Goal: Task Accomplishment & Management: Use online tool/utility

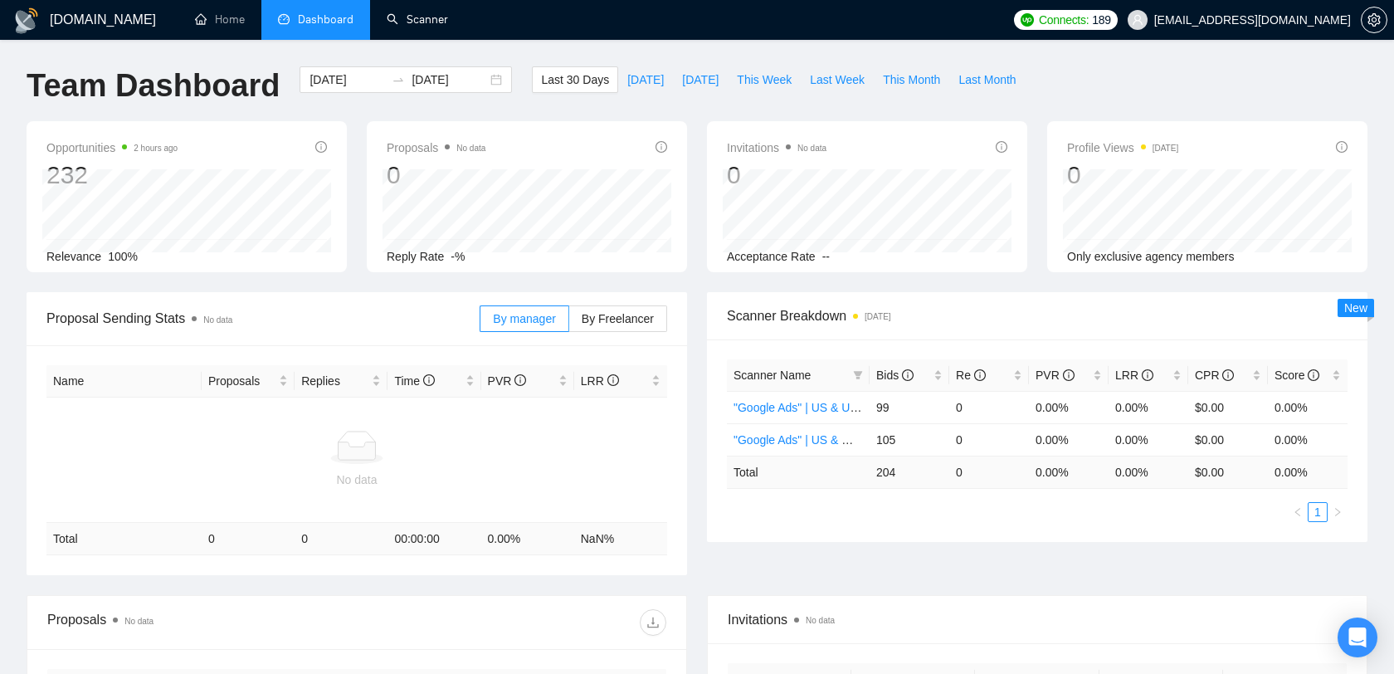
click at [421, 27] on link "Scanner" at bounding box center [417, 19] width 61 height 14
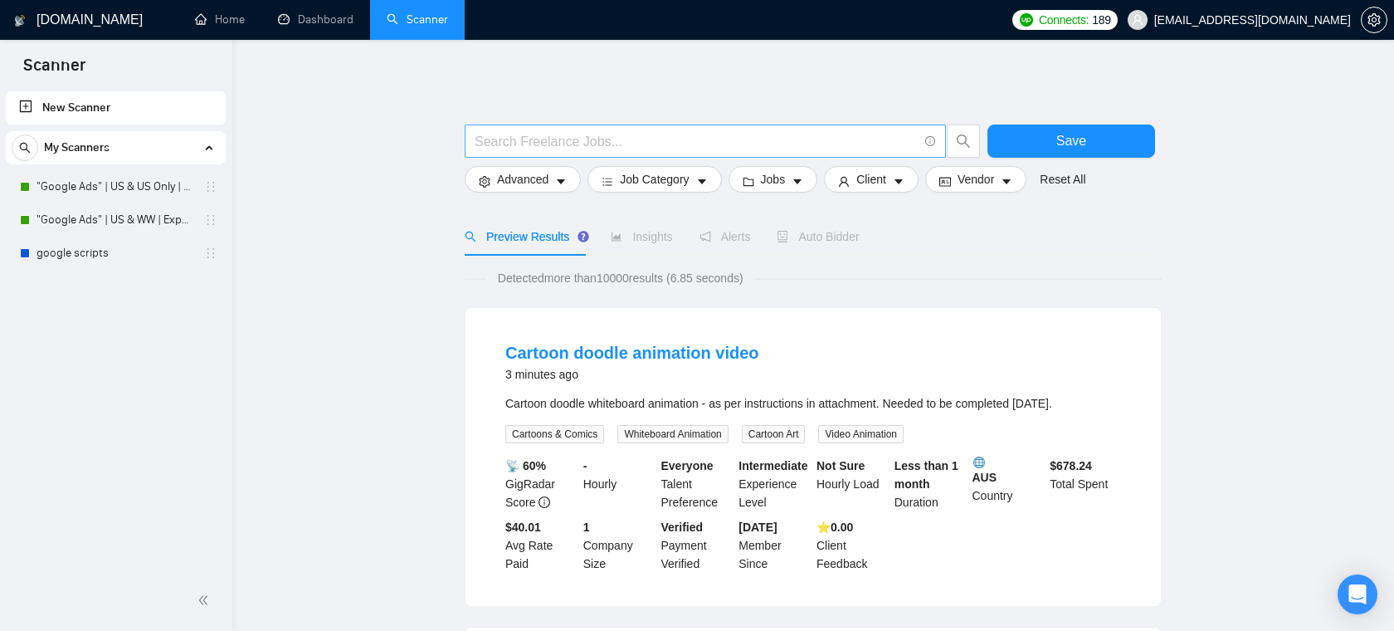
click at [608, 138] on input "text" at bounding box center [696, 141] width 443 height 21
click at [523, 151] on span at bounding box center [705, 140] width 481 height 33
type input "email marketing"
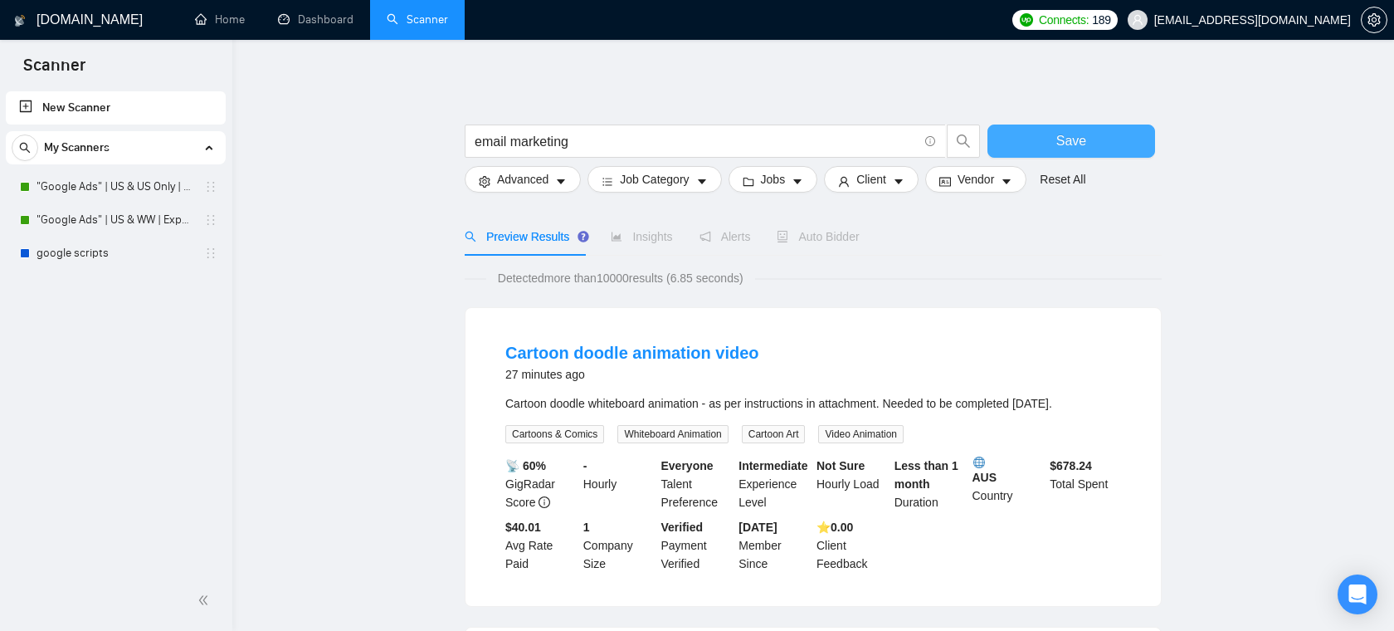
click at [1091, 130] on button "Save" at bounding box center [1072, 140] width 168 height 33
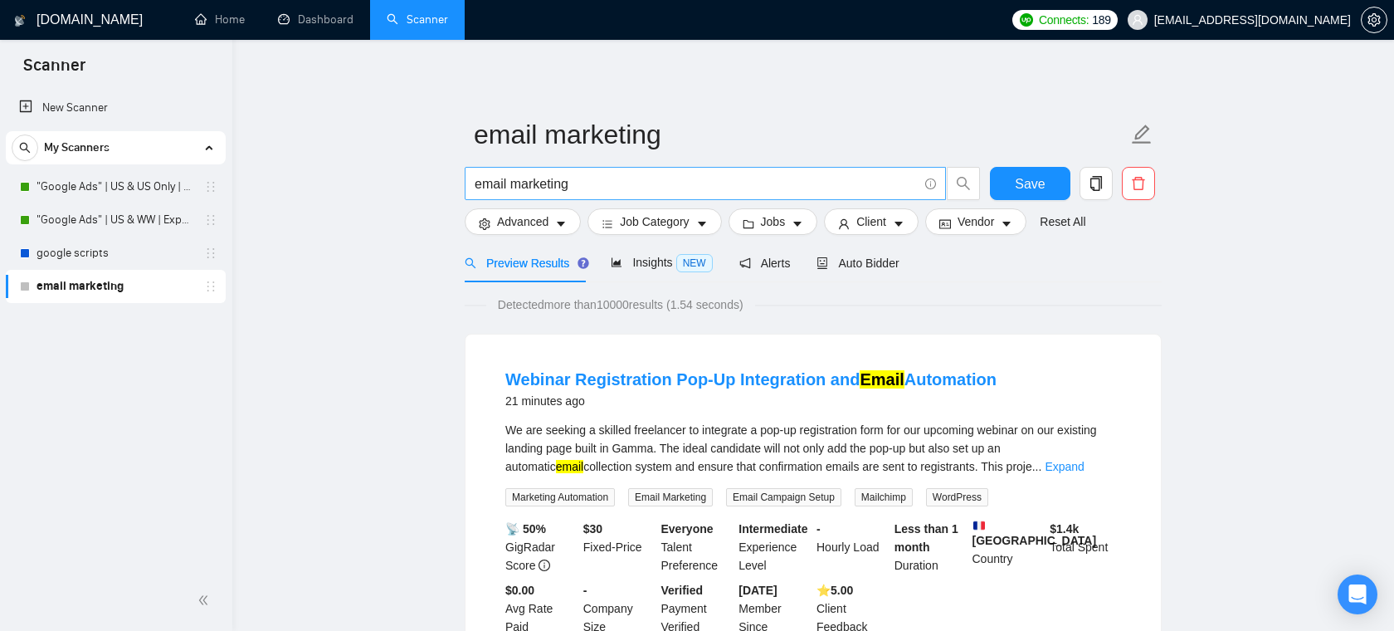
click at [635, 180] on input "email marketing" at bounding box center [696, 183] width 443 height 21
click at [784, 224] on span "Jobs" at bounding box center [773, 221] width 25 height 18
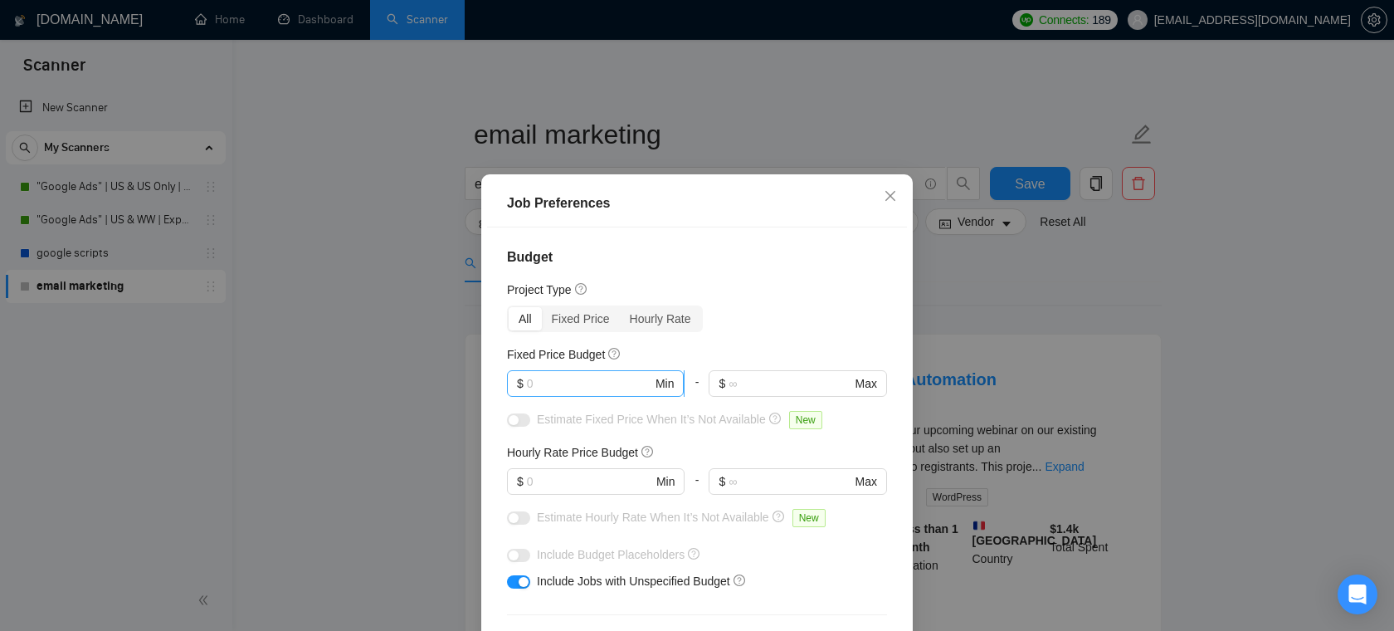
click at [553, 378] on input "text" at bounding box center [589, 383] width 125 height 18
type input "5"
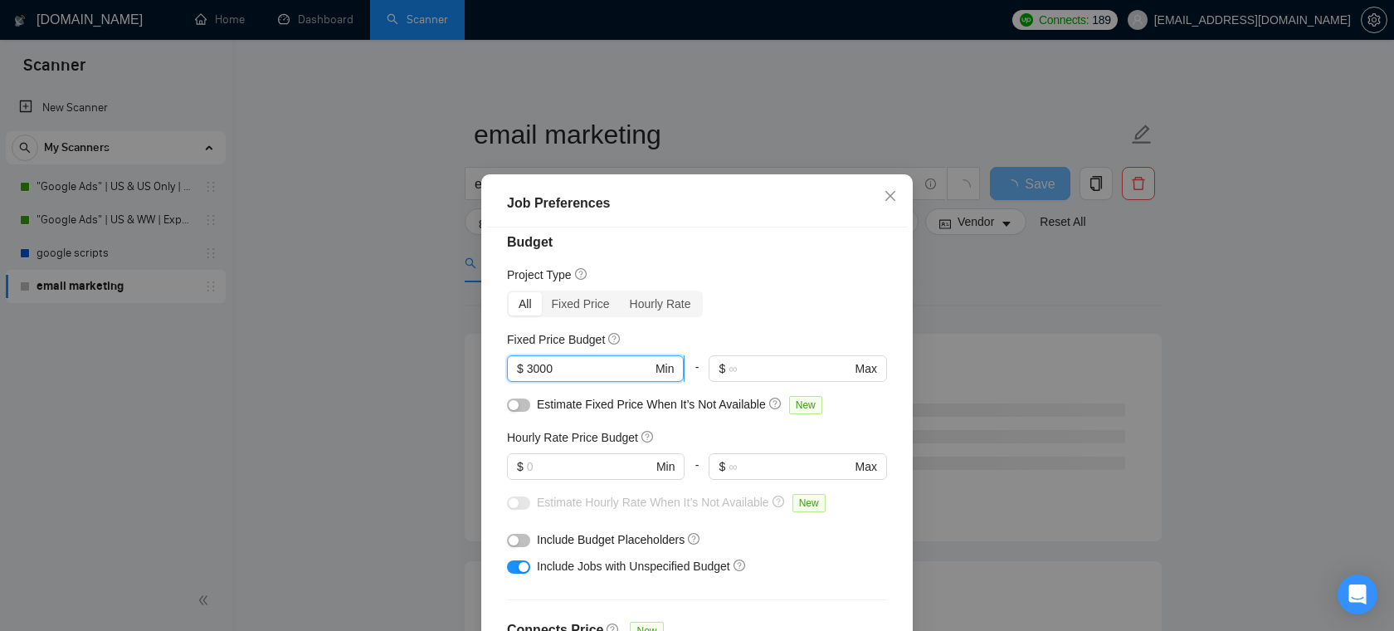
scroll to position [34, 0]
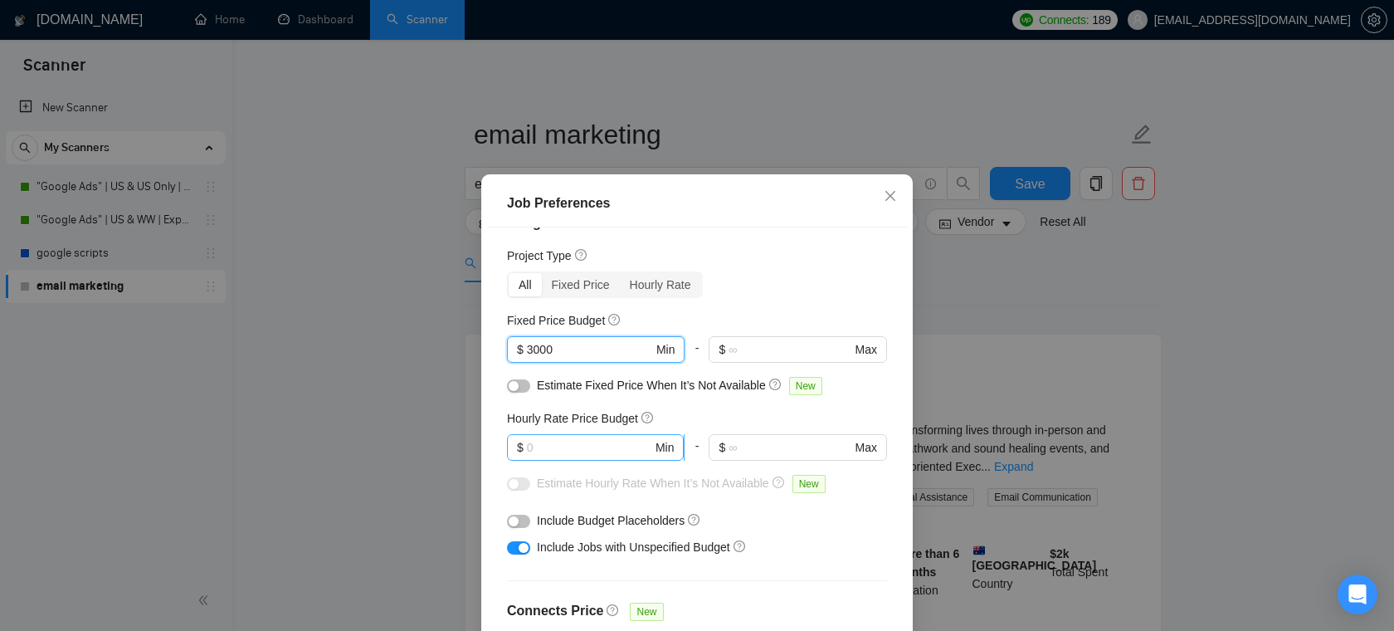
type input "3000"
click at [574, 451] on input "text" at bounding box center [589, 447] width 125 height 18
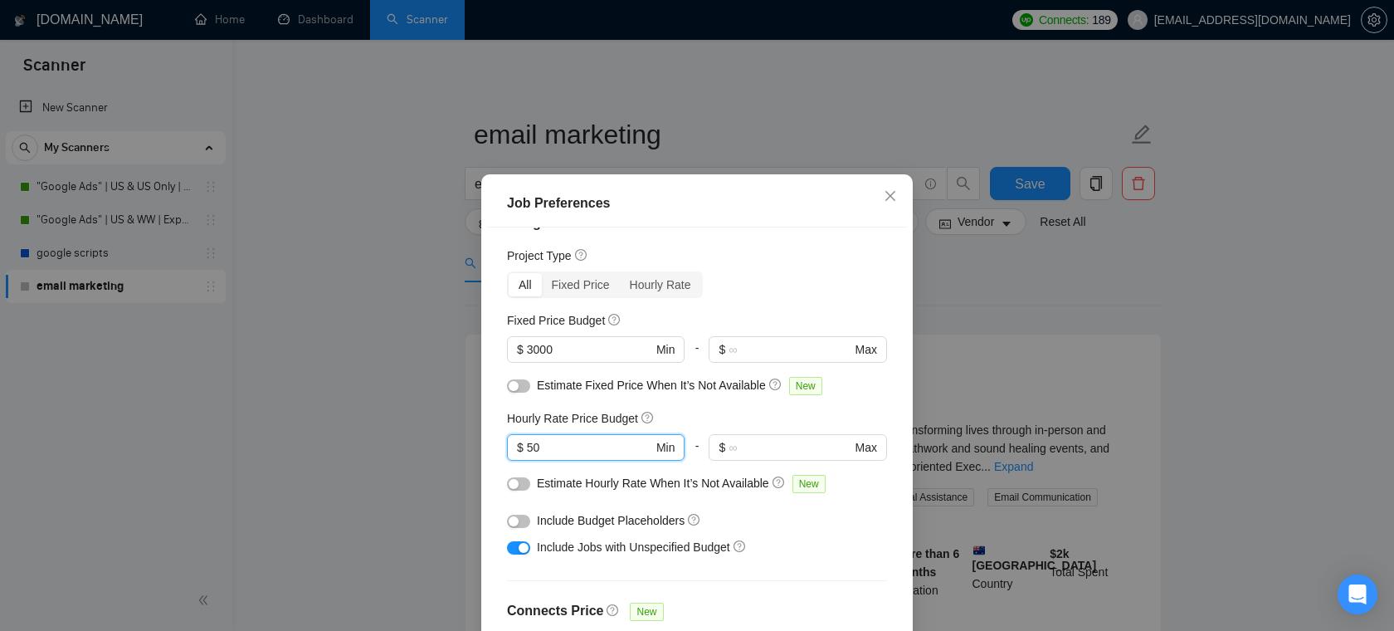
type input "50"
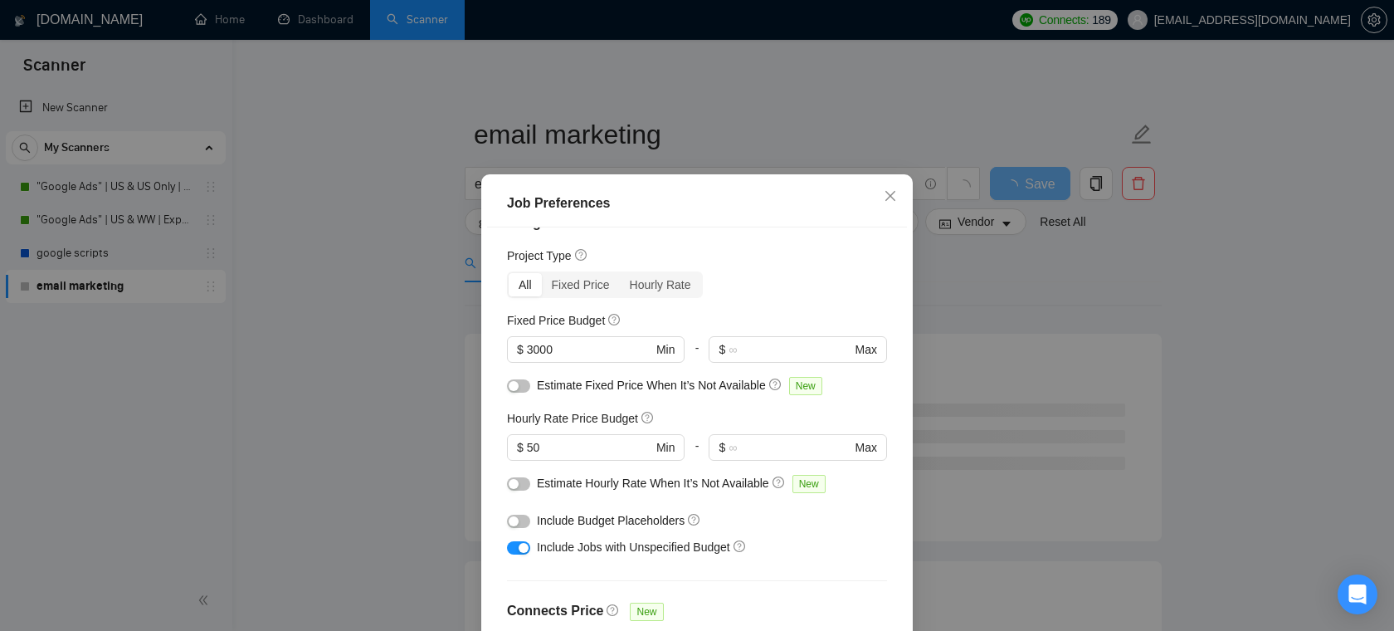
click at [522, 391] on button "button" at bounding box center [518, 385] width 23 height 13
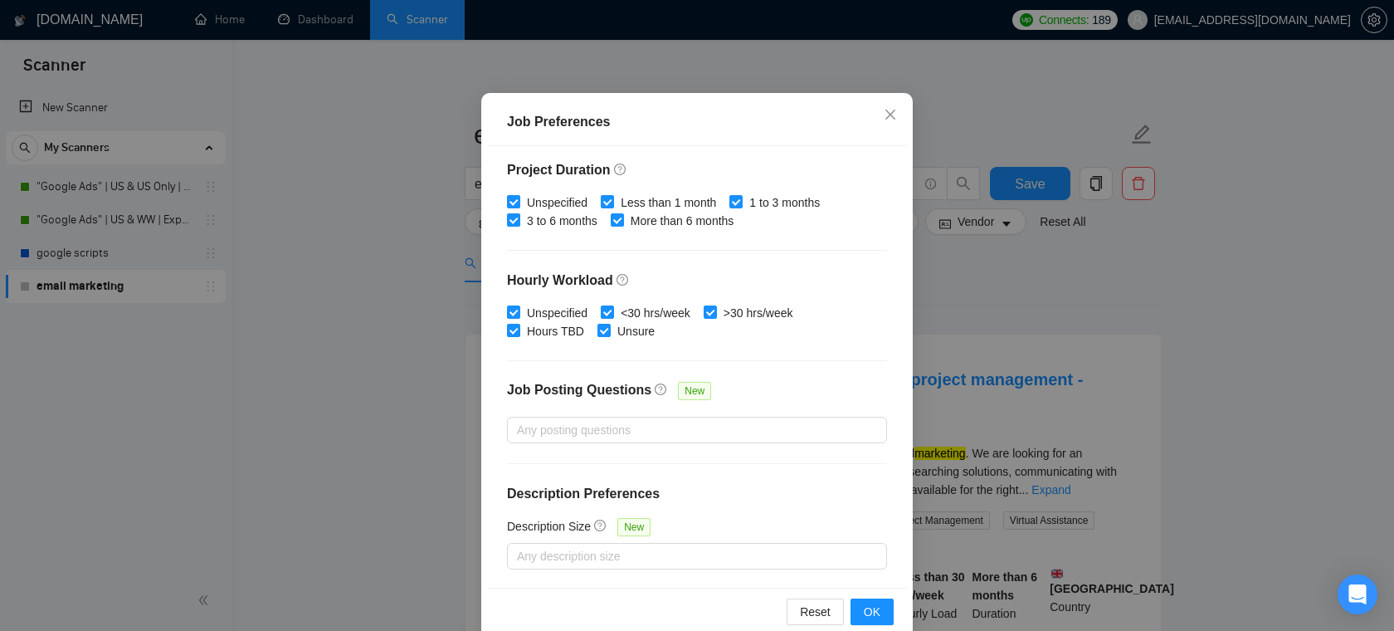
scroll to position [110, 0]
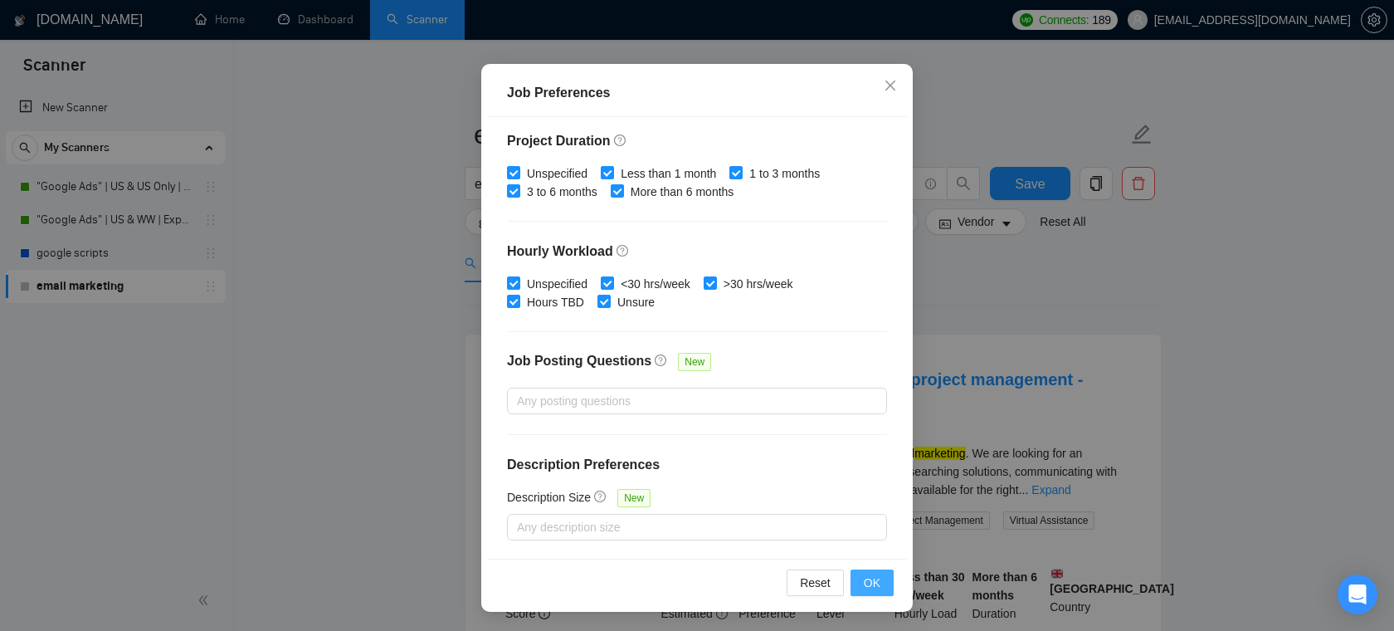
click at [873, 583] on span "OK" at bounding box center [872, 583] width 17 height 18
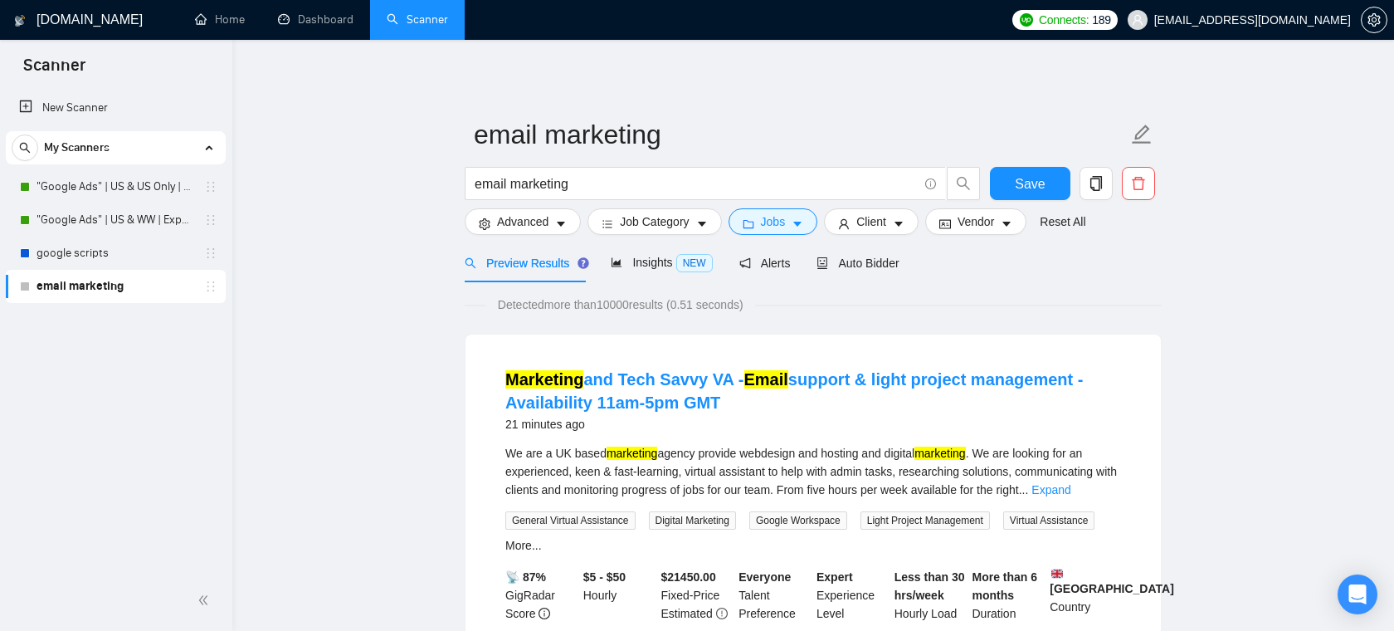
scroll to position [37, 0]
click at [657, 268] on span "Insights NEW" at bounding box center [661, 262] width 101 height 13
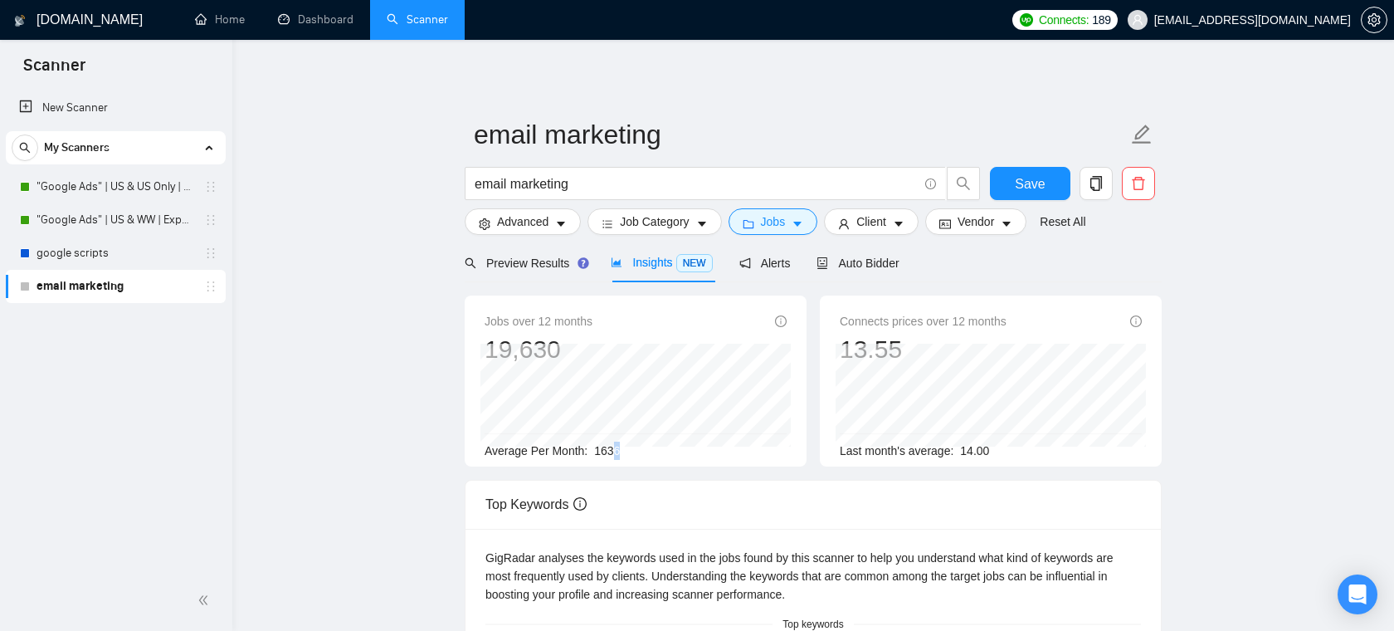
drag, startPoint x: 627, startPoint y: 452, endPoint x: 614, endPoint y: 454, distance: 12.6
click at [616, 454] on div "Average Per Month: 1636" at bounding box center [636, 451] width 302 height 18
click at [638, 452] on div "Average Per Month: 1636" at bounding box center [636, 451] width 302 height 18
drag, startPoint x: 638, startPoint y: 452, endPoint x: 513, endPoint y: 452, distance: 125.3
click at [513, 452] on div "Average Per Month: 1636" at bounding box center [636, 451] width 302 height 18
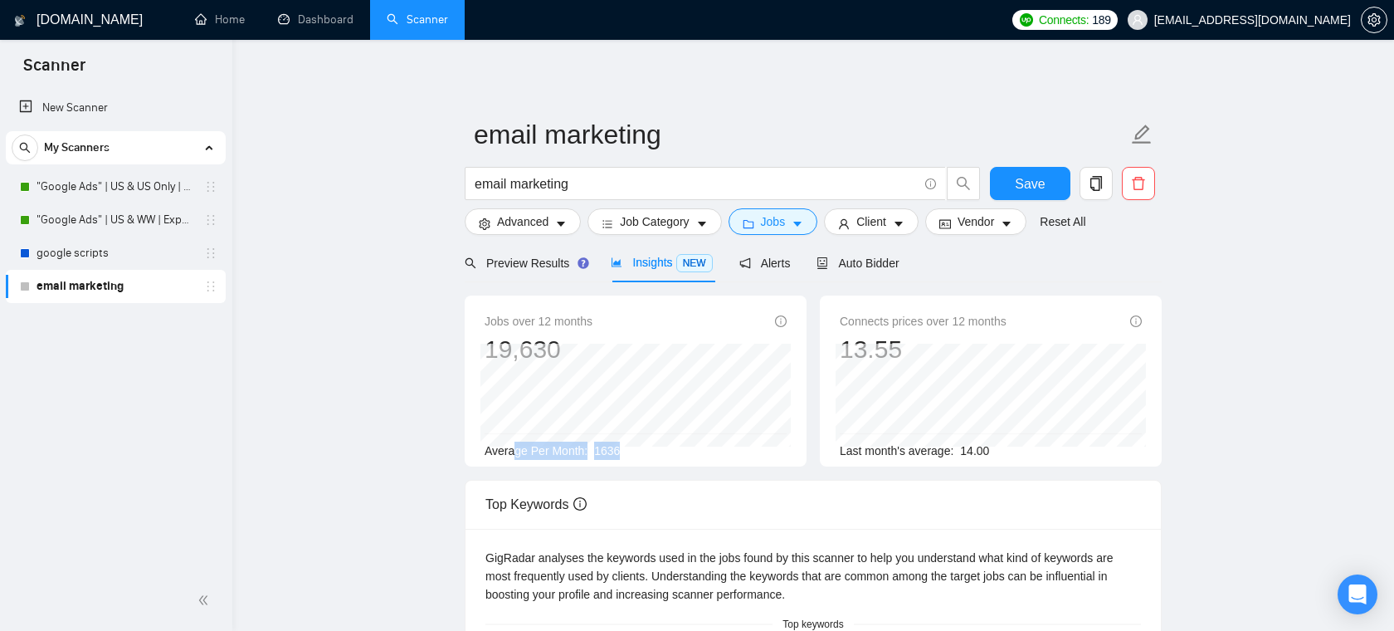
click at [556, 450] on span "Average Per Month:" at bounding box center [536, 450] width 103 height 13
click at [567, 271] on div "Preview Results" at bounding box center [525, 262] width 120 height 39
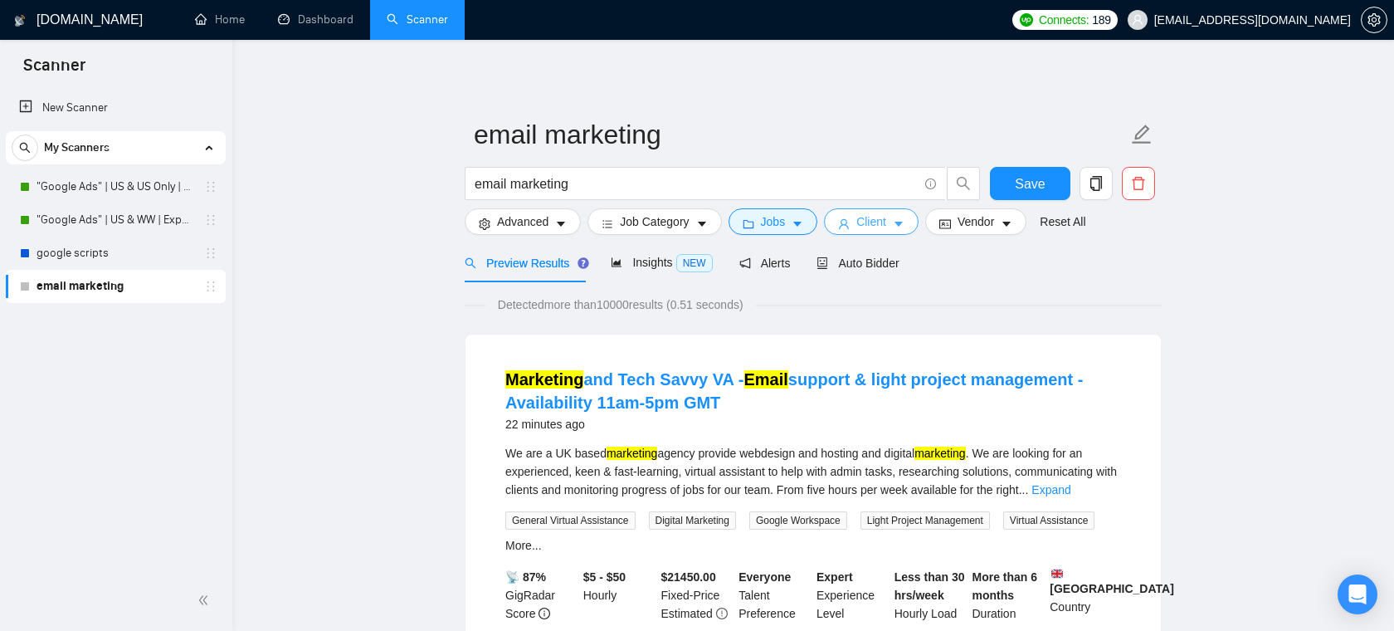
click at [905, 221] on icon "caret-down" at bounding box center [899, 224] width 12 height 12
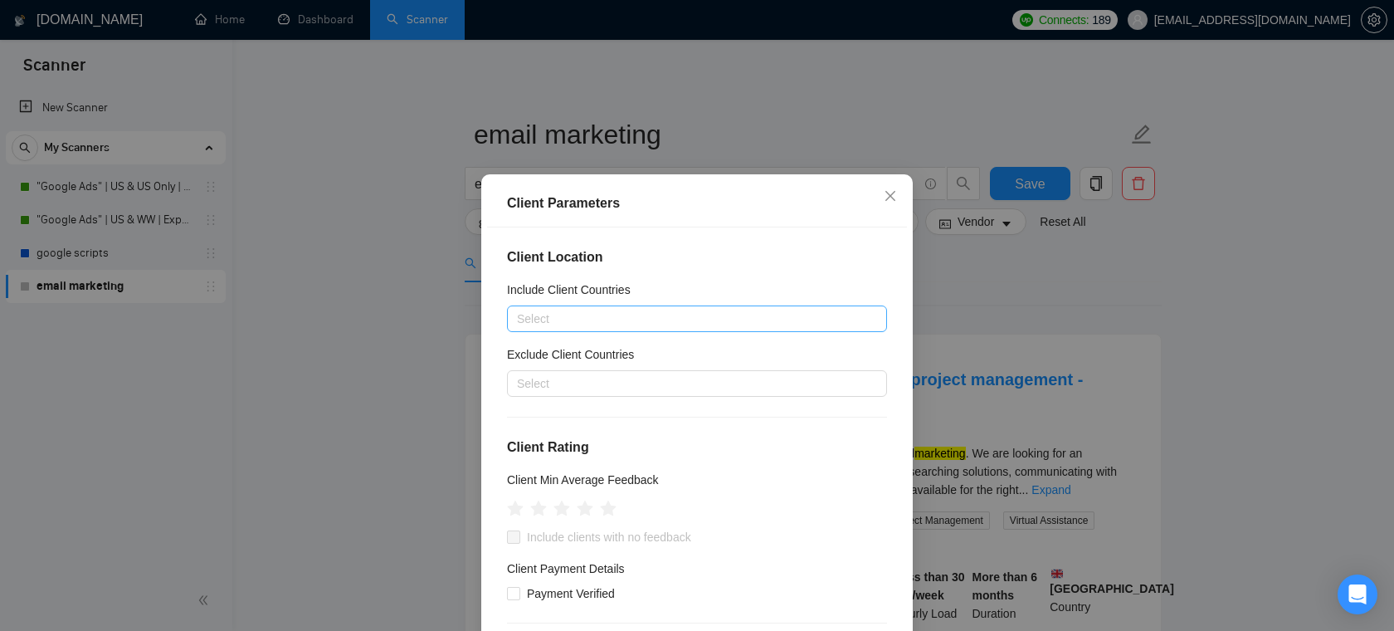
click at [689, 313] on div at bounding box center [688, 319] width 355 height 20
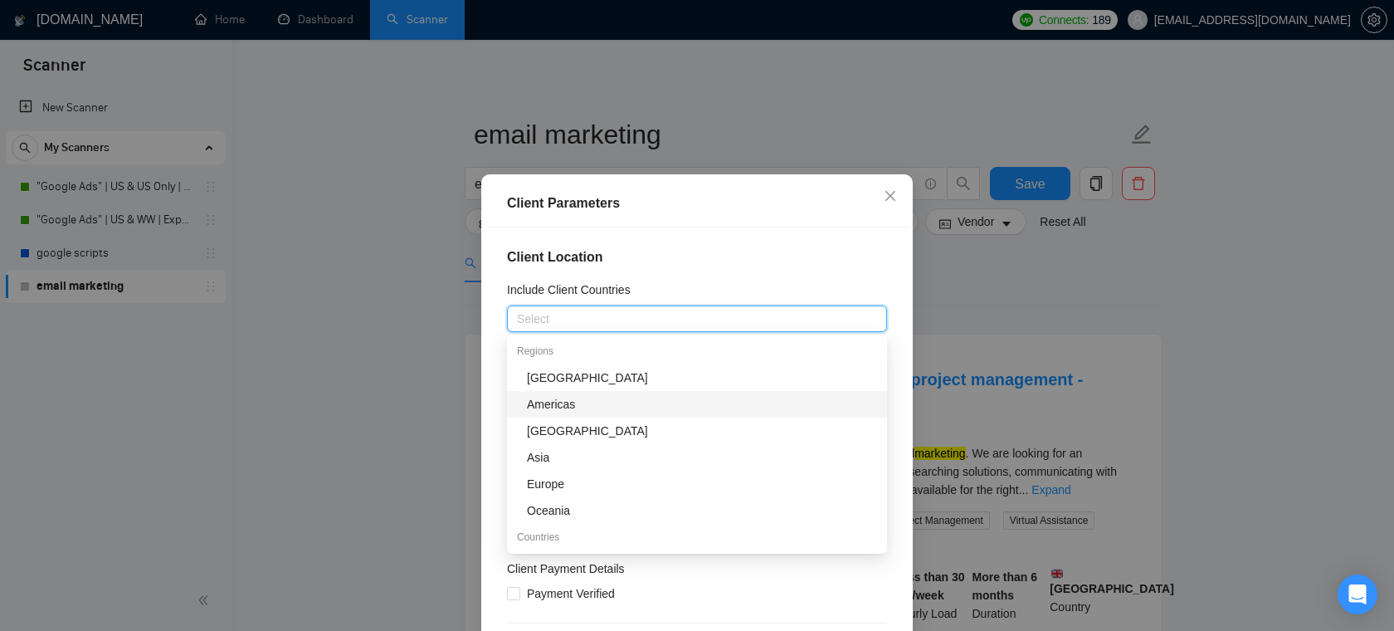
click at [562, 408] on div "Americas" at bounding box center [702, 404] width 350 height 18
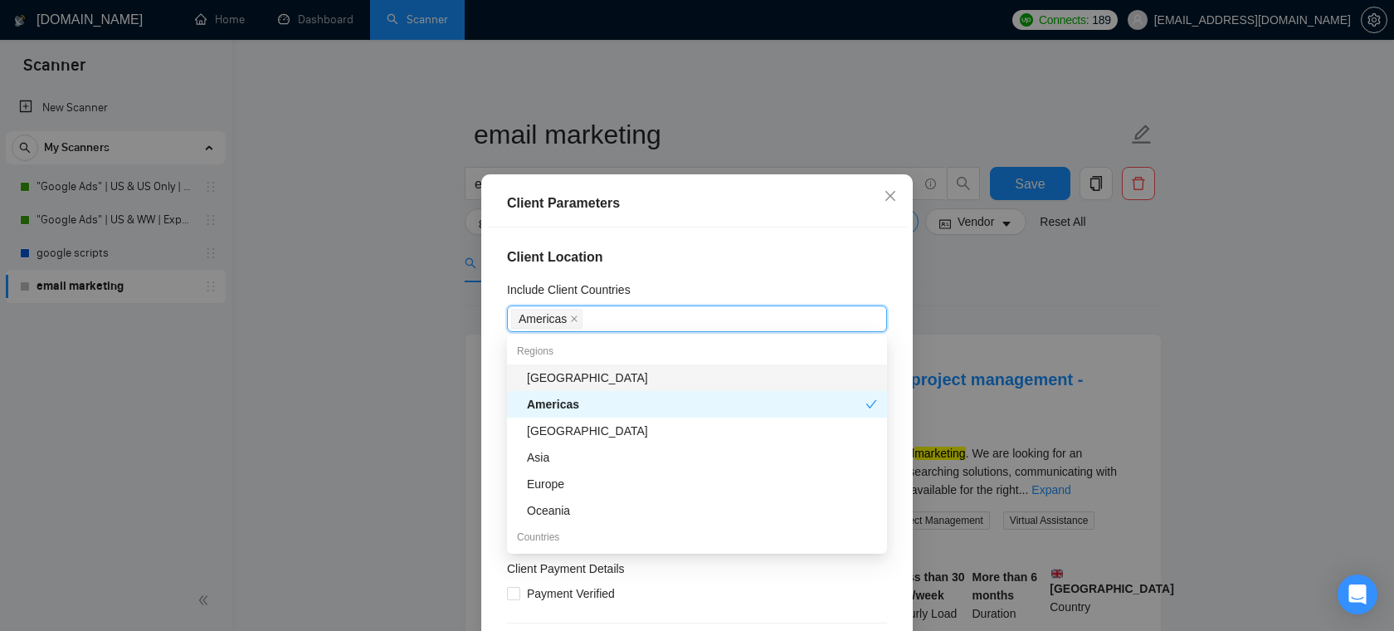
click at [717, 253] on h4 "Client Location" at bounding box center [697, 257] width 380 height 20
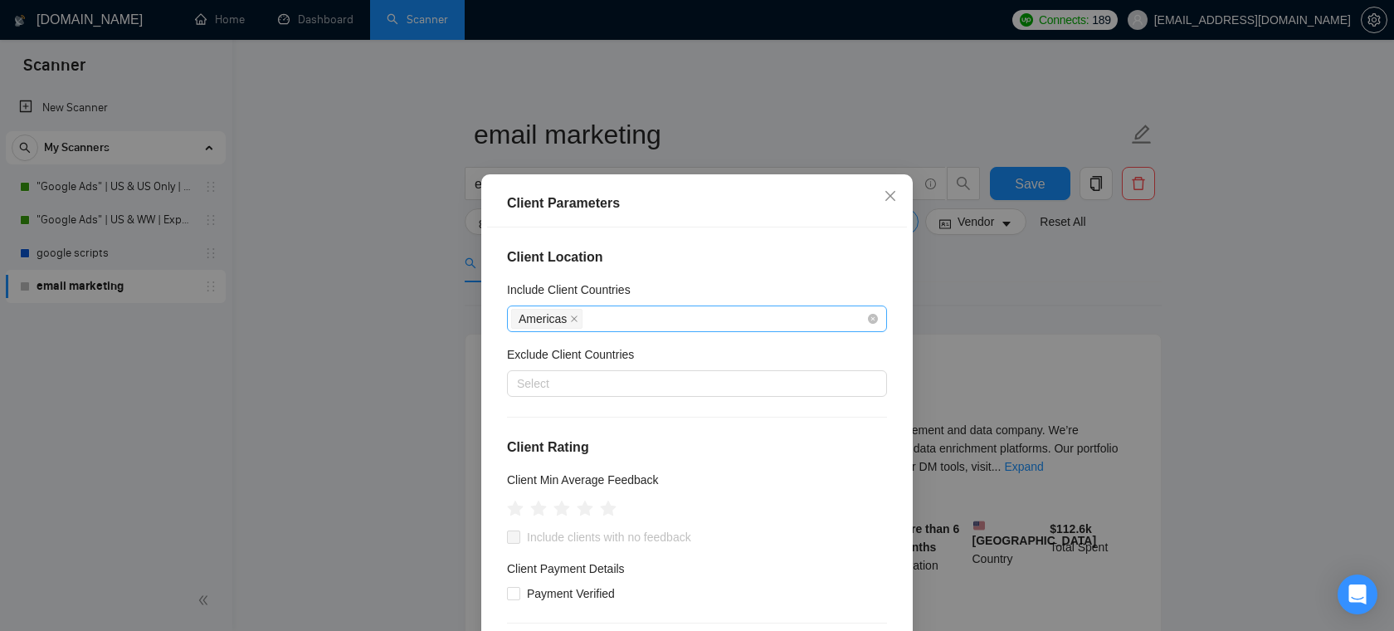
click at [580, 318] on span "Americas" at bounding box center [546, 319] width 71 height 20
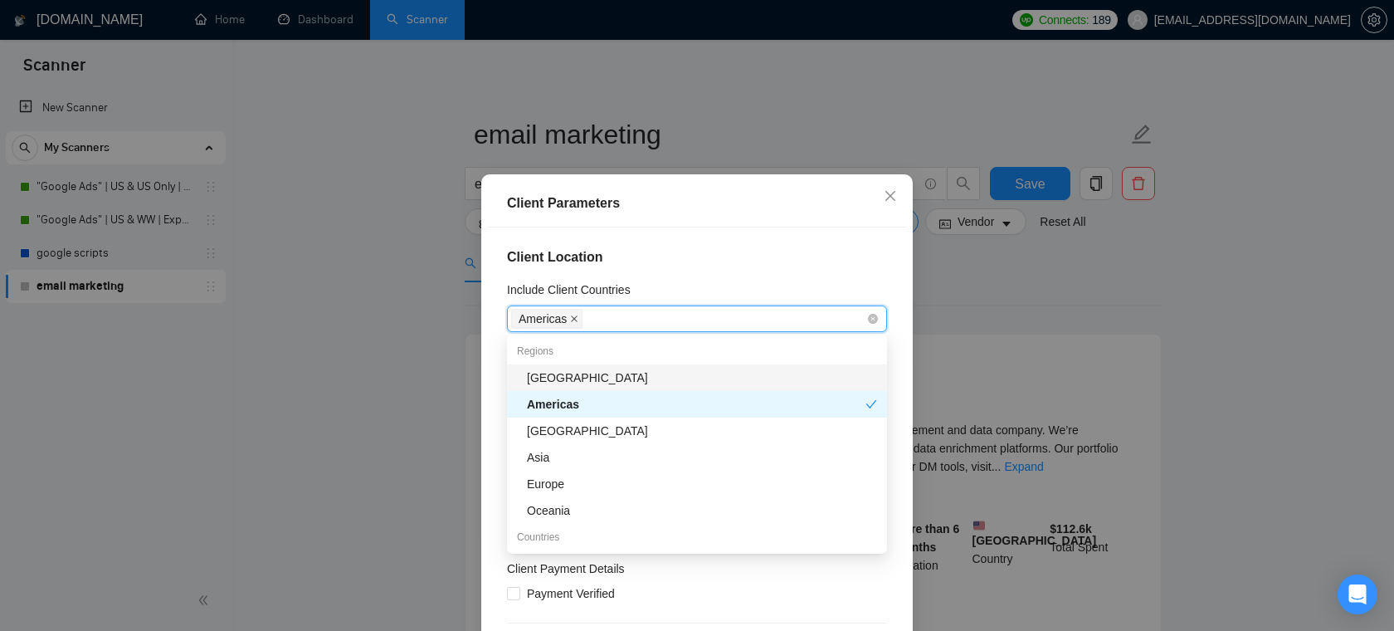
click at [574, 318] on icon "close" at bounding box center [574, 319] width 8 height 8
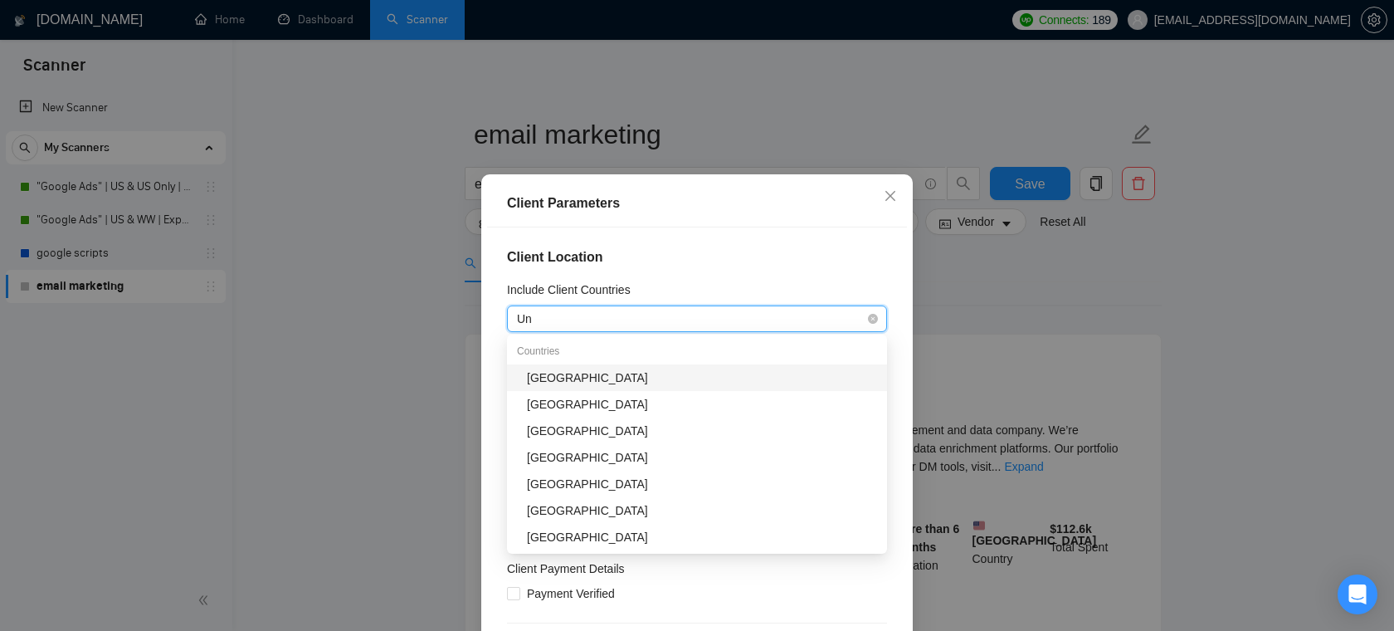
type input "Uni"
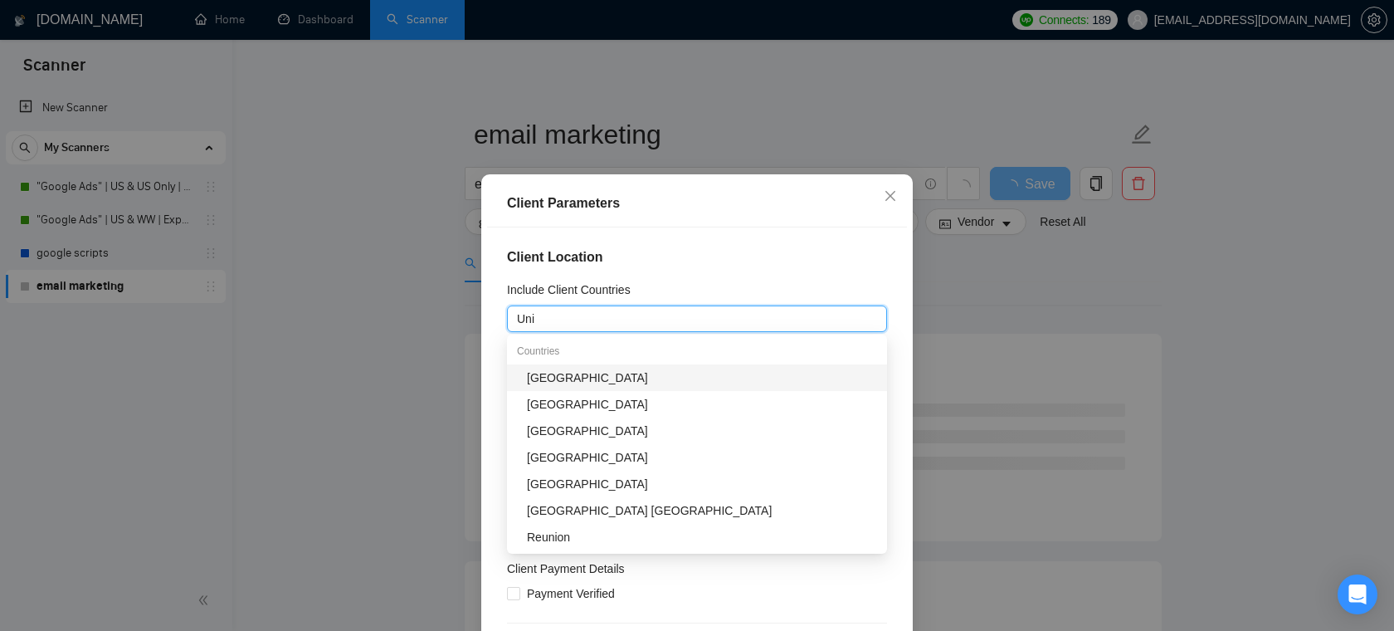
click at [566, 381] on div "[GEOGRAPHIC_DATA]" at bounding box center [702, 378] width 350 height 18
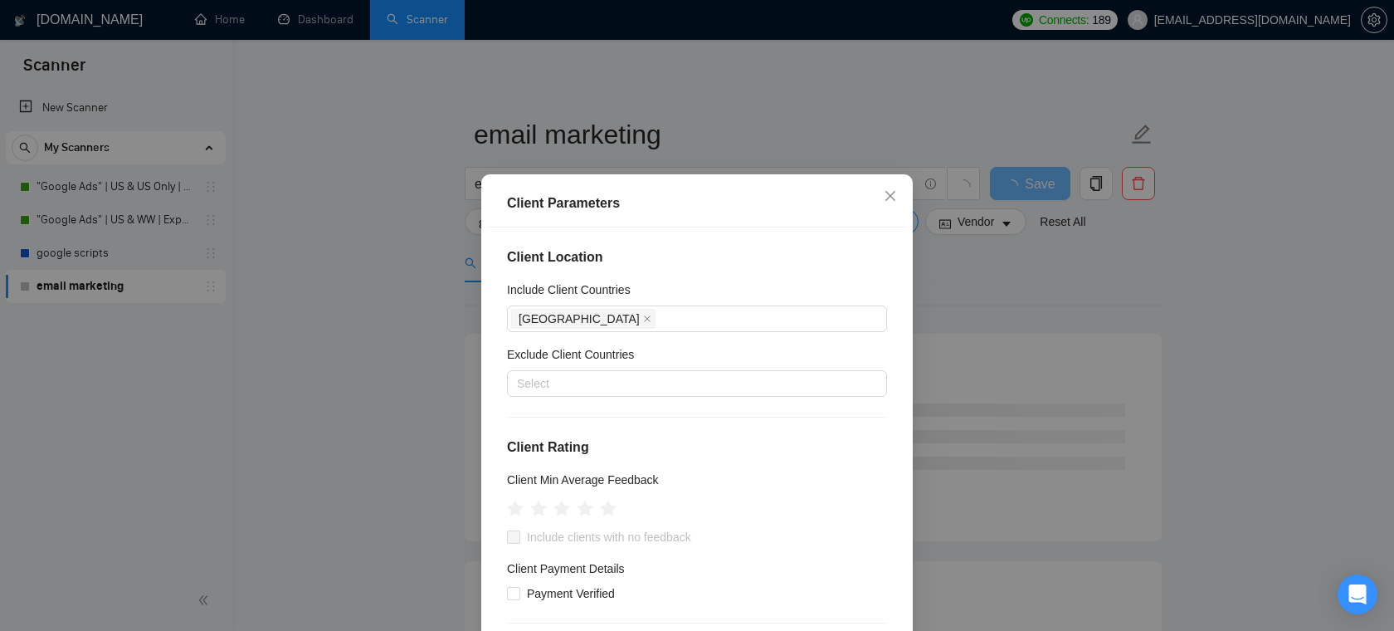
click at [779, 246] on div "Client Location Include Client Countries [GEOGRAPHIC_DATA] Exclude Client Count…" at bounding box center [697, 448] width 420 height 442
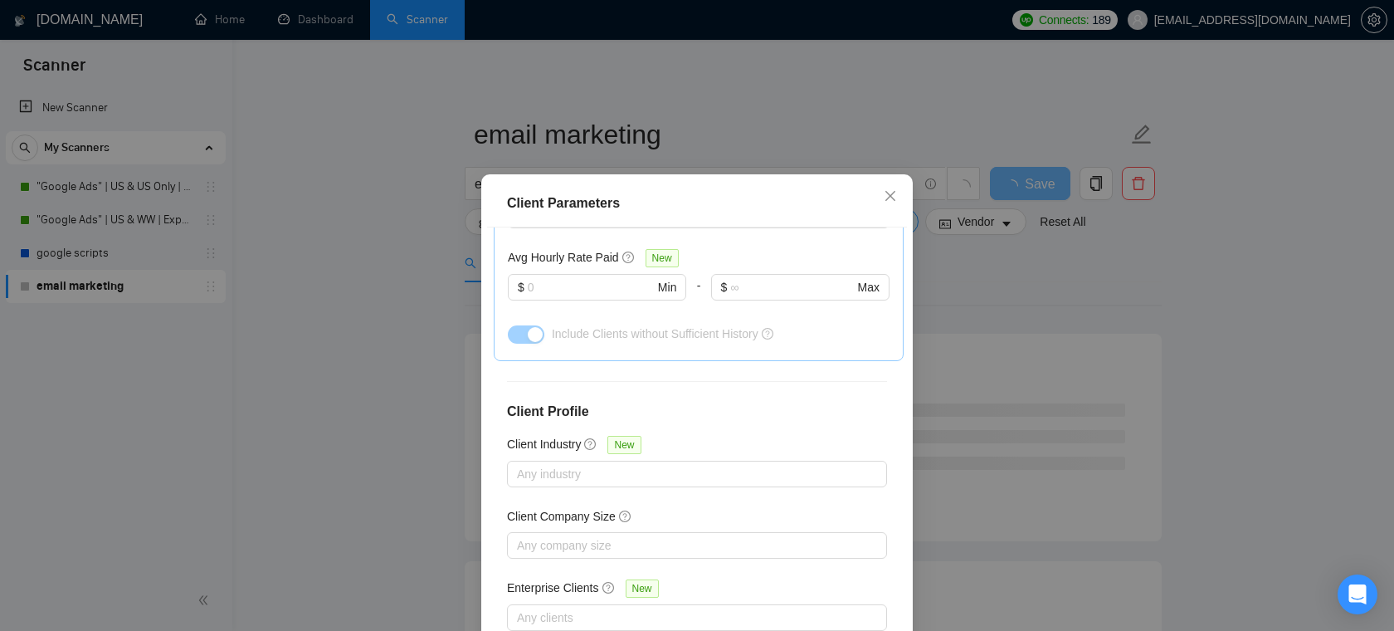
scroll to position [110, 0]
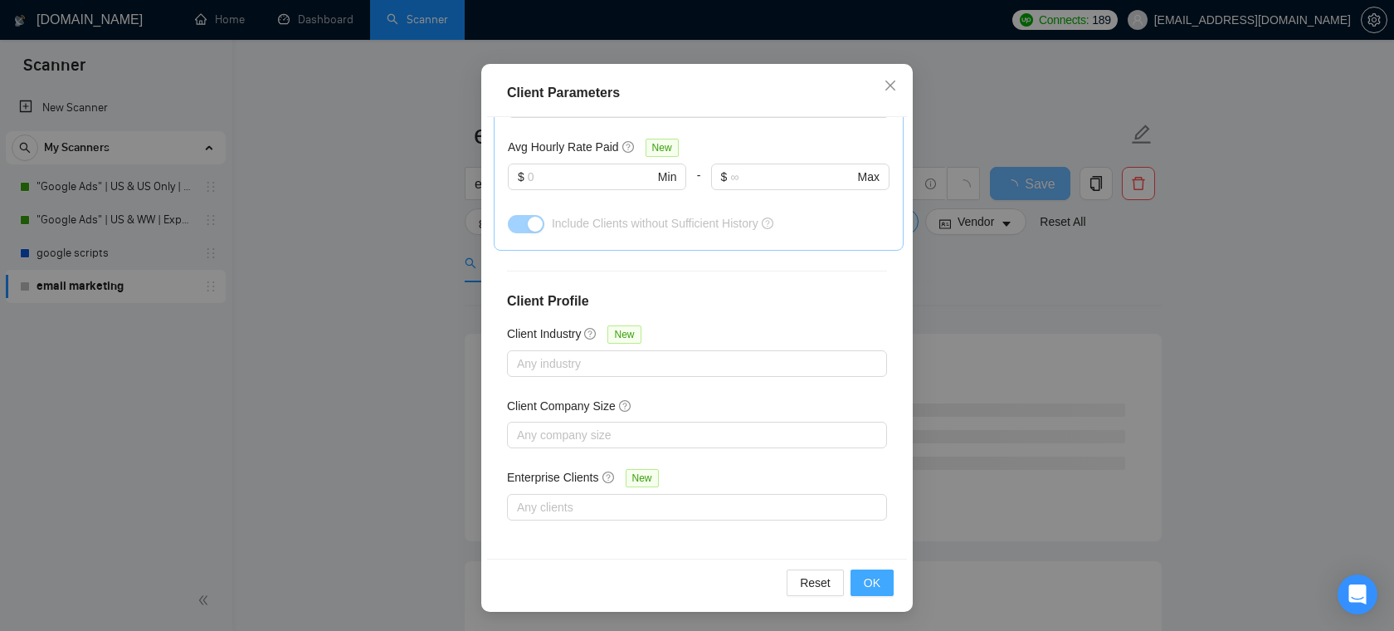
click at [874, 570] on button "OK" at bounding box center [872, 582] width 43 height 27
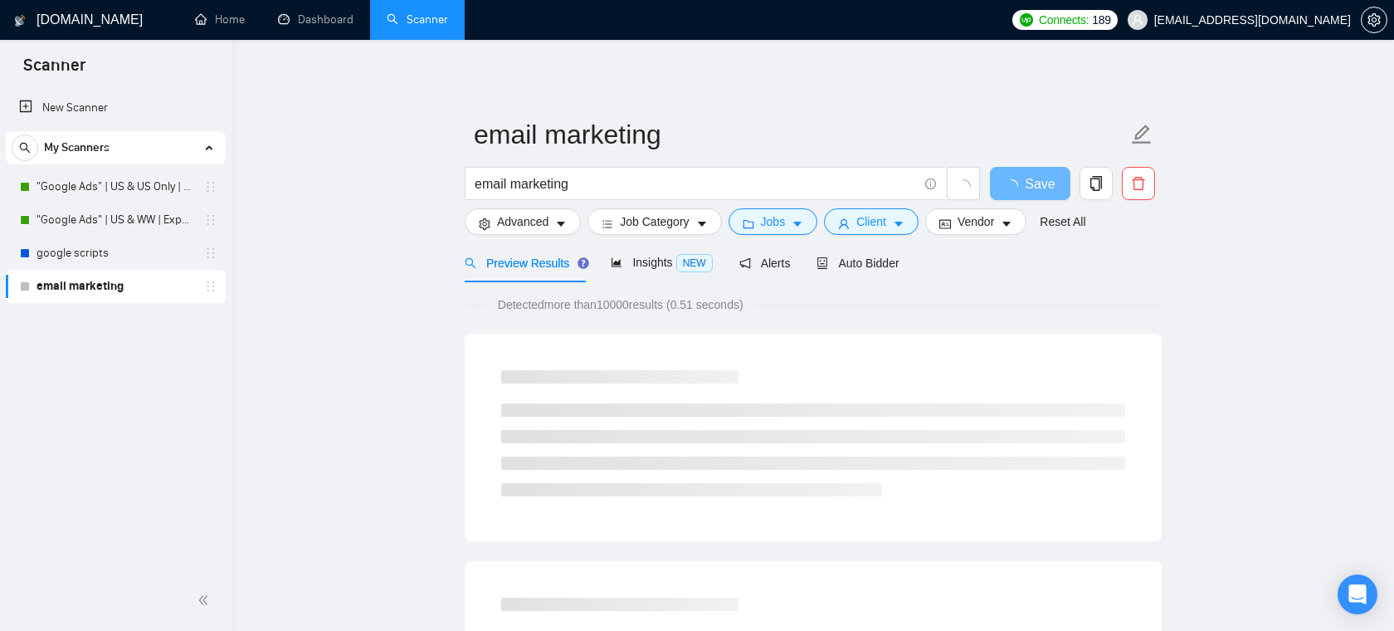
scroll to position [37, 0]
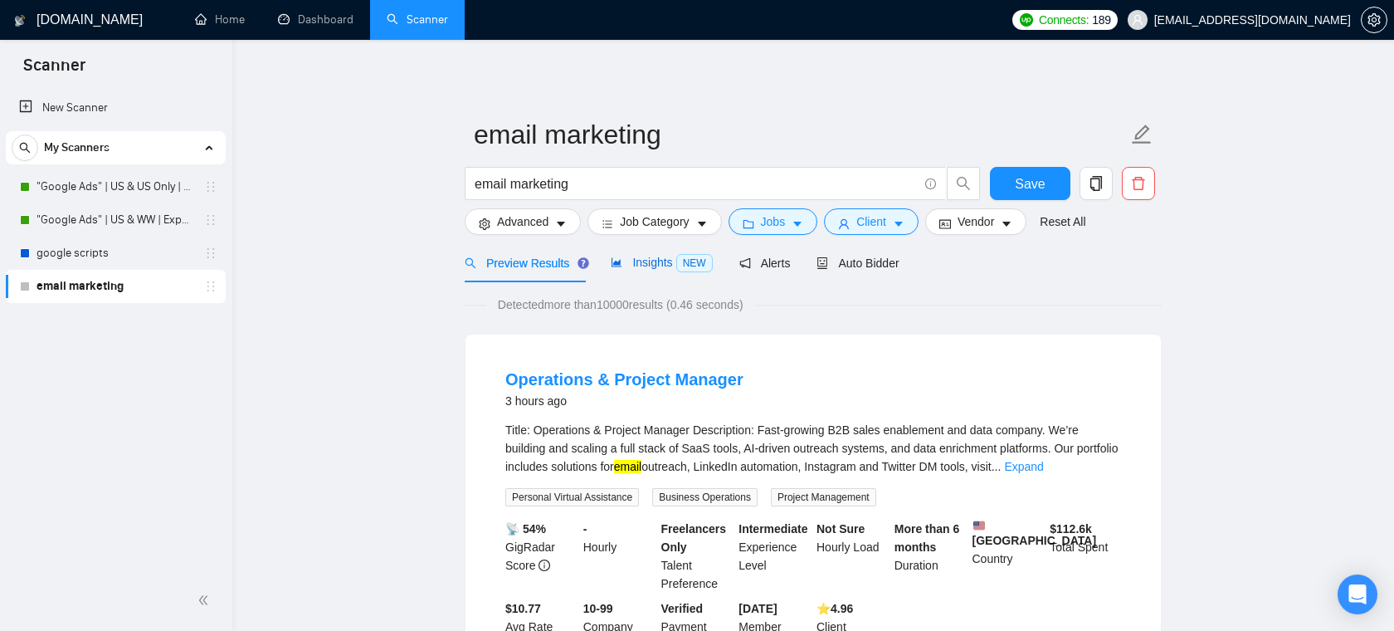
click at [681, 264] on span "NEW" at bounding box center [694, 263] width 37 height 18
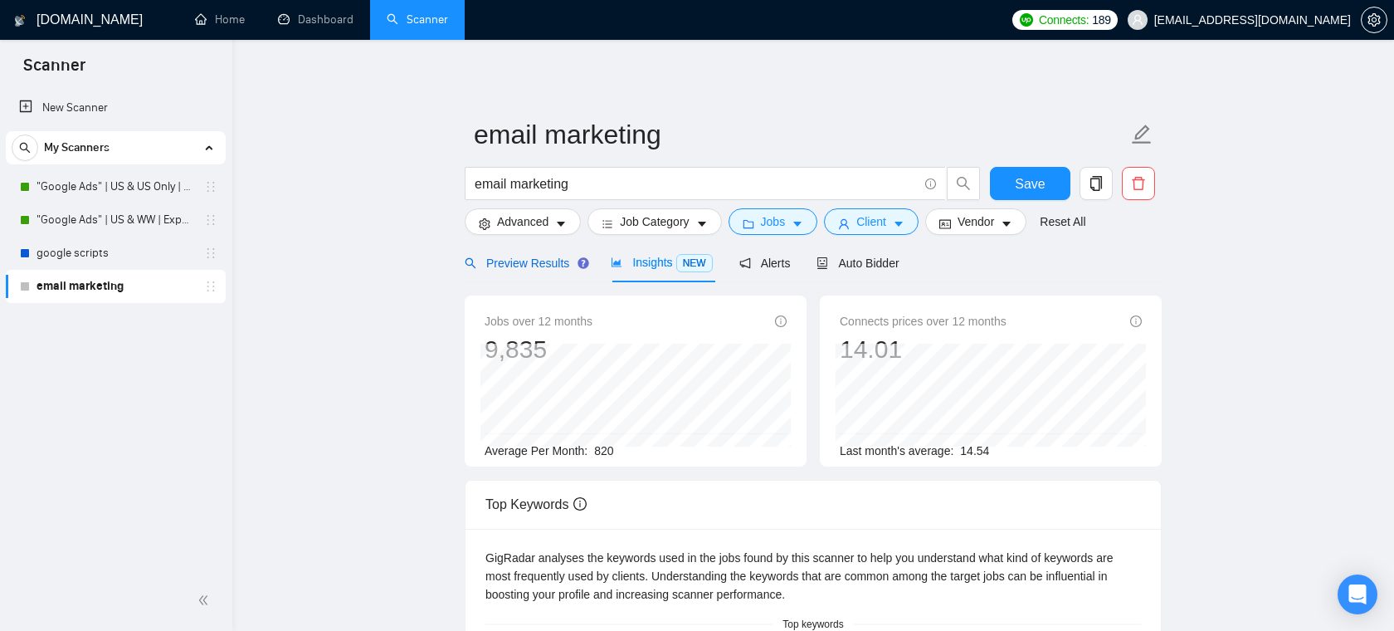
click at [531, 268] on span "Preview Results" at bounding box center [525, 262] width 120 height 13
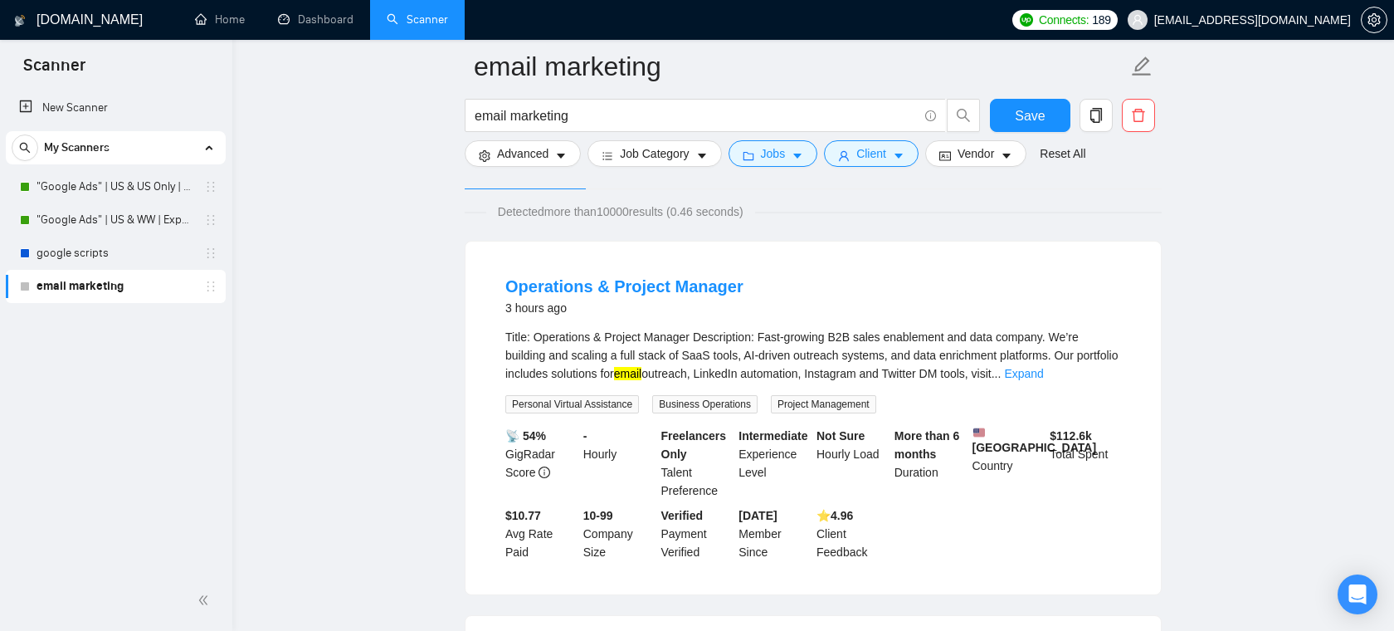
scroll to position [115, 0]
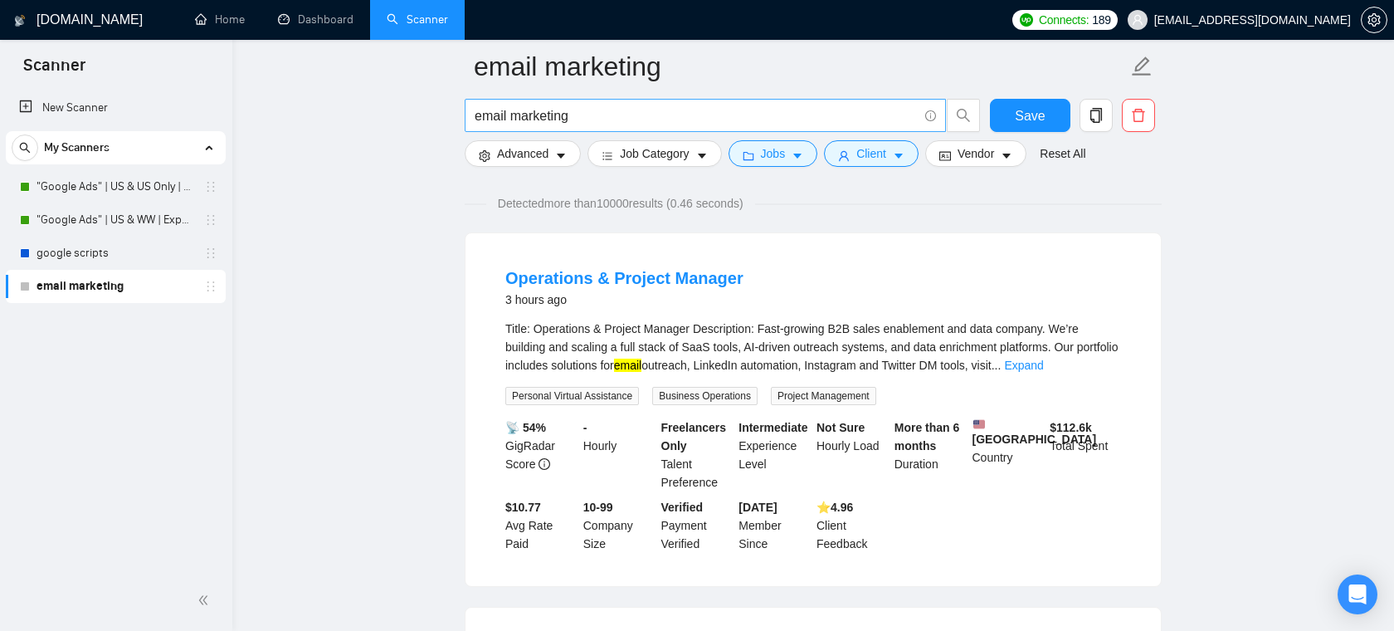
click at [652, 119] on input "email marketing" at bounding box center [696, 115] width 443 height 21
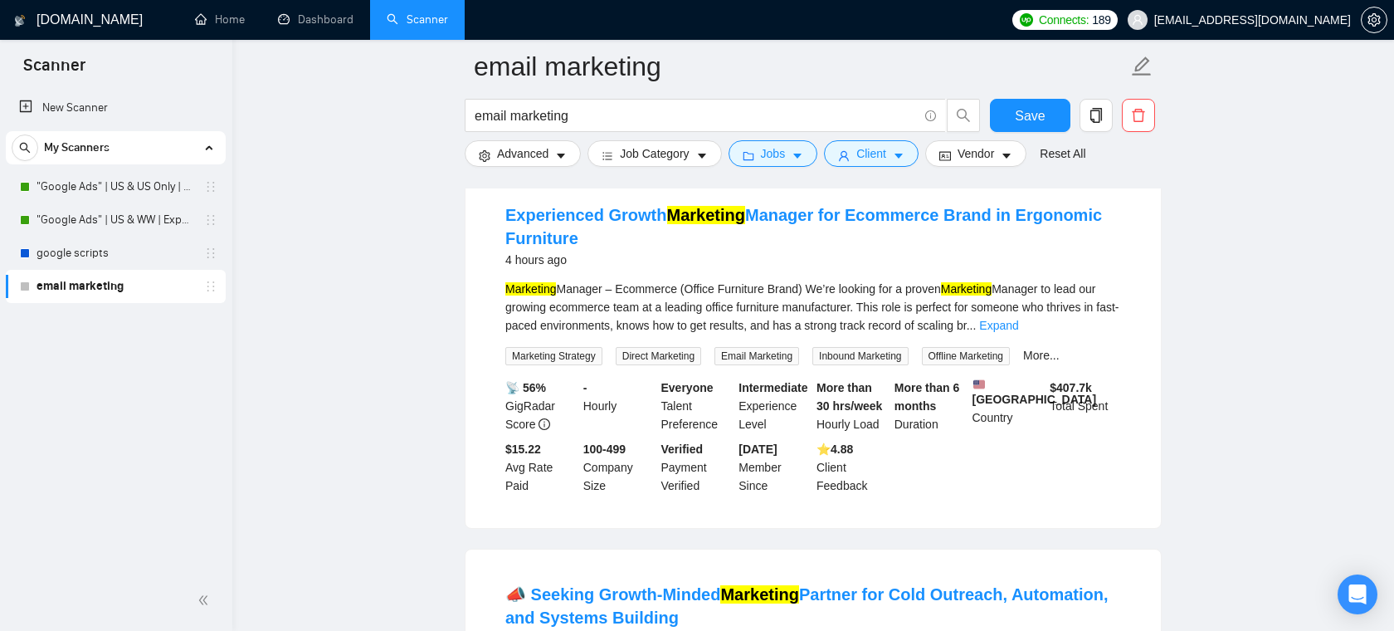
scroll to position [554, 0]
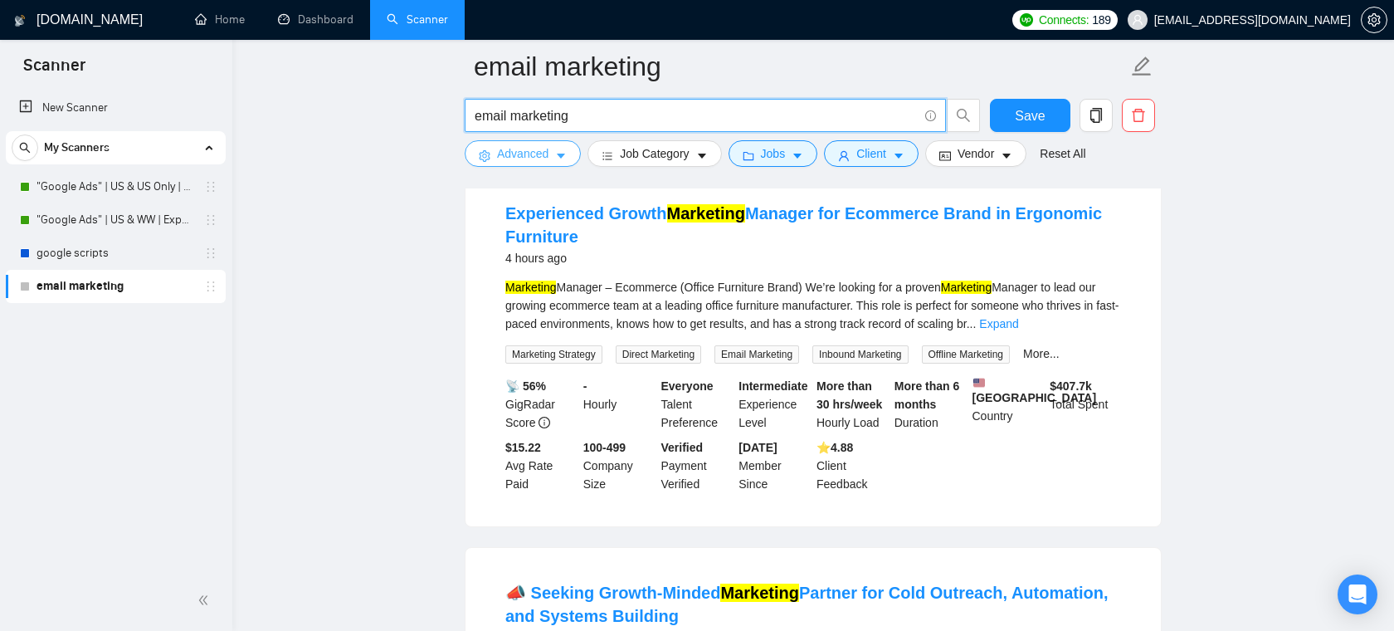
click at [547, 152] on span "Advanced" at bounding box center [522, 153] width 51 height 18
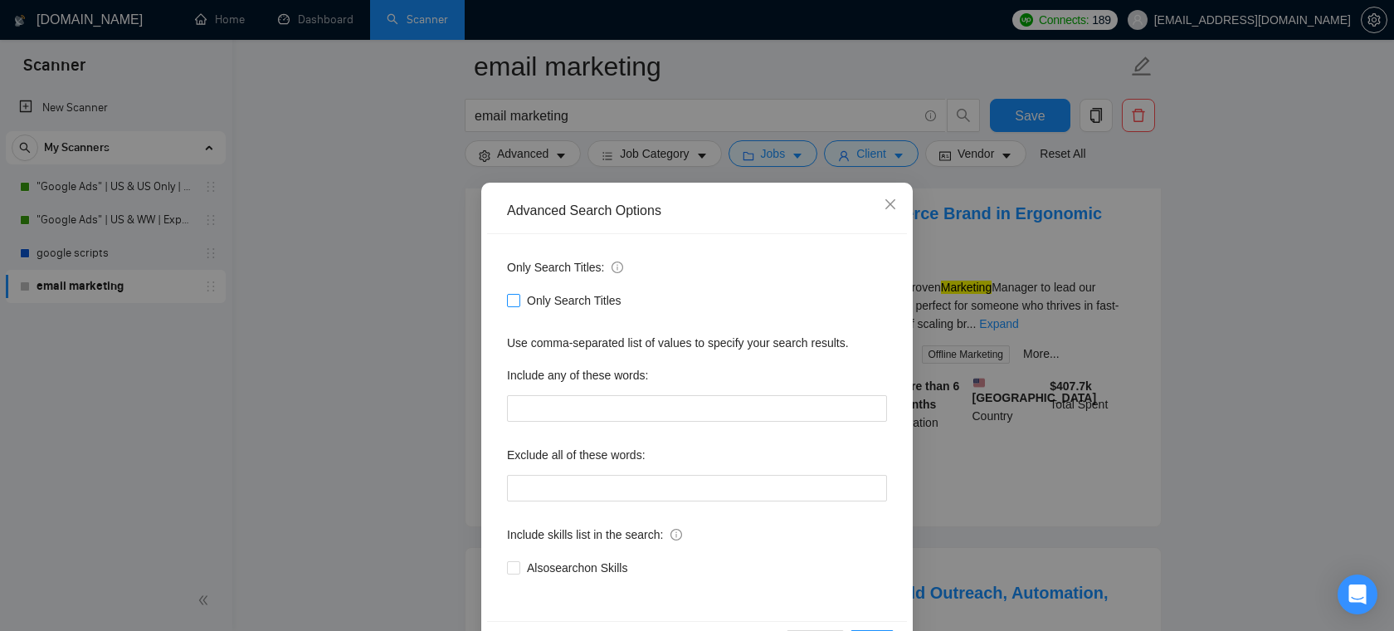
click at [510, 293] on label "Only Search Titles" at bounding box center [567, 300] width 121 height 18
click at [510, 294] on input "Only Search Titles" at bounding box center [513, 300] width 12 height 12
checkbox input "true"
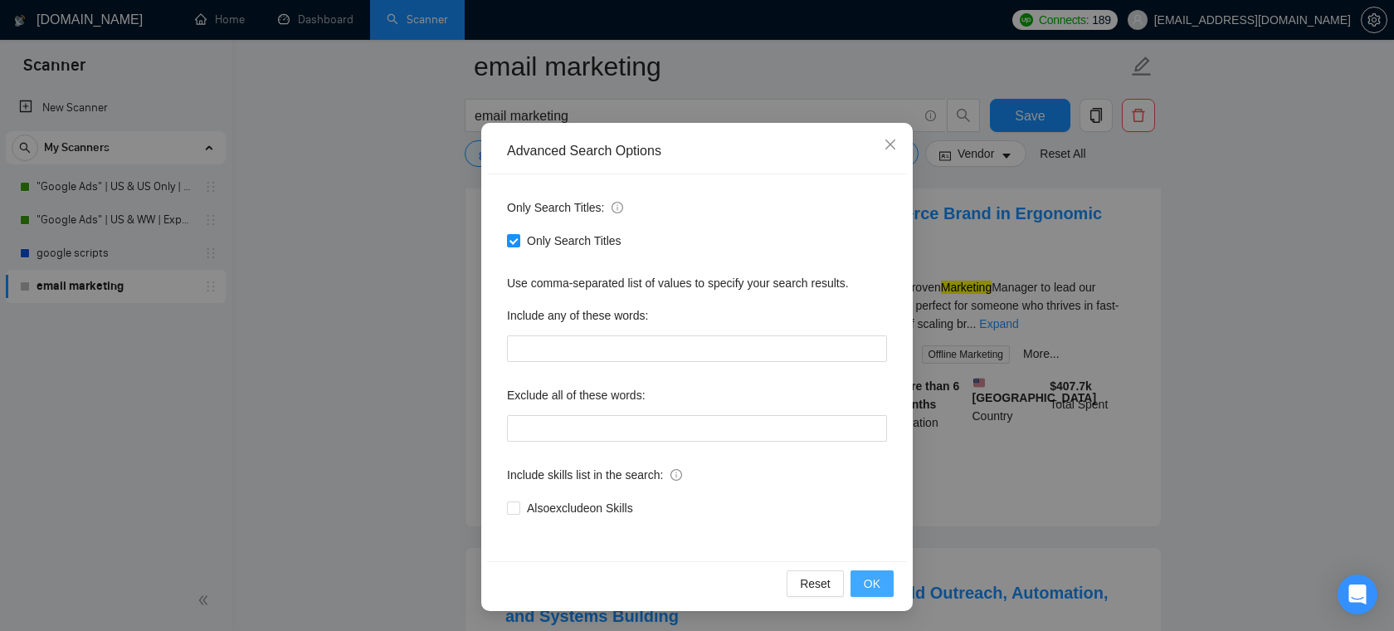
click at [871, 590] on span "OK" at bounding box center [872, 583] width 17 height 18
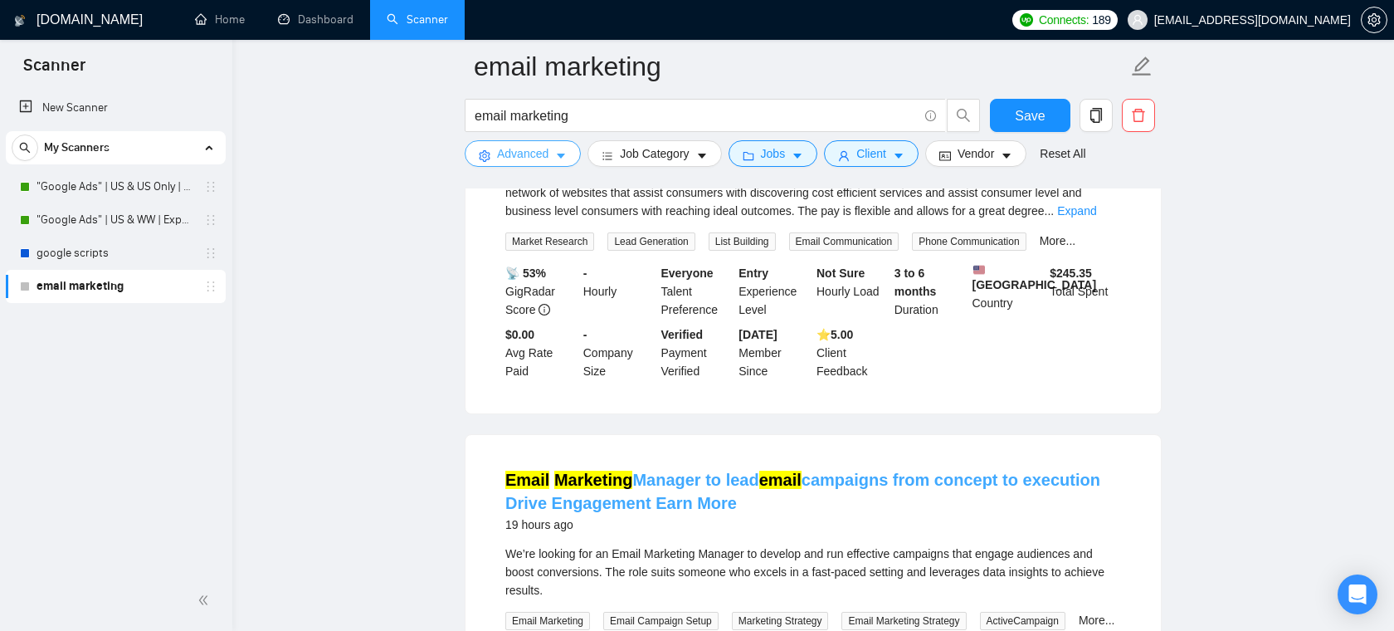
scroll to position [79, 0]
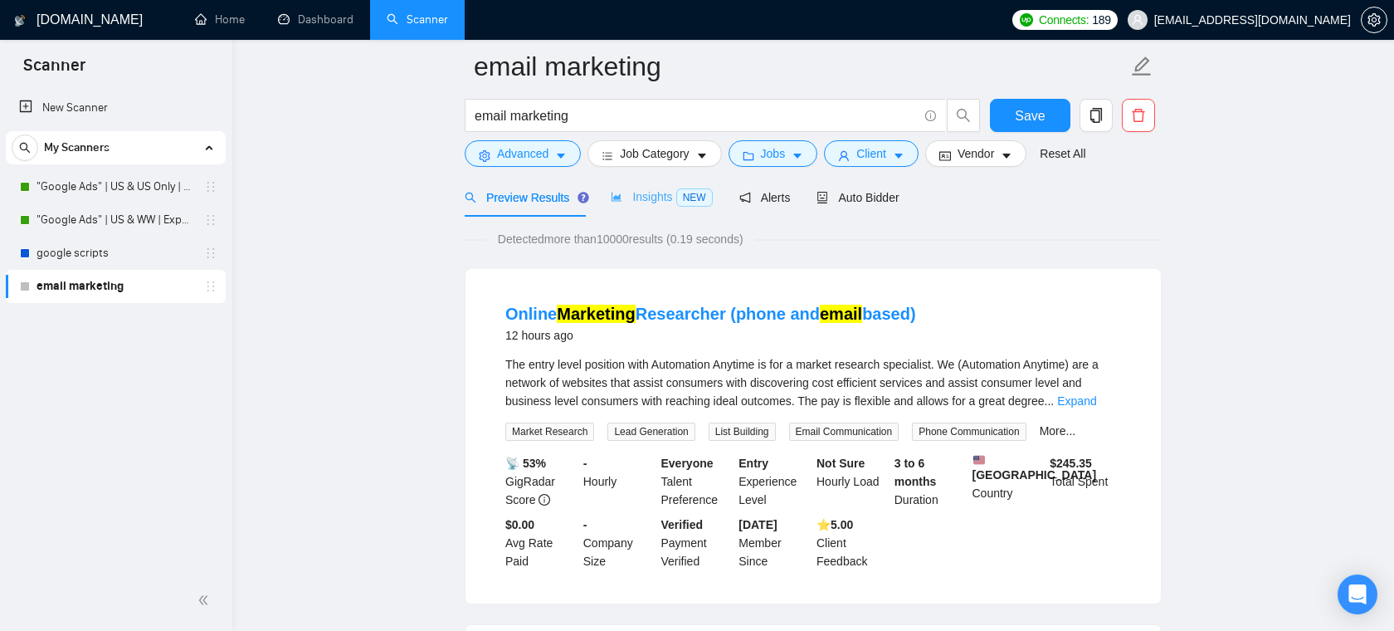
click at [637, 210] on div "Insights NEW" at bounding box center [661, 197] width 101 height 39
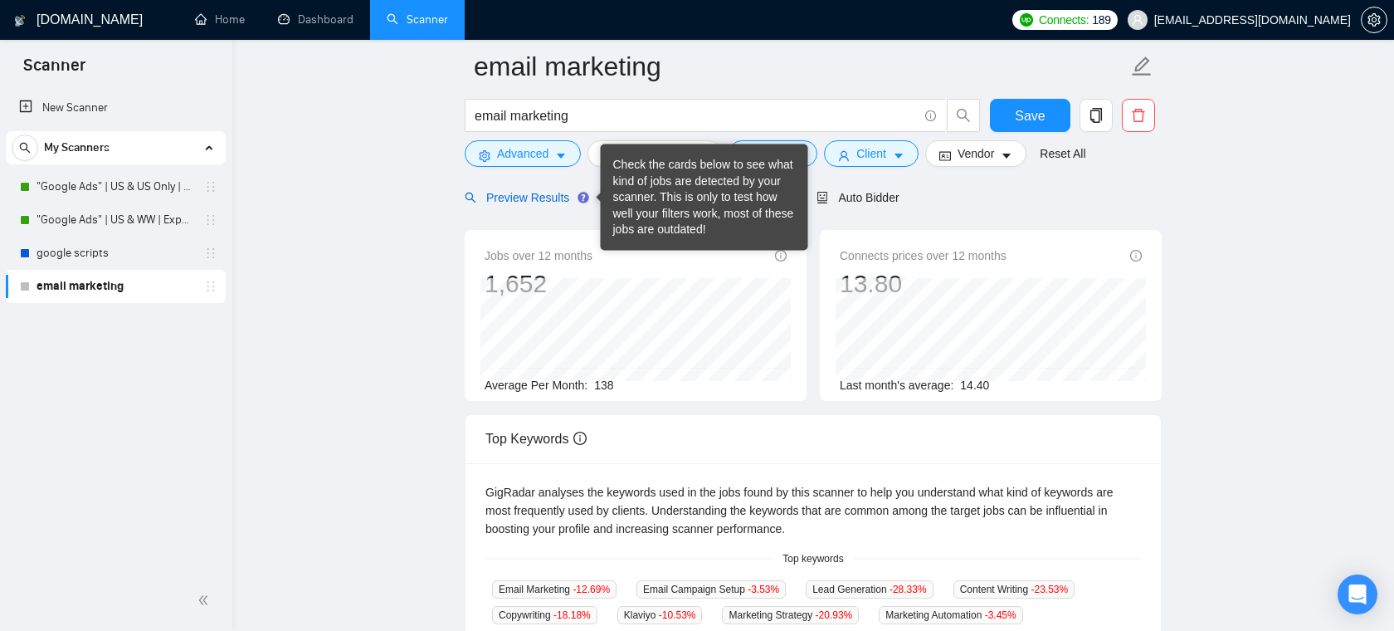
click at [559, 204] on div "Preview Results" at bounding box center [525, 197] width 120 height 18
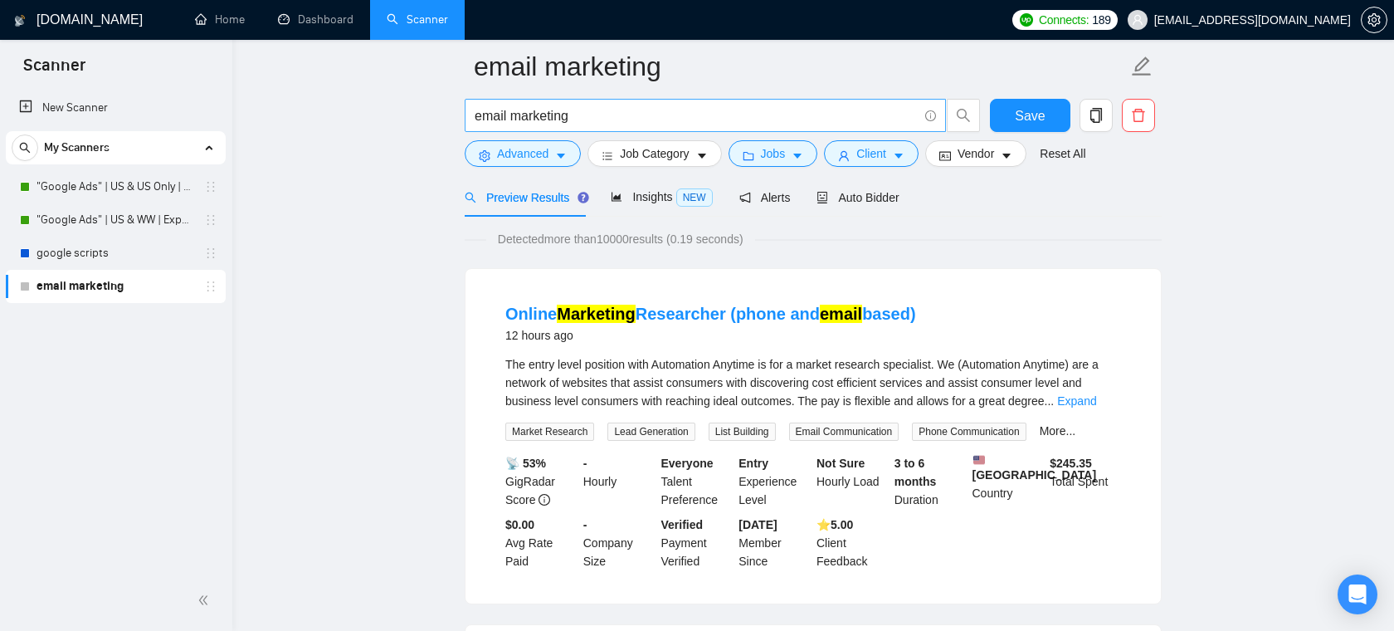
click at [605, 118] on input "email marketing" at bounding box center [696, 115] width 443 height 21
click at [556, 149] on span "caret-down" at bounding box center [561, 155] width 12 height 12
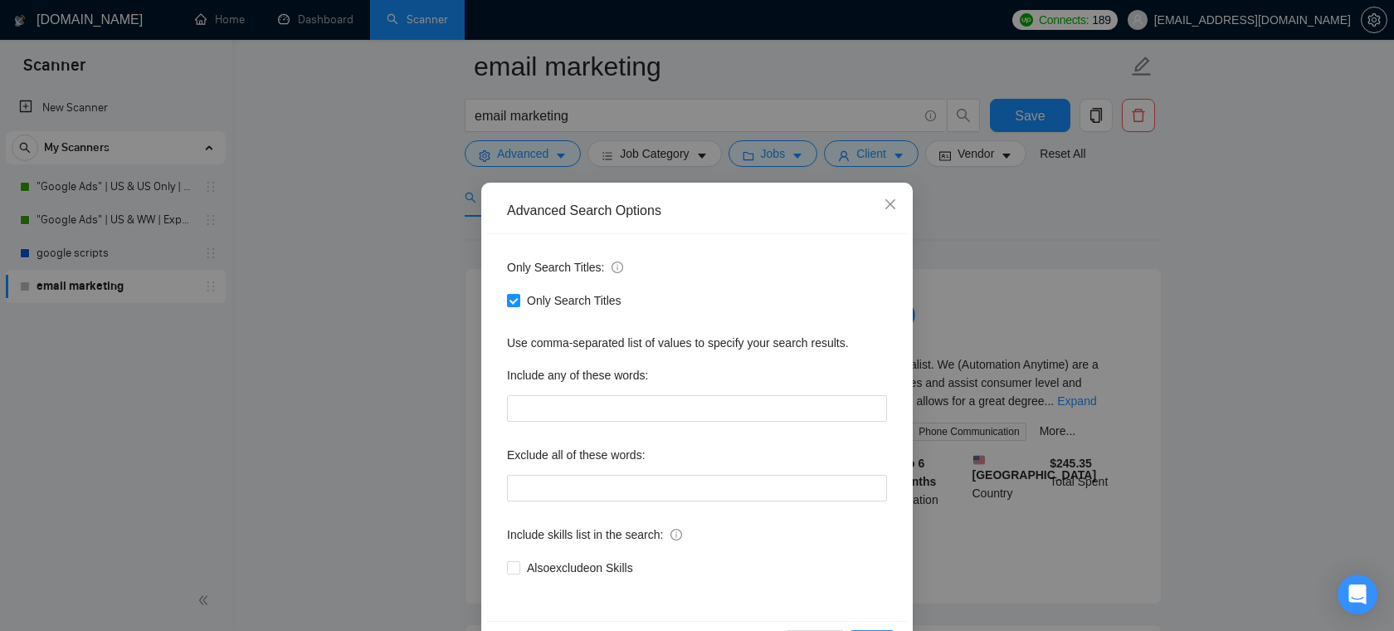
scroll to position [60, 0]
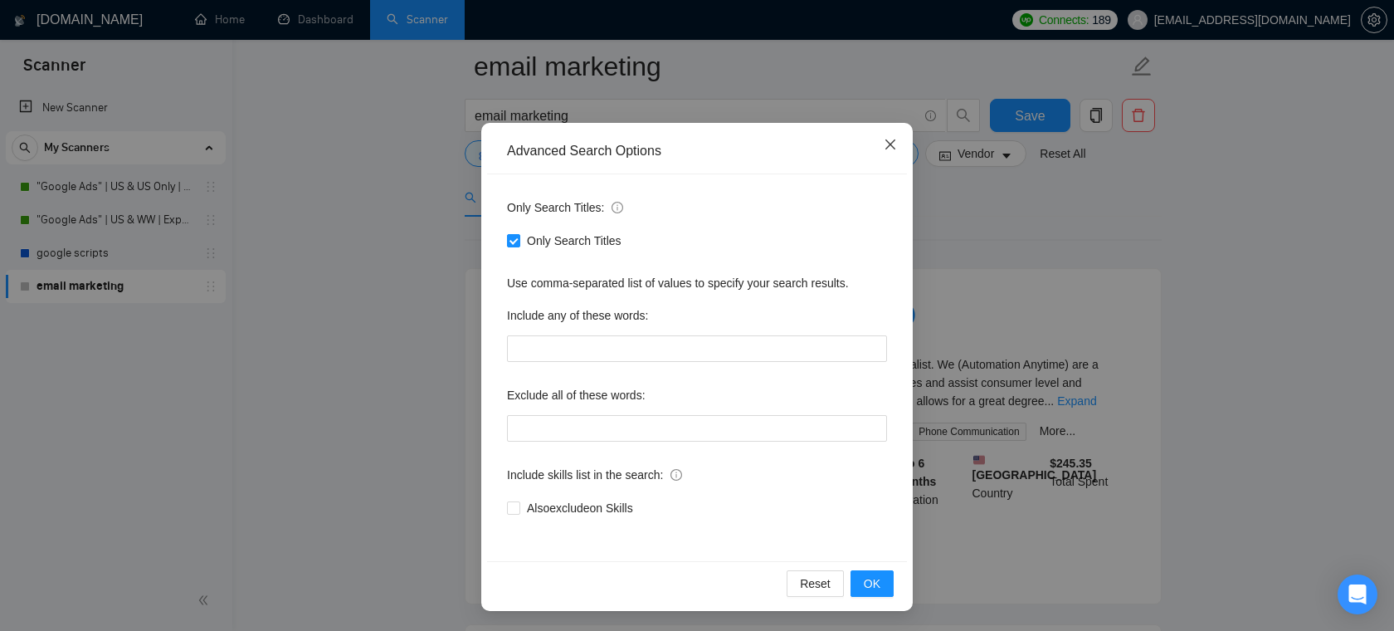
click at [888, 146] on icon "close" at bounding box center [891, 144] width 10 height 10
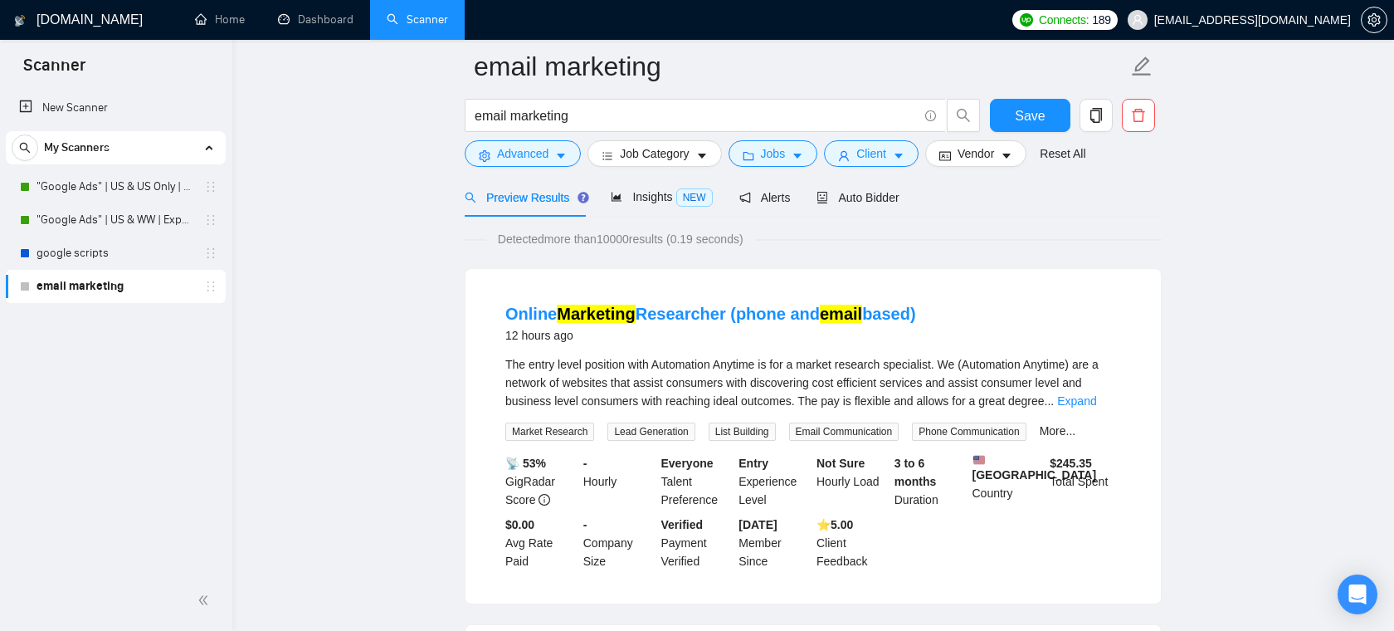
scroll to position [0, 0]
click at [674, 120] on input "email marketing" at bounding box center [696, 115] width 443 height 21
drag, startPoint x: 627, startPoint y: 113, endPoint x: 570, endPoint y: 113, distance: 57.3
click at [570, 113] on input "email marketing | Klaviyo" at bounding box center [696, 115] width 443 height 21
click at [479, 117] on input "email marketing"" at bounding box center [696, 115] width 443 height 21
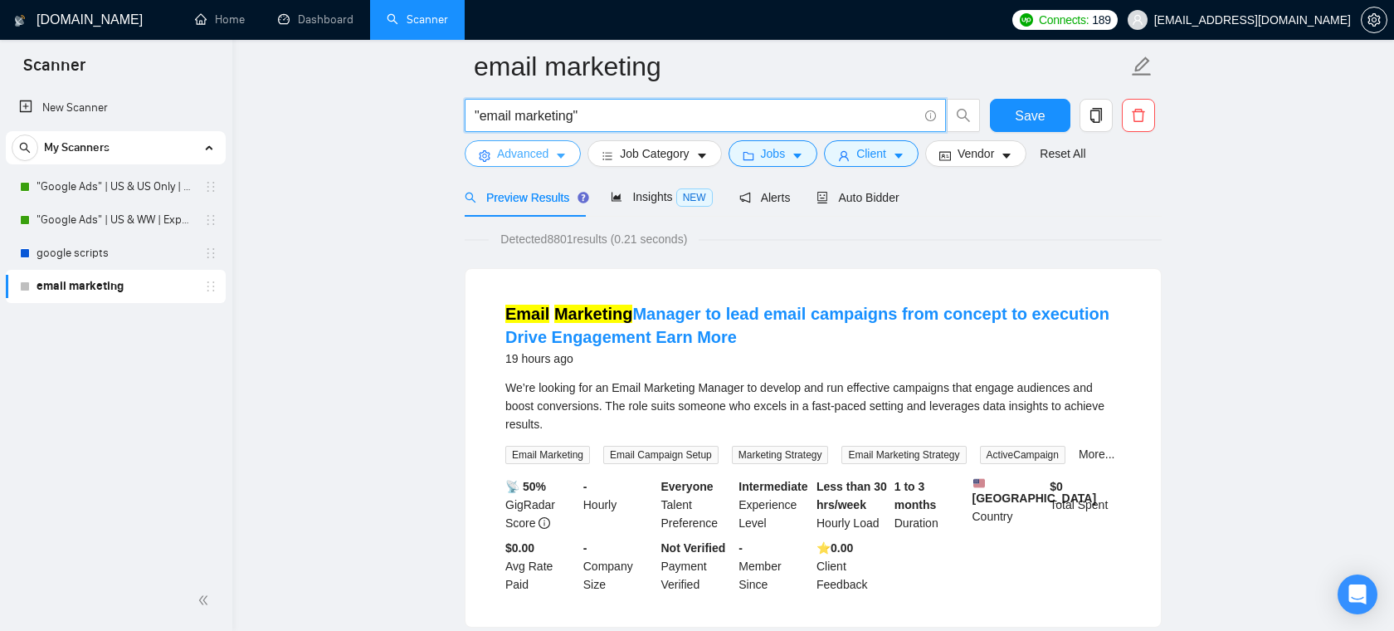
type input ""email marketing""
click at [563, 160] on icon "caret-down" at bounding box center [561, 156] width 12 height 12
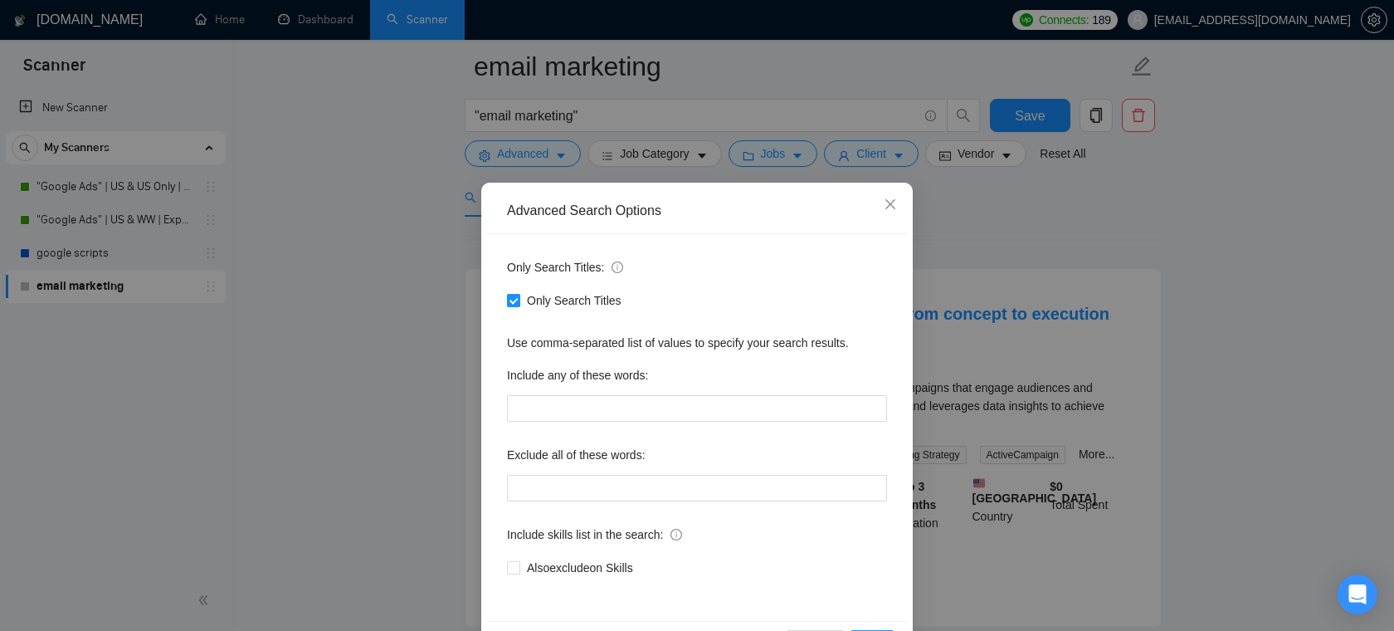
click at [531, 291] on span "Only Search Titles" at bounding box center [574, 300] width 108 height 18
click at [519, 294] on input "Only Search Titles" at bounding box center [513, 300] width 12 height 12
checkbox input "false"
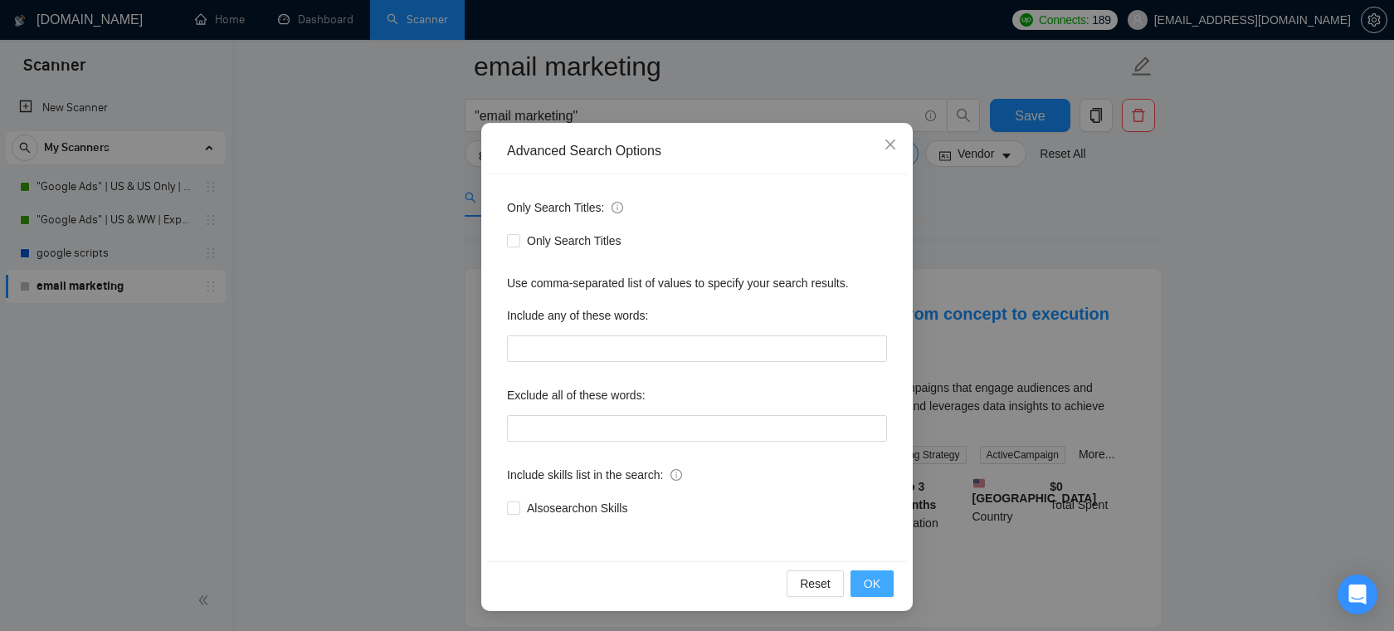
click at [862, 578] on button "OK" at bounding box center [872, 583] width 43 height 27
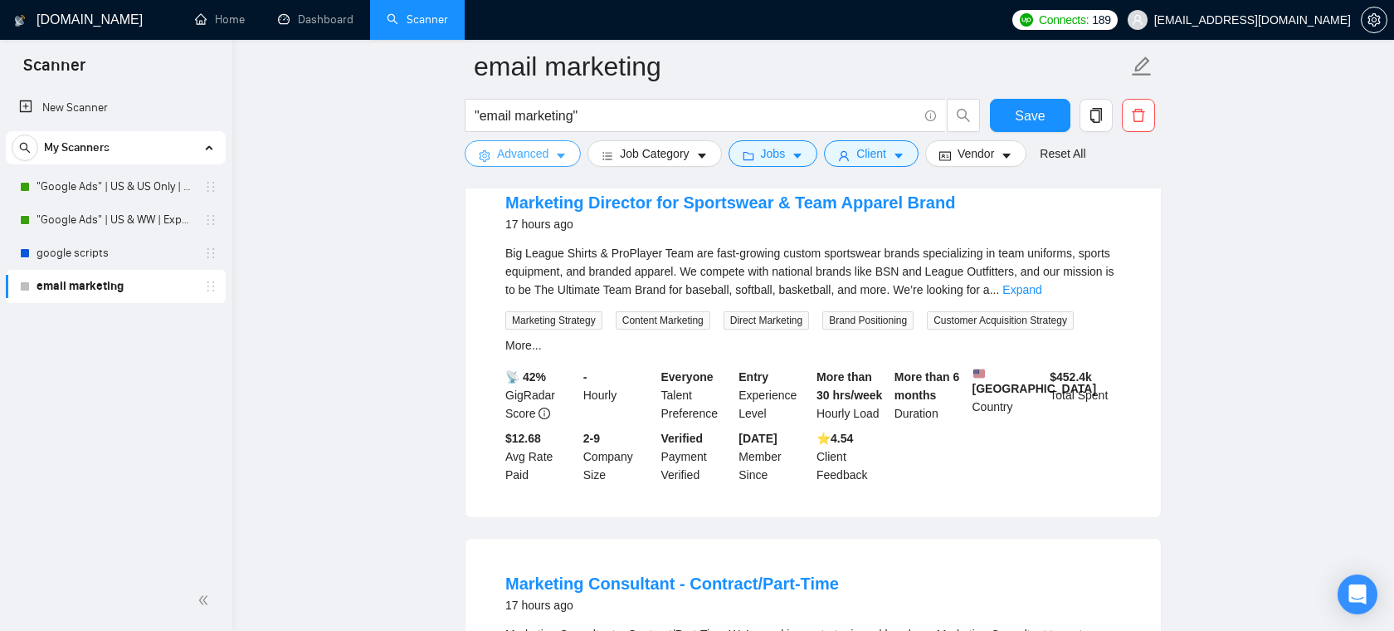
scroll to position [1277, 0]
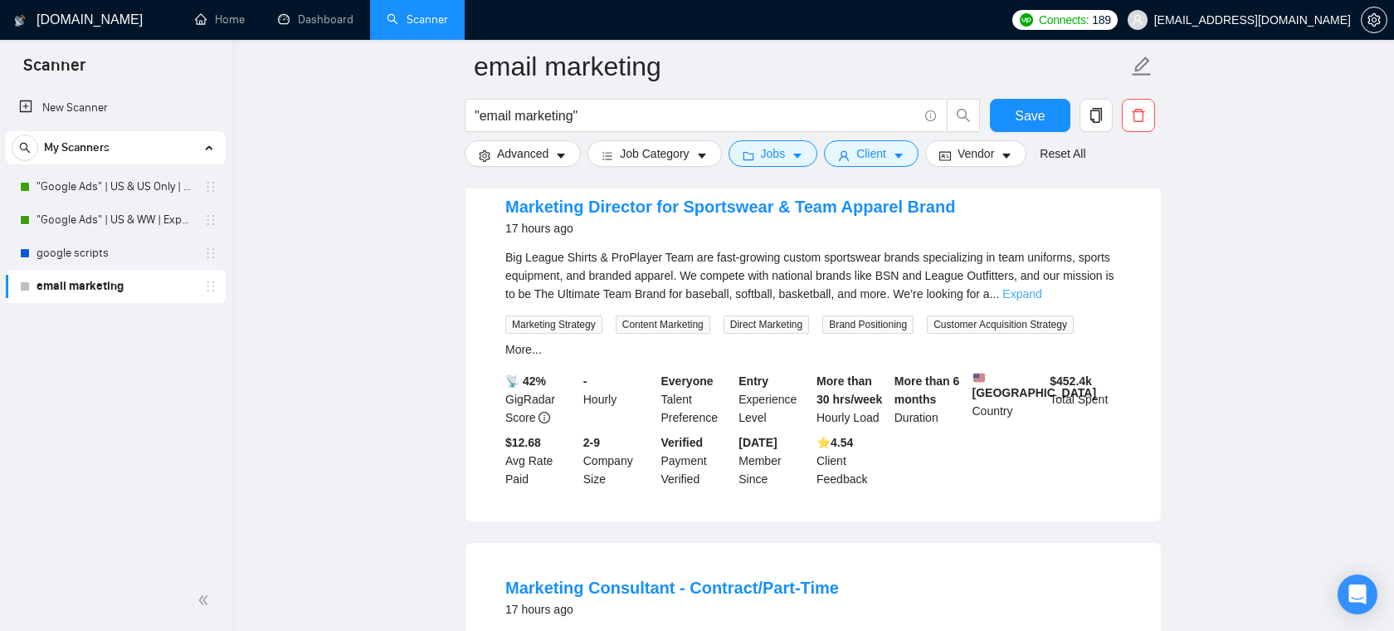
click at [1042, 300] on link "Expand" at bounding box center [1022, 293] width 39 height 13
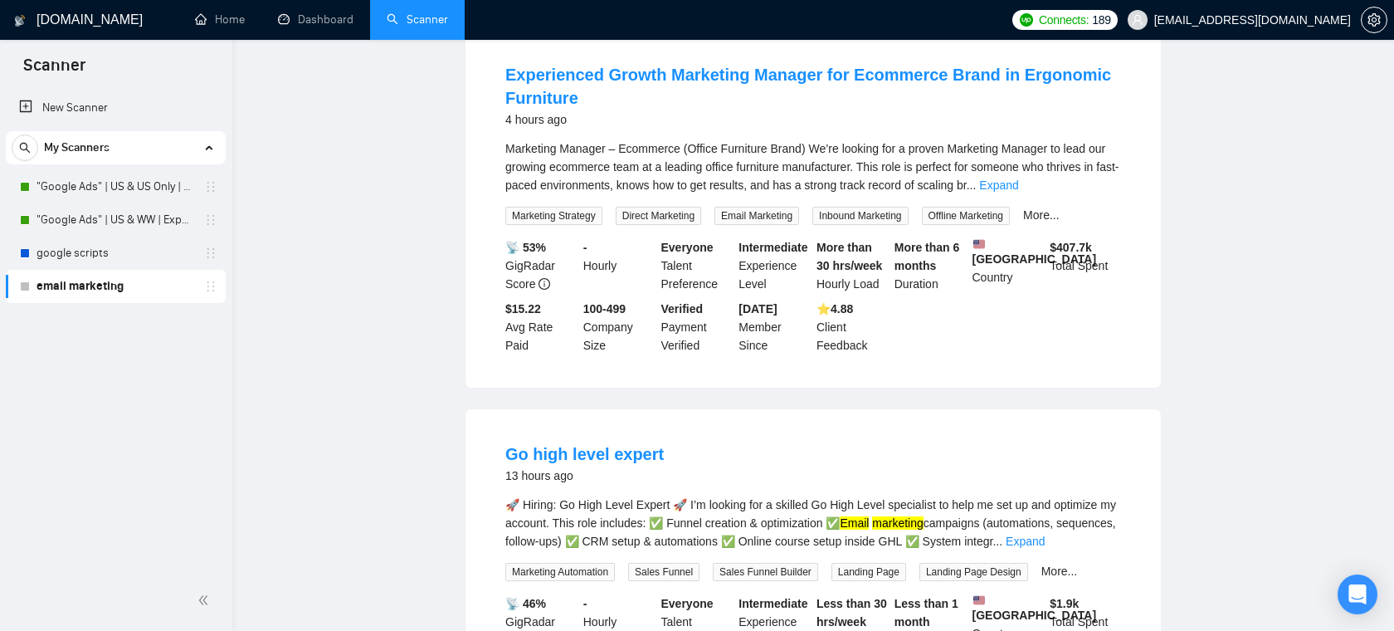
scroll to position [0, 0]
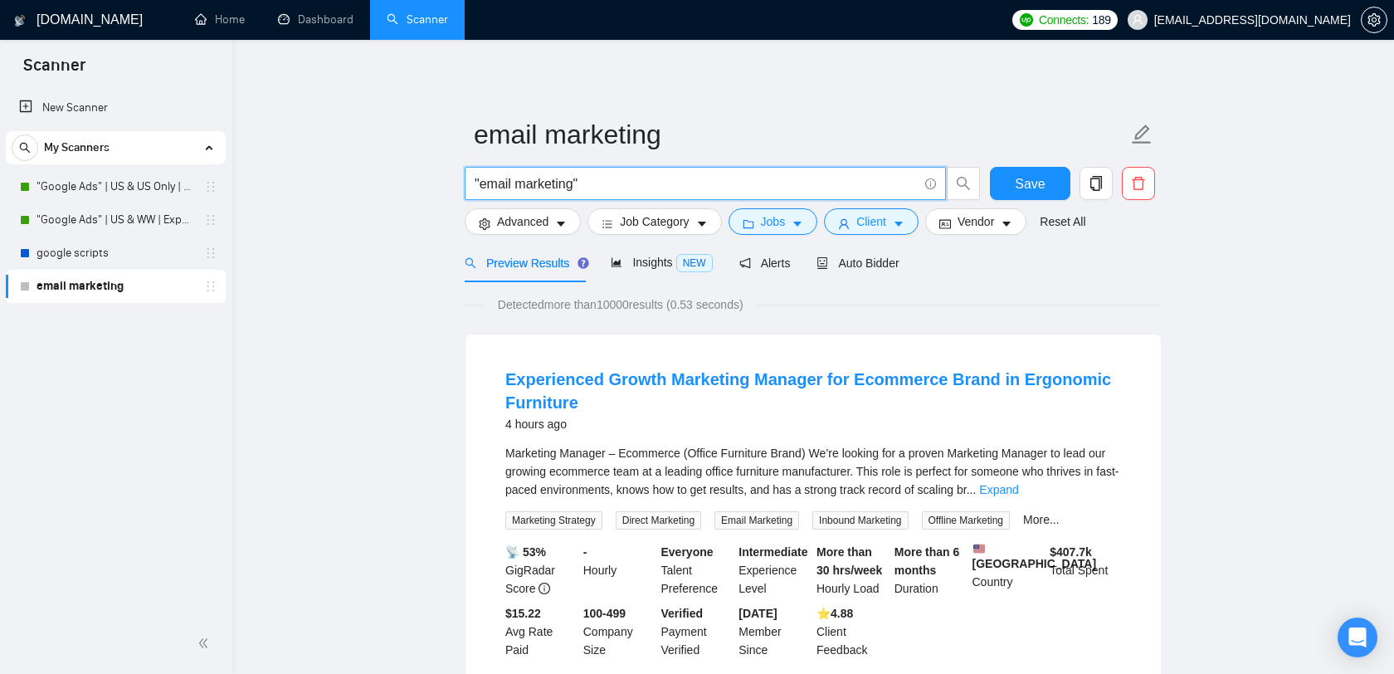
click at [583, 176] on input ""email marketing"" at bounding box center [696, 183] width 443 height 21
click at [1145, 186] on icon "delete" at bounding box center [1138, 183] width 15 height 15
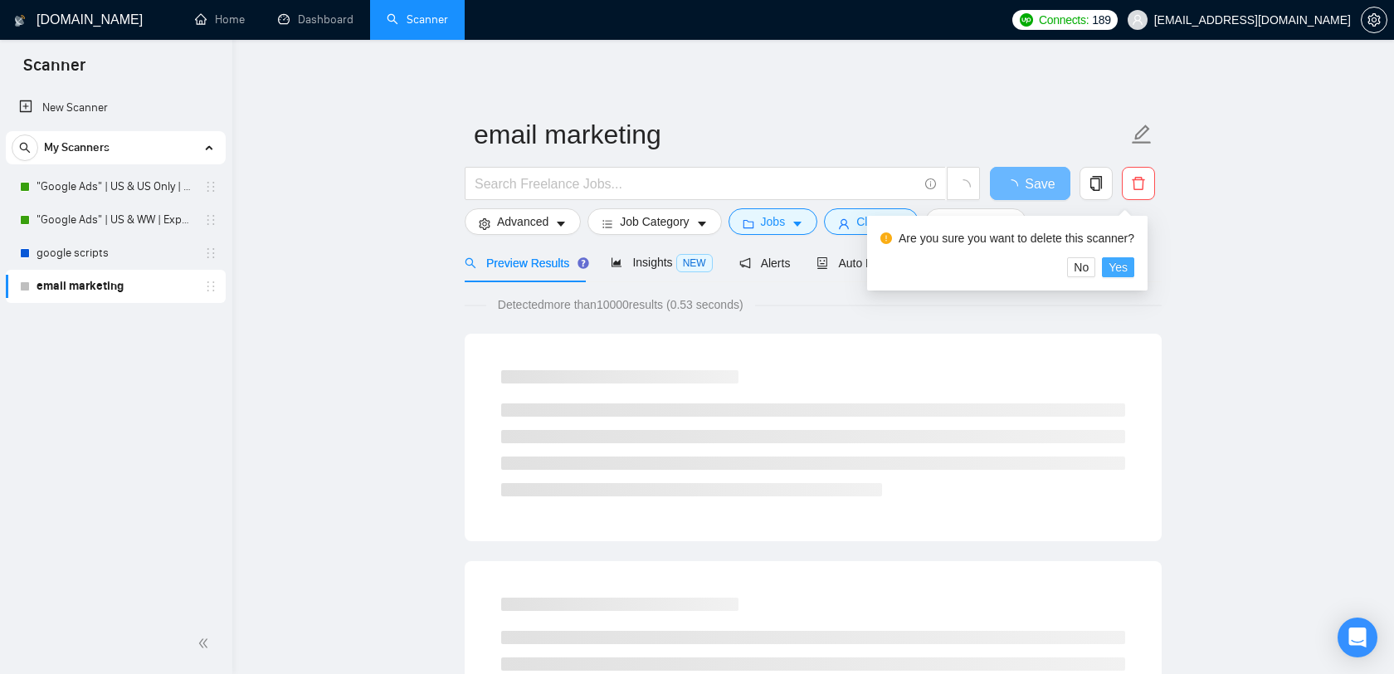
click at [1116, 266] on button "Yes" at bounding box center [1118, 267] width 32 height 20
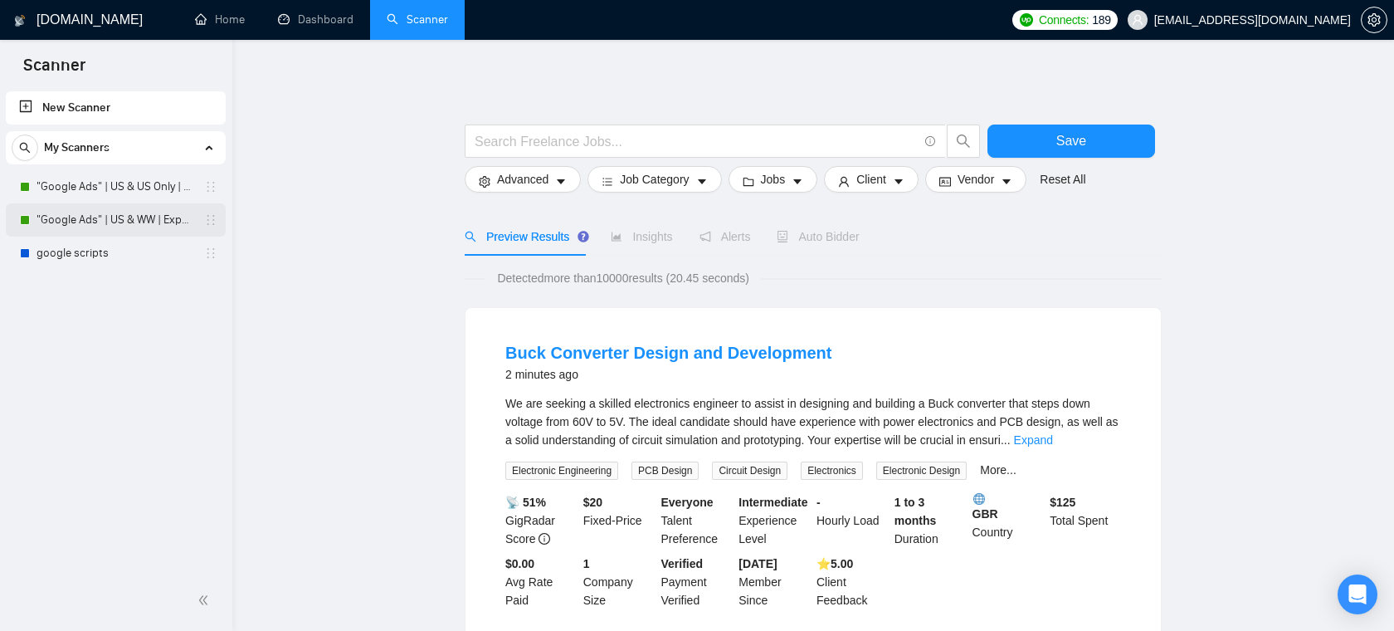
click at [118, 217] on link ""Google Ads" | US & WW | Expert" at bounding box center [116, 219] width 158 height 33
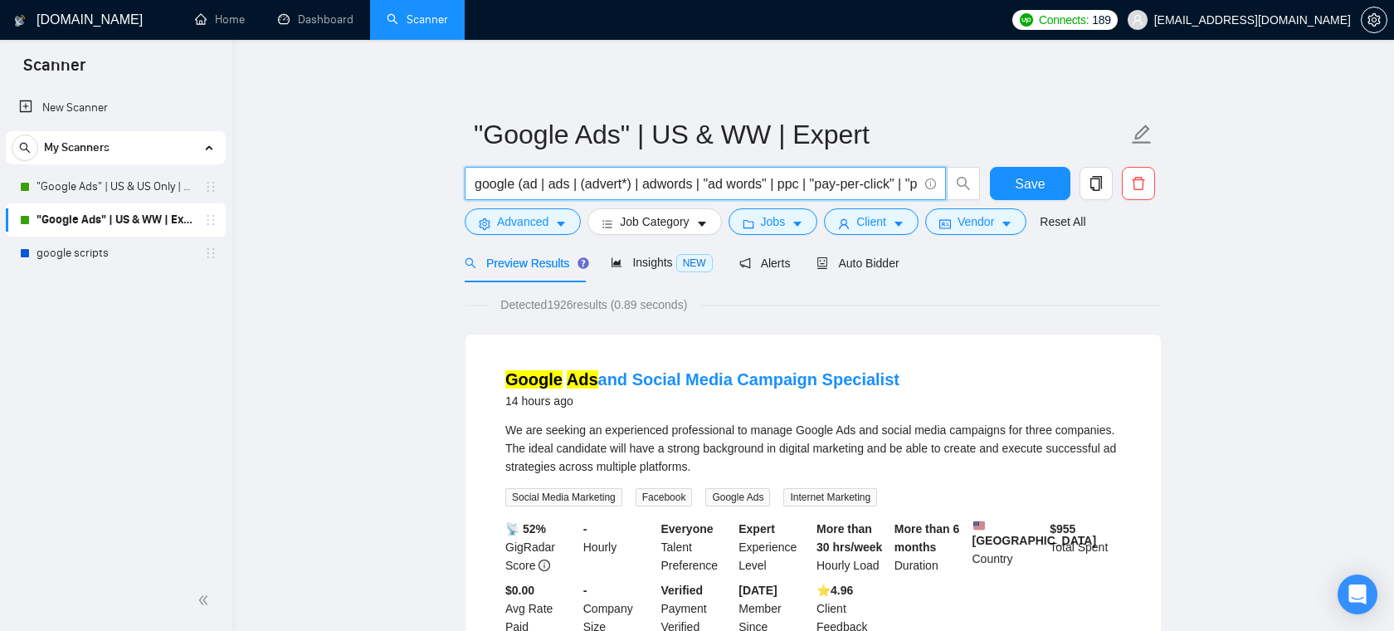
drag, startPoint x: 476, startPoint y: 184, endPoint x: 791, endPoint y: 183, distance: 314.6
click at [791, 183] on input "google (ad | ads | (advert*) | adwords | "ad words" | ppc | "pay-per-click" | "…" at bounding box center [696, 183] width 443 height 21
click at [559, 217] on span "caret-down" at bounding box center [561, 223] width 12 height 12
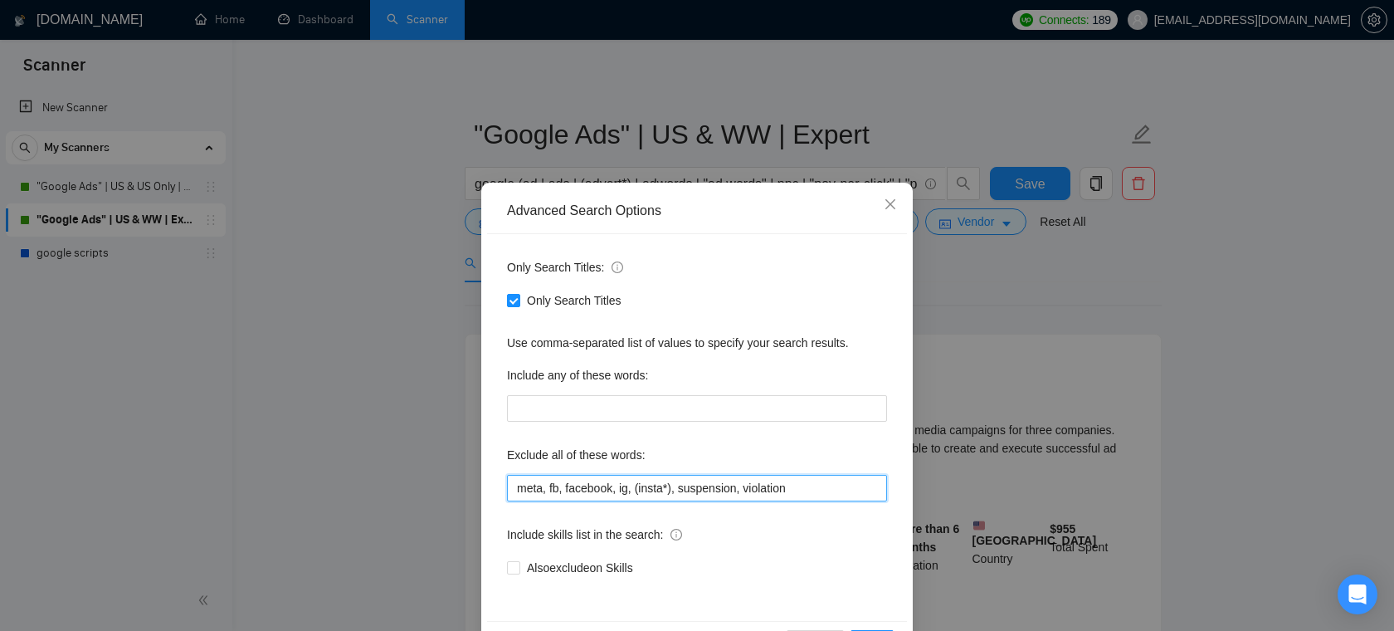
click at [668, 493] on input "meta, fb, facebook, ig, (insta*), suspension, violation" at bounding box center [697, 488] width 380 height 27
click at [887, 188] on span "Close" at bounding box center [890, 205] width 45 height 45
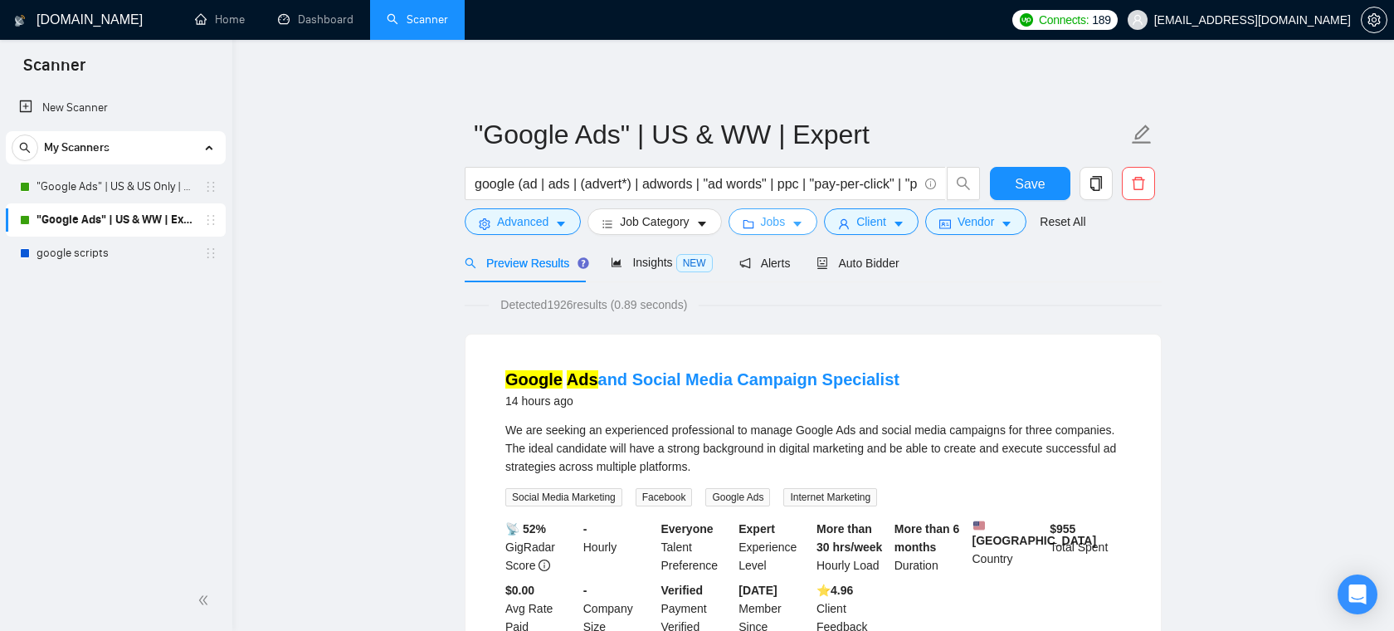
click at [795, 225] on button "Jobs" at bounding box center [774, 221] width 90 height 27
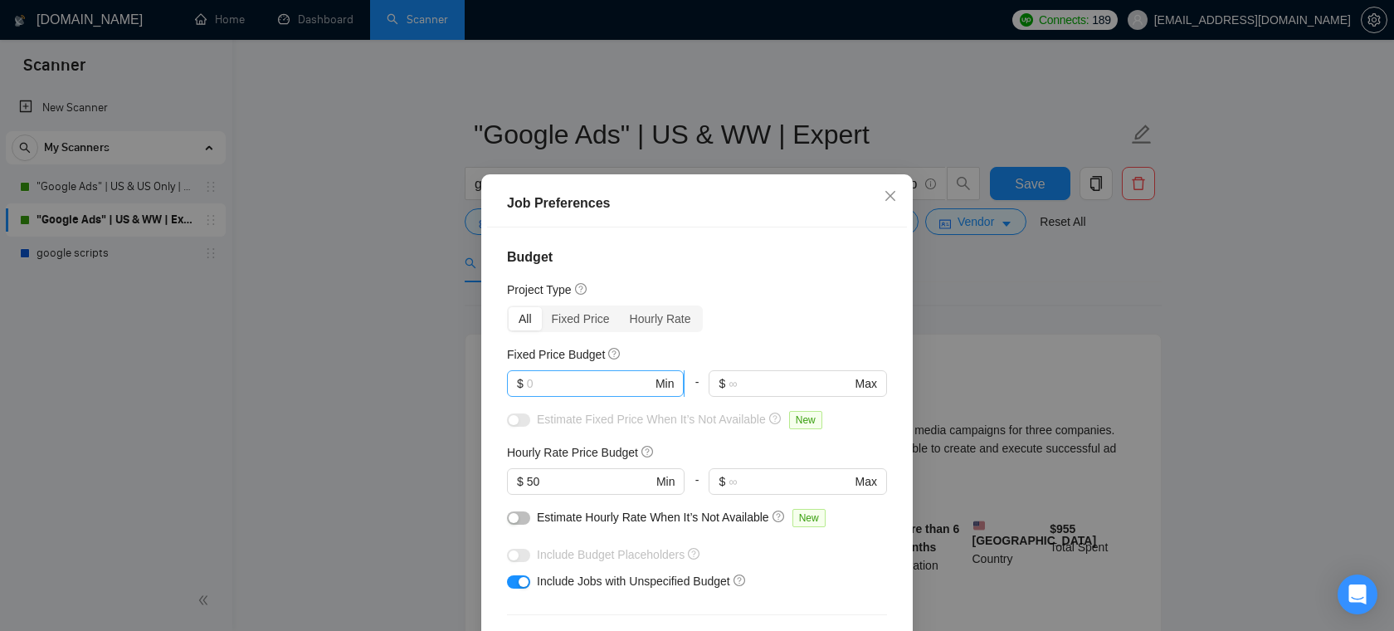
click at [559, 387] on input "text" at bounding box center [589, 383] width 125 height 18
click at [900, 183] on span "Close" at bounding box center [890, 196] width 45 height 45
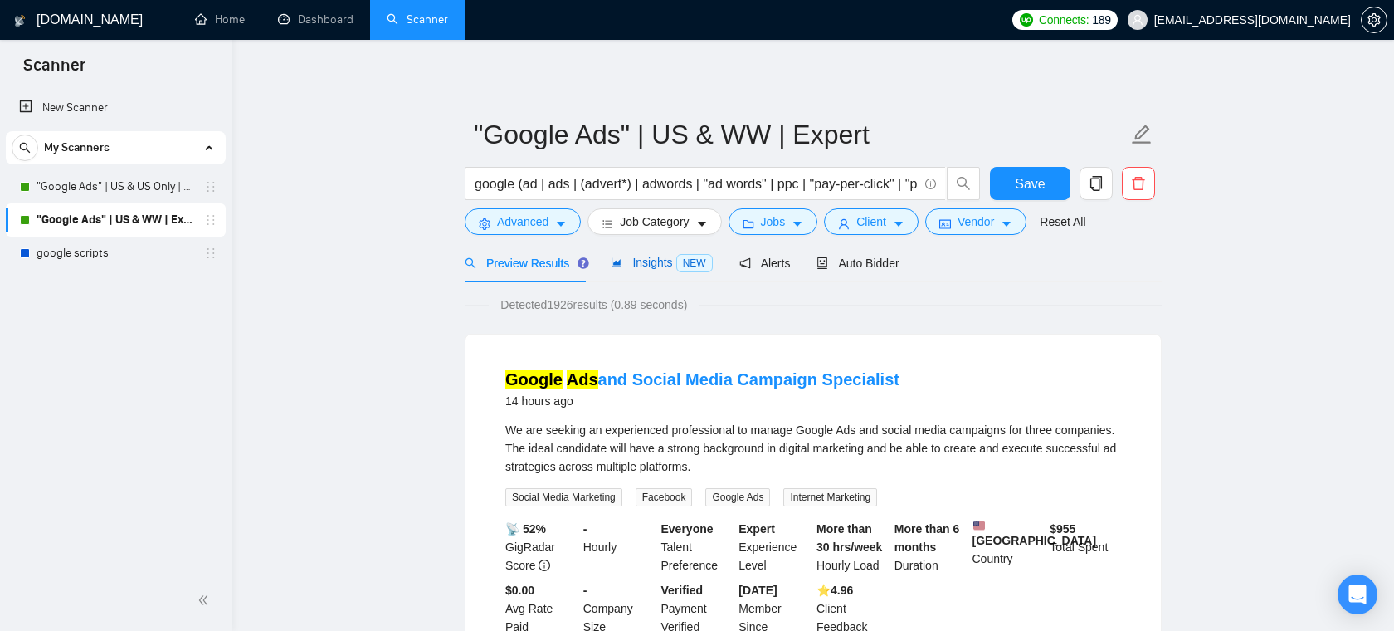
click at [661, 256] on span "Insights NEW" at bounding box center [661, 262] width 101 height 13
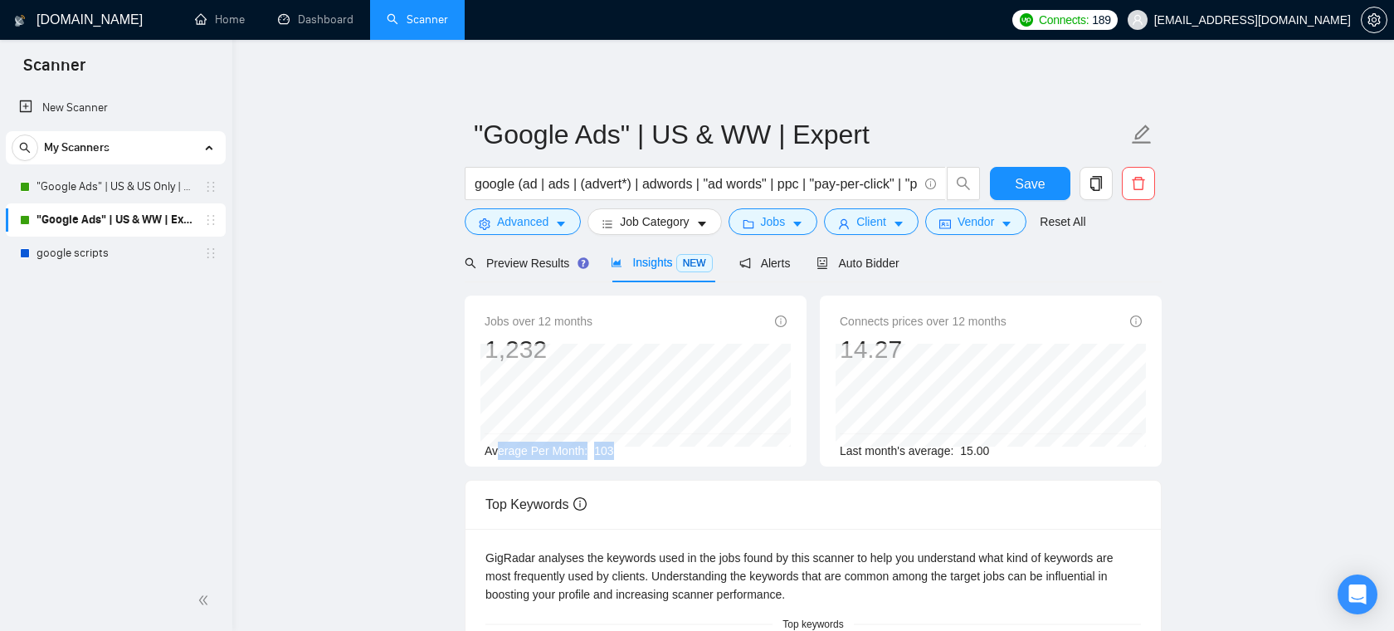
drag, startPoint x: 495, startPoint y: 456, endPoint x: 624, endPoint y: 453, distance: 129.5
click at [624, 453] on div "Average Per Month: 103" at bounding box center [636, 451] width 302 height 18
click at [621, 450] on div "Average Per Month: 103" at bounding box center [636, 451] width 302 height 18
drag, startPoint x: 642, startPoint y: 451, endPoint x: 591, endPoint y: 447, distance: 50.7
click at [591, 447] on div "Average Per Month: 103" at bounding box center [636, 451] width 302 height 18
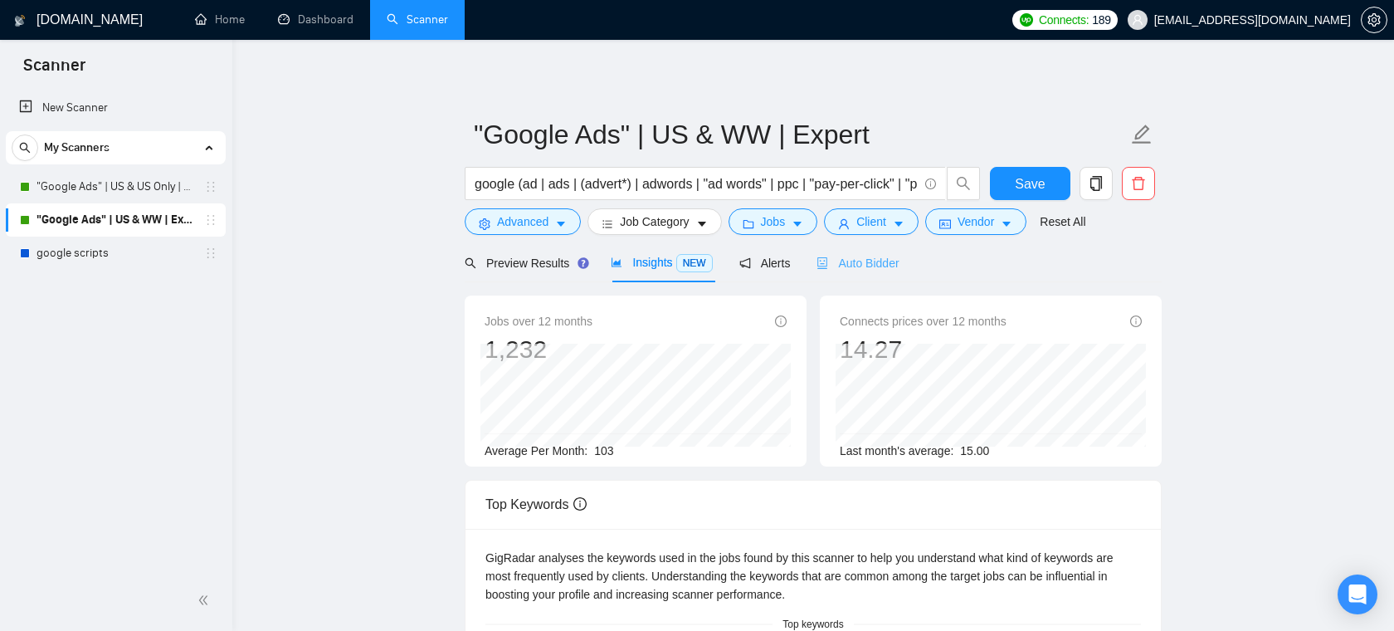
click at [899, 252] on div "Auto Bidder" at bounding box center [858, 262] width 82 height 39
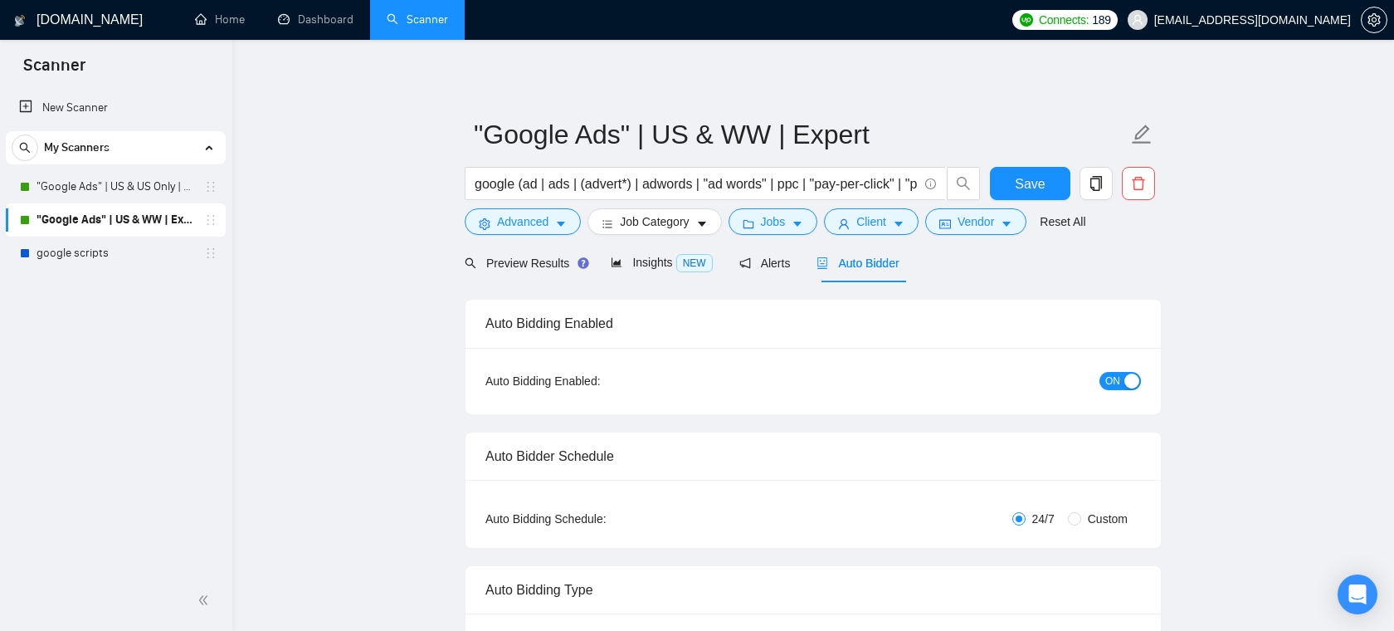
checkbox input "true"
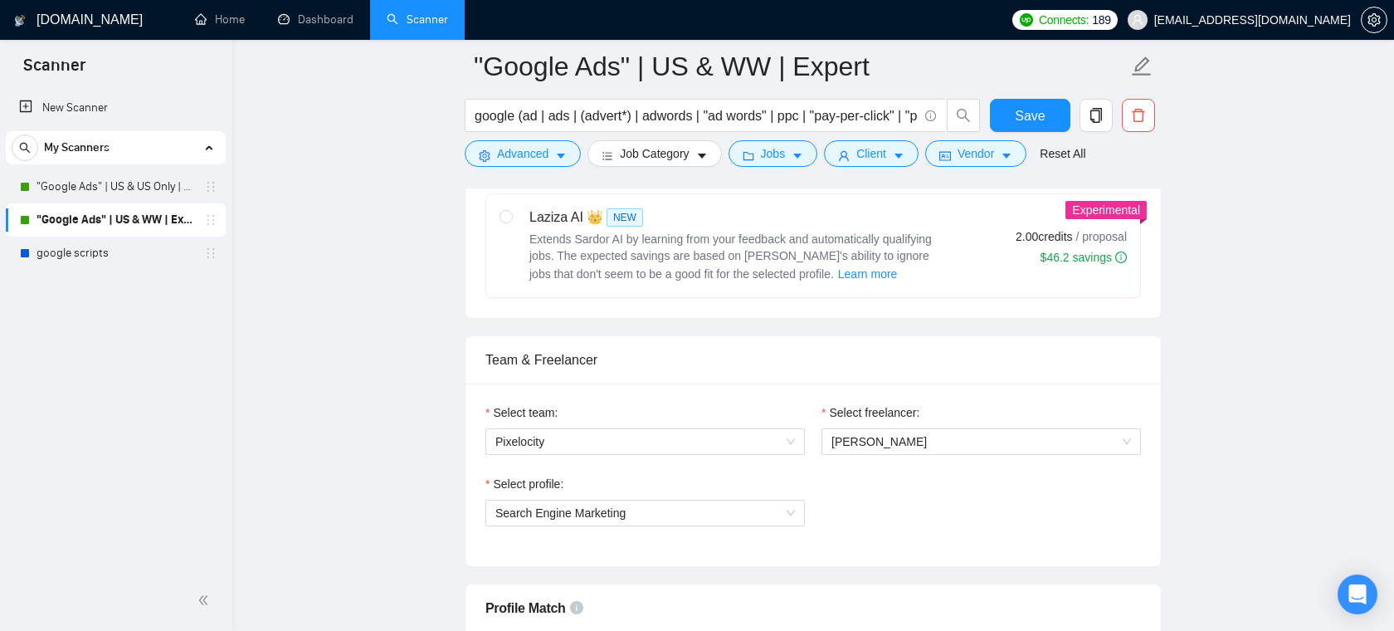
scroll to position [788, 0]
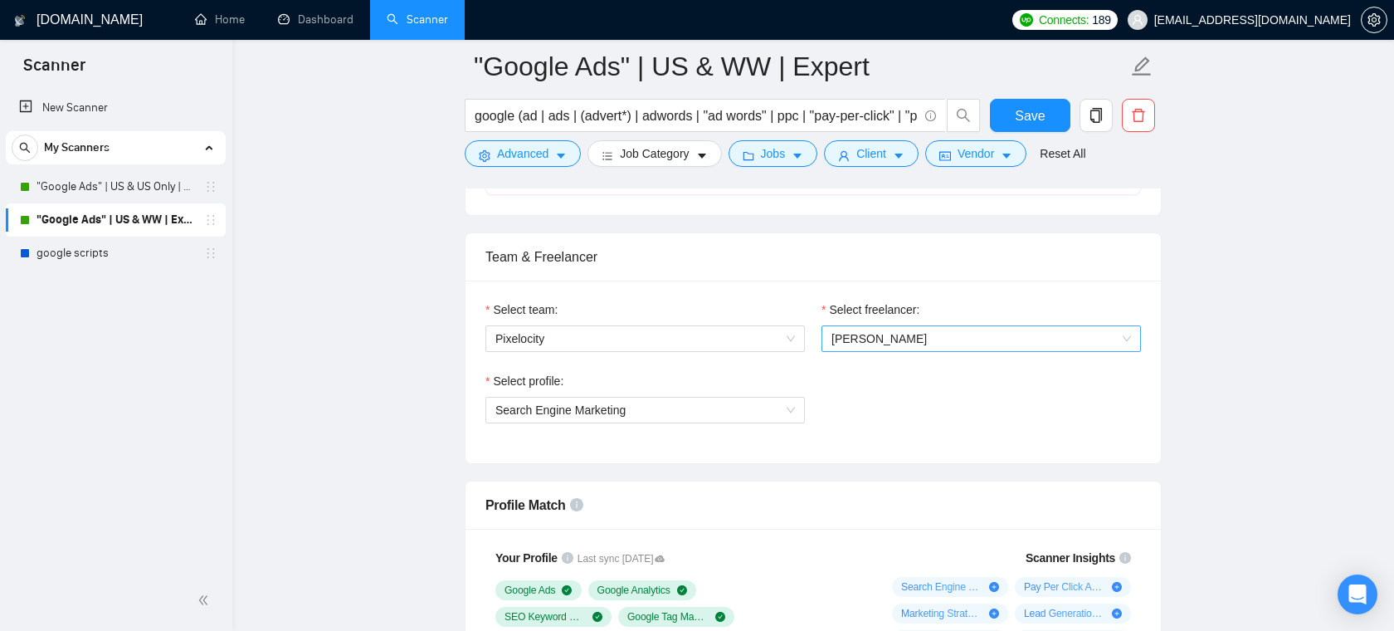
click at [943, 332] on span "[PERSON_NAME]" at bounding box center [982, 338] width 300 height 25
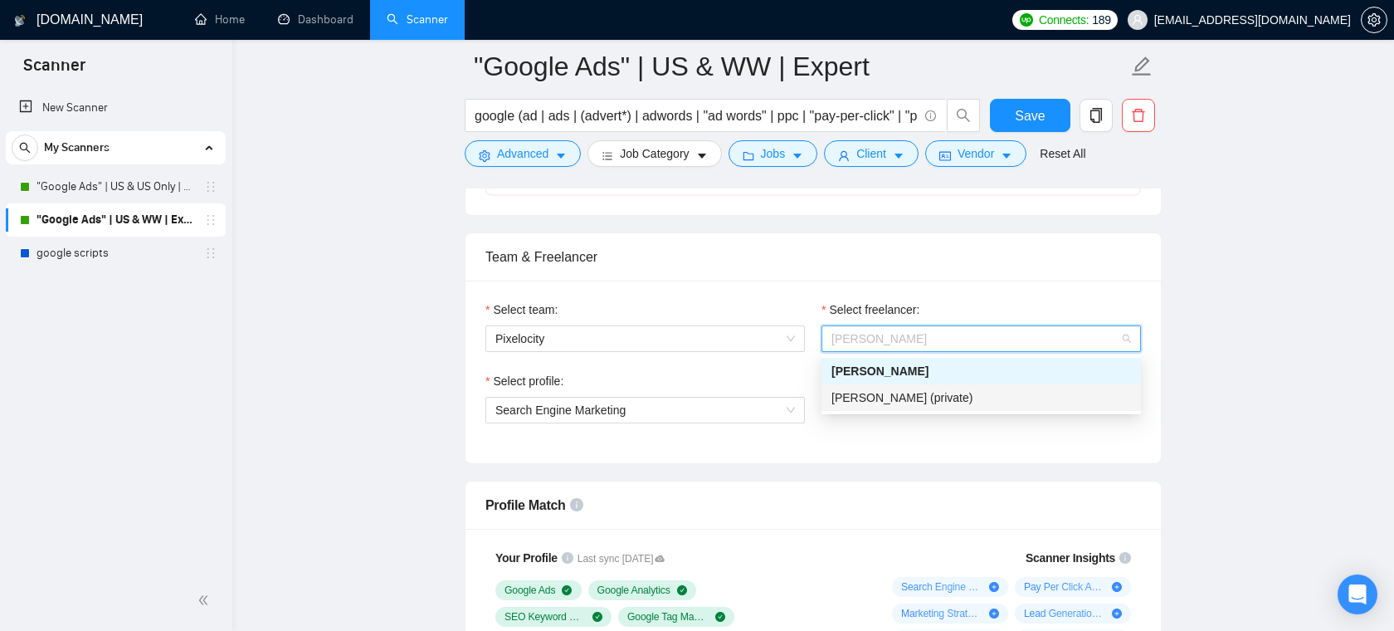
click at [896, 447] on div "Select team: Pixelocity Select freelancer: [PERSON_NAME] Select profile: Search…" at bounding box center [814, 372] width 696 height 183
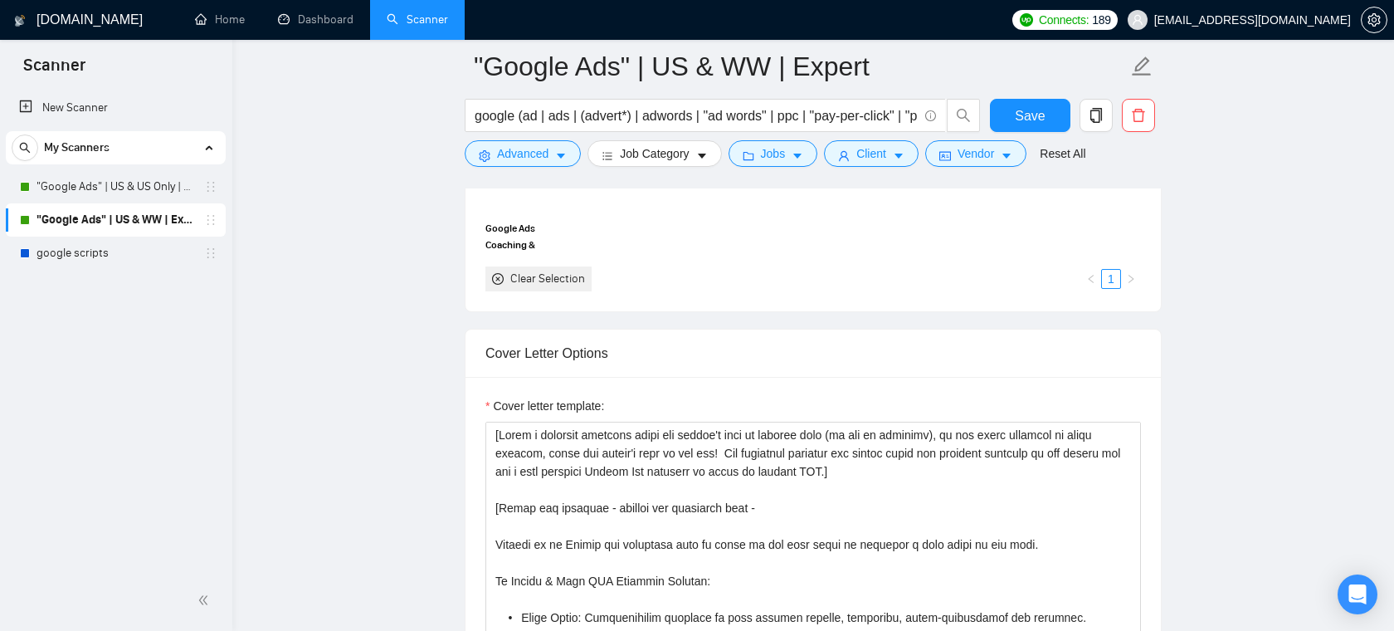
scroll to position [1712, 0]
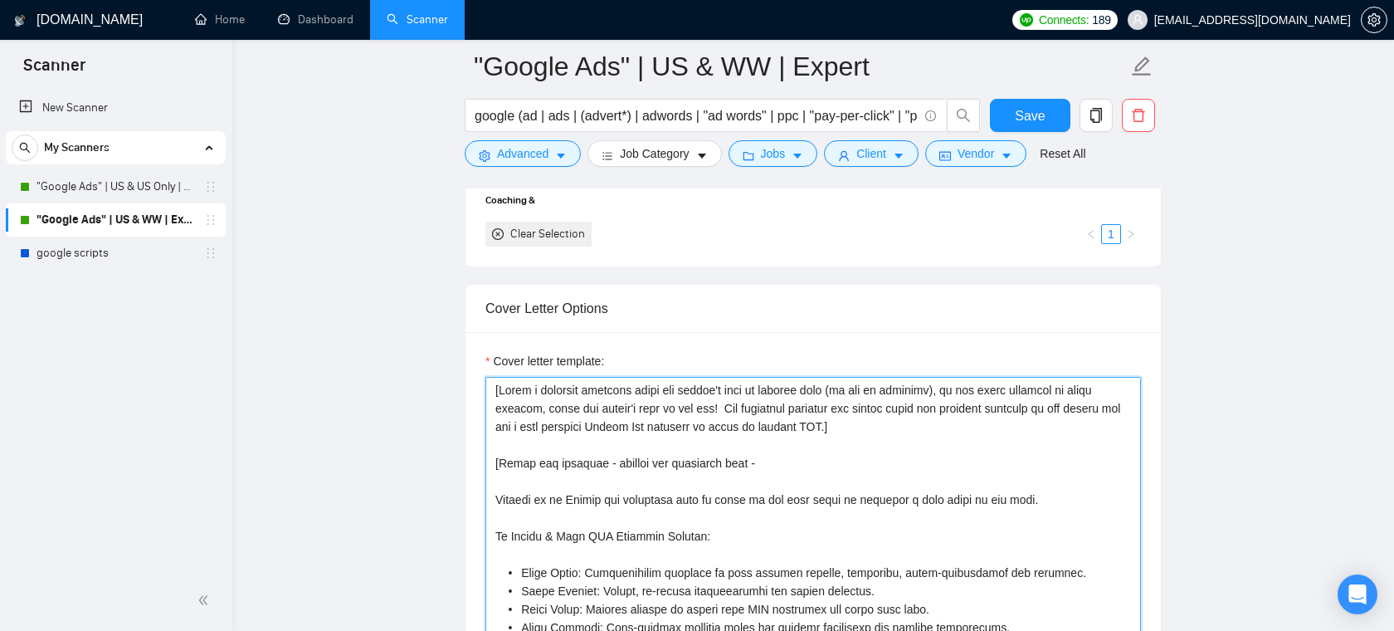
click at [779, 454] on textarea "Cover letter template:" at bounding box center [814, 563] width 656 height 373
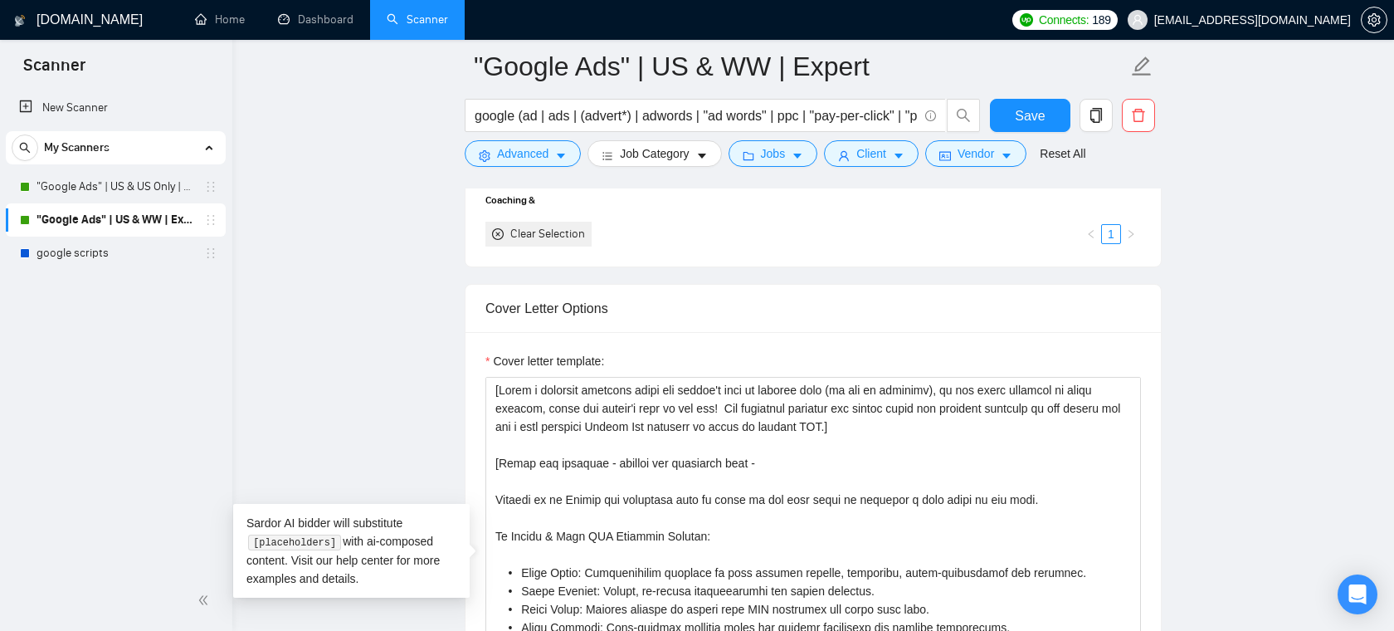
click at [733, 307] on div "Cover Letter Options" at bounding box center [814, 308] width 656 height 47
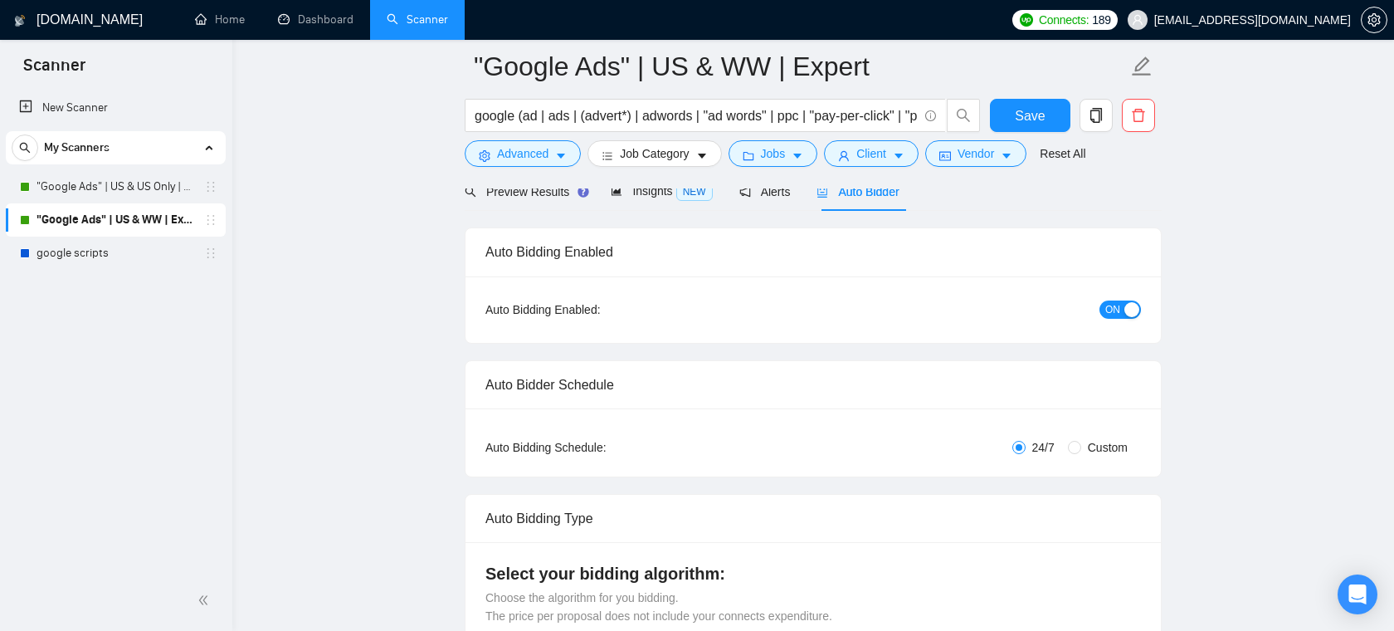
scroll to position [89, 0]
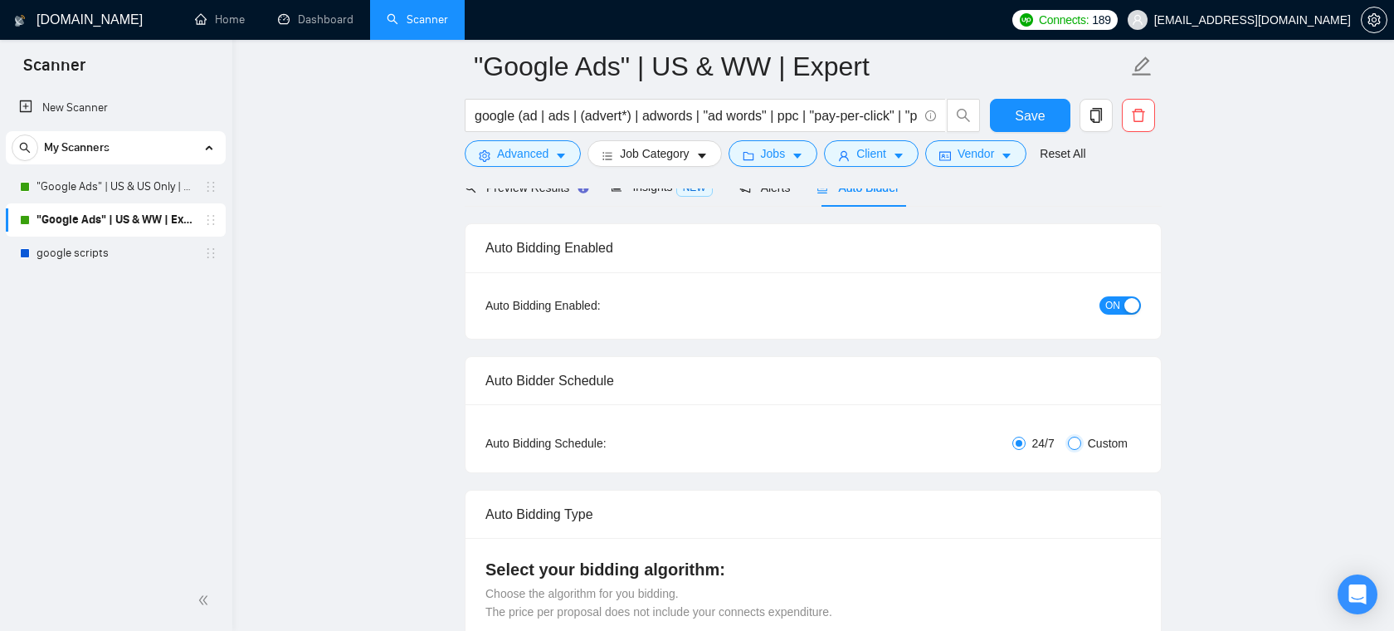
click at [1079, 442] on input "Custom" at bounding box center [1074, 443] width 13 height 13
radio input "true"
radio input "false"
checkbox input "true"
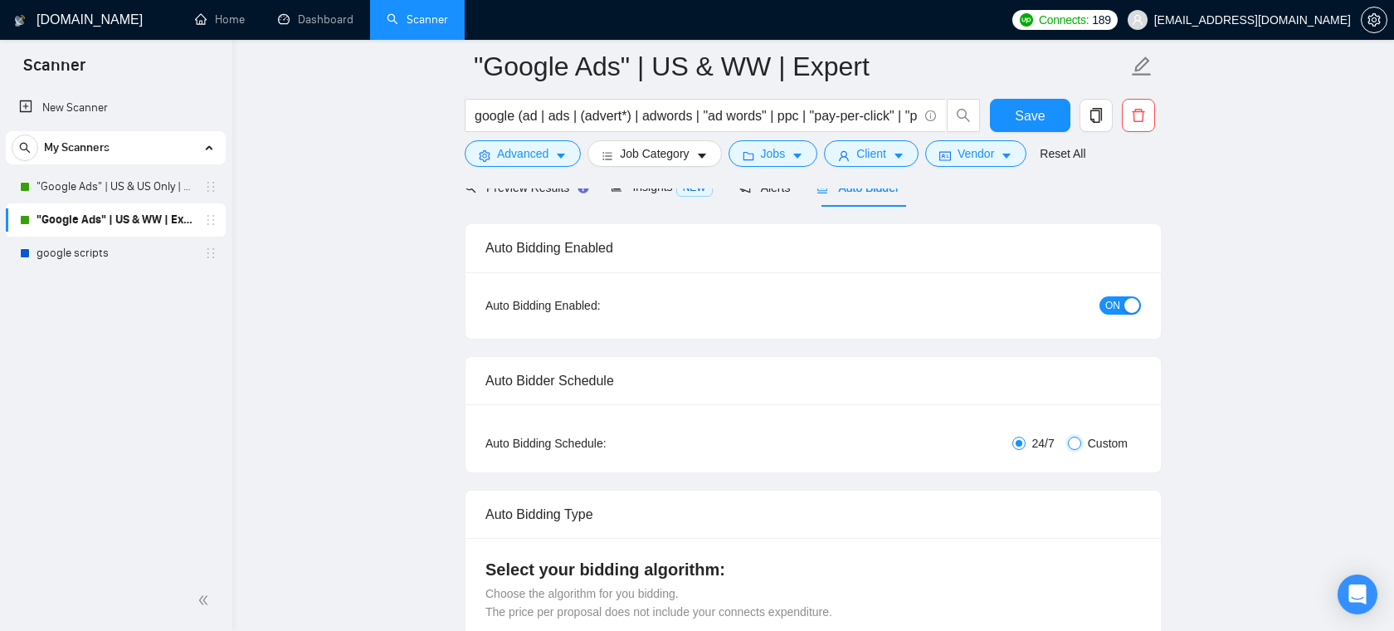
checkbox input "true"
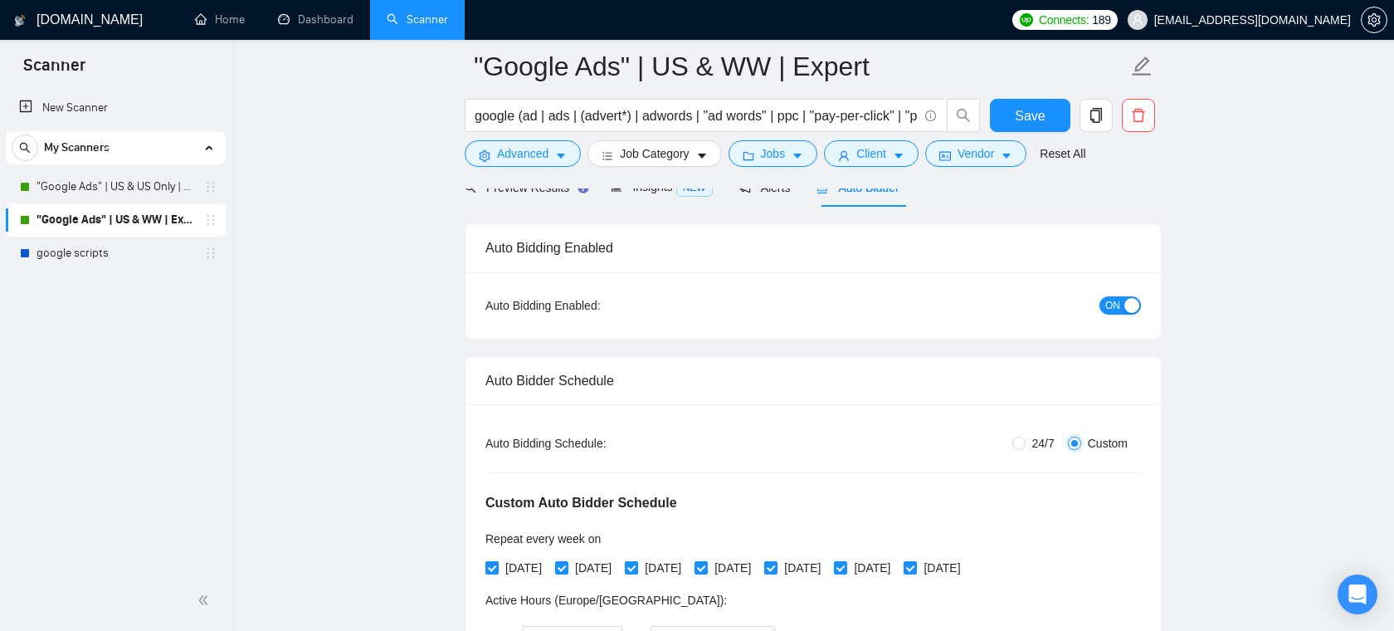
scroll to position [138, 0]
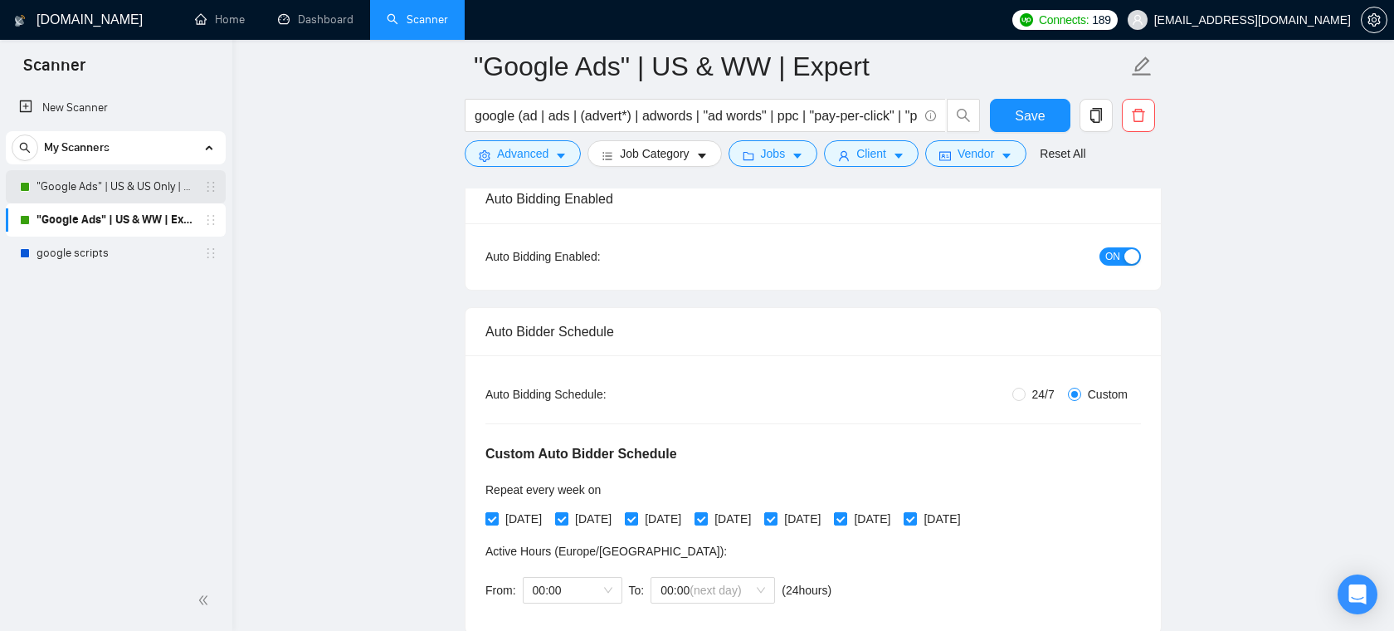
click at [136, 197] on link ""Google Ads" | US & US Only | Expert" at bounding box center [116, 186] width 158 height 33
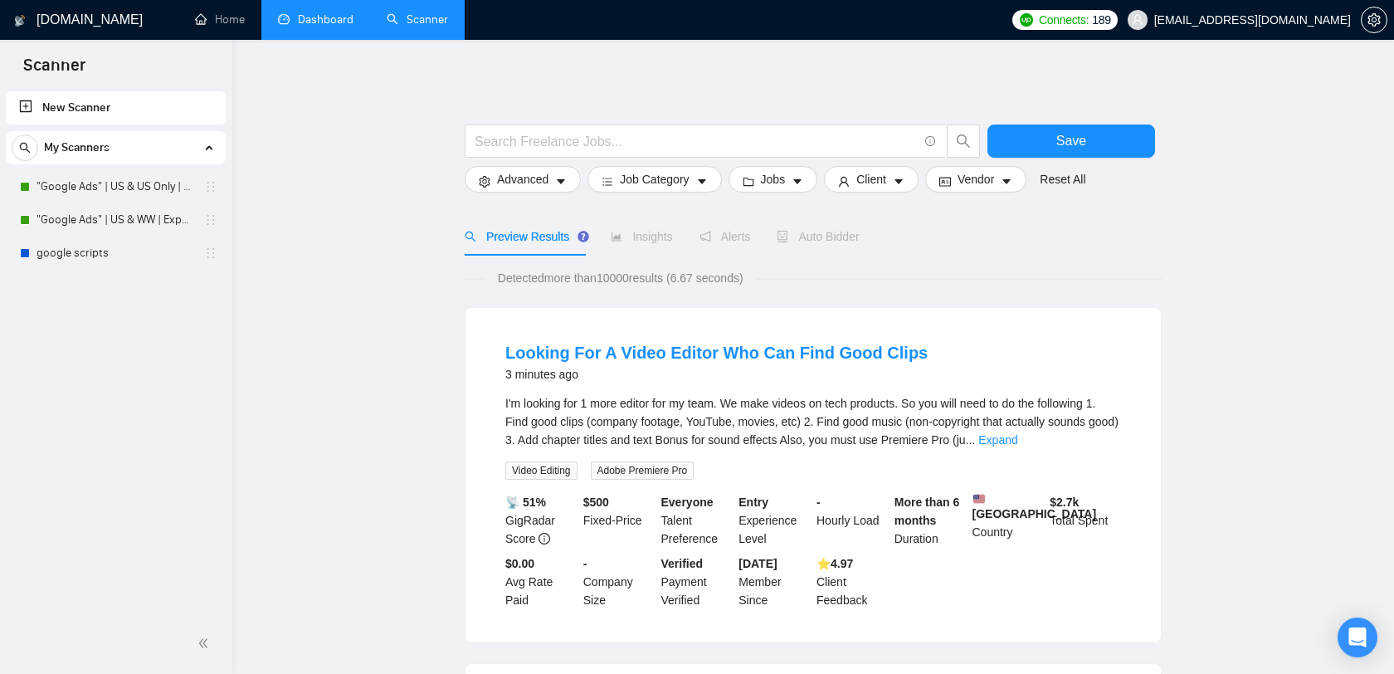
click at [346, 20] on link "Dashboard" at bounding box center [316, 19] width 76 height 14
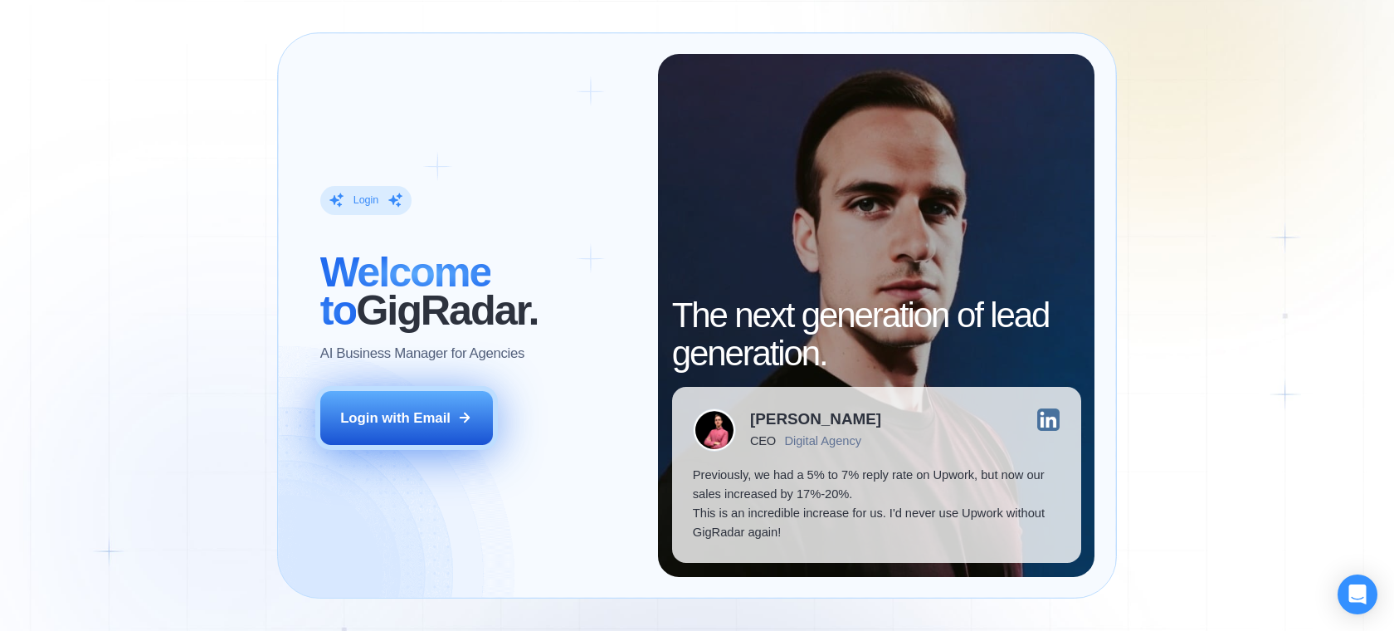
click at [440, 437] on button "Login with Email" at bounding box center [406, 418] width 173 height 54
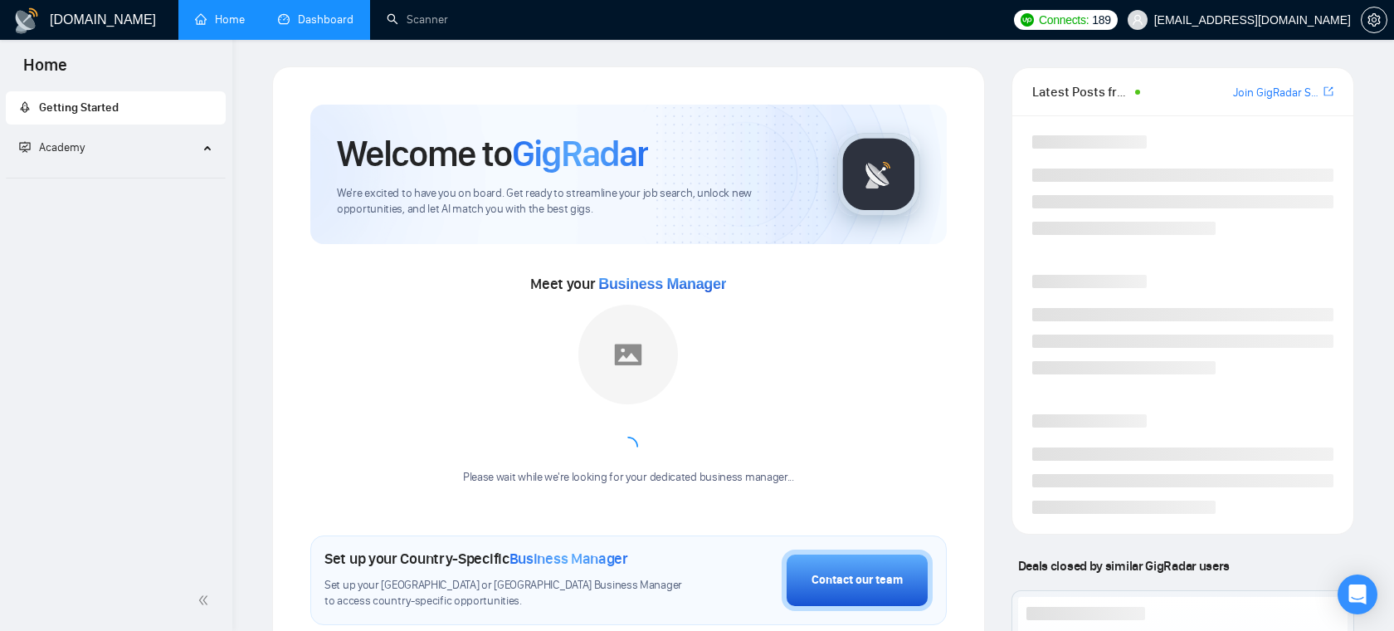
click at [342, 17] on link "Dashboard" at bounding box center [316, 19] width 76 height 14
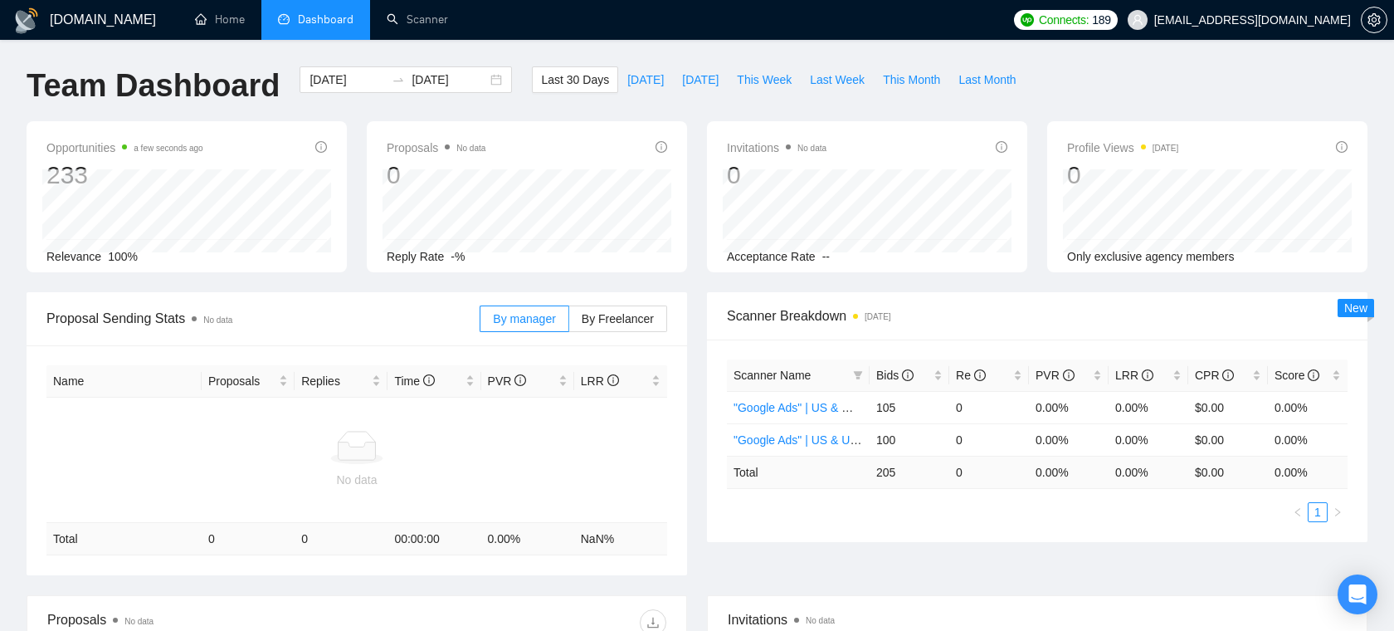
click at [353, 65] on div "[DOMAIN_NAME] Home Dashboard Scanner Connects: 189 [EMAIL_ADDRESS][DOMAIN_NAME]…" at bounding box center [697, 504] width 1394 height 1008
click at [343, 71] on input "[DATE]" at bounding box center [348, 80] width 76 height 18
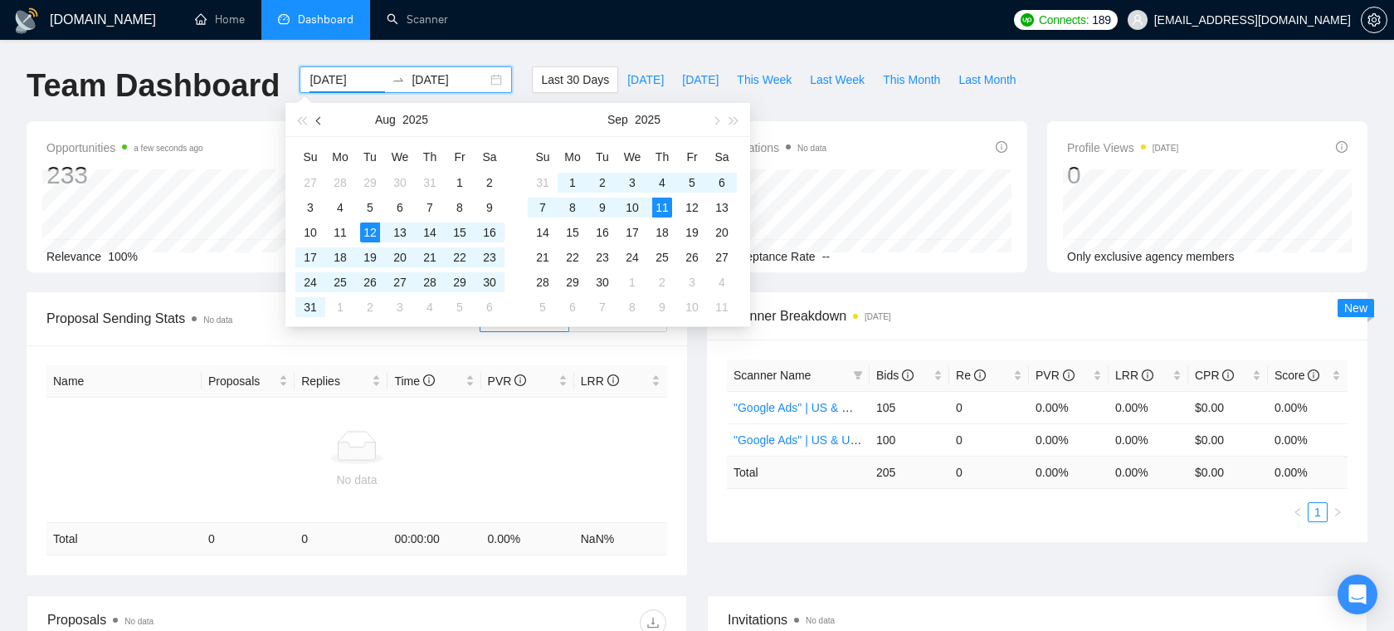
click at [327, 124] on button "button" at bounding box center [319, 119] width 18 height 33
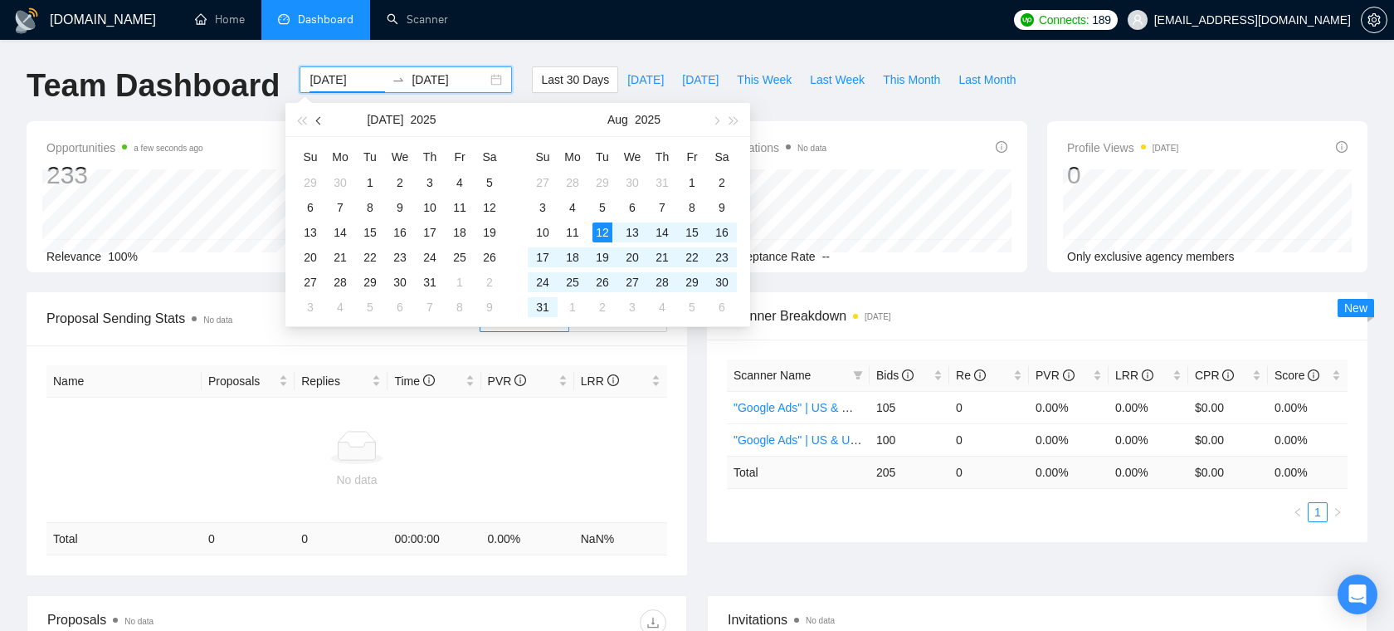
click at [327, 124] on button "button" at bounding box center [319, 119] width 18 height 33
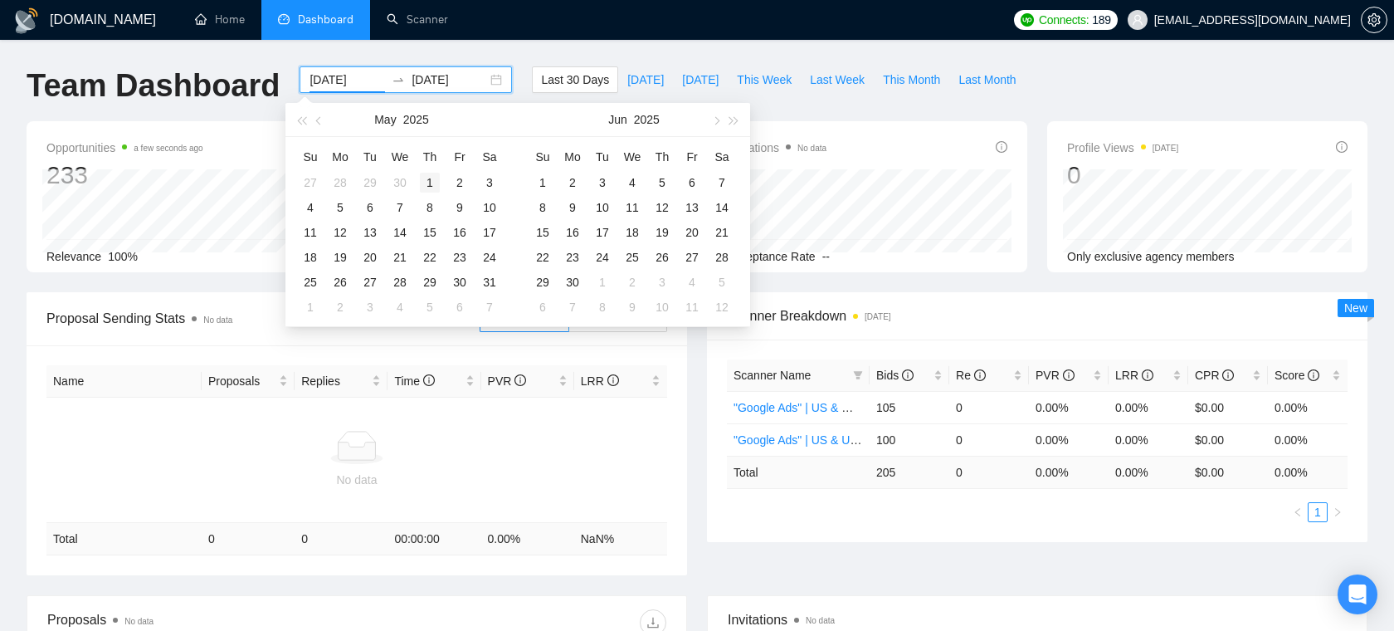
type input "2025-05-01"
click at [427, 183] on div "1" at bounding box center [430, 183] width 20 height 20
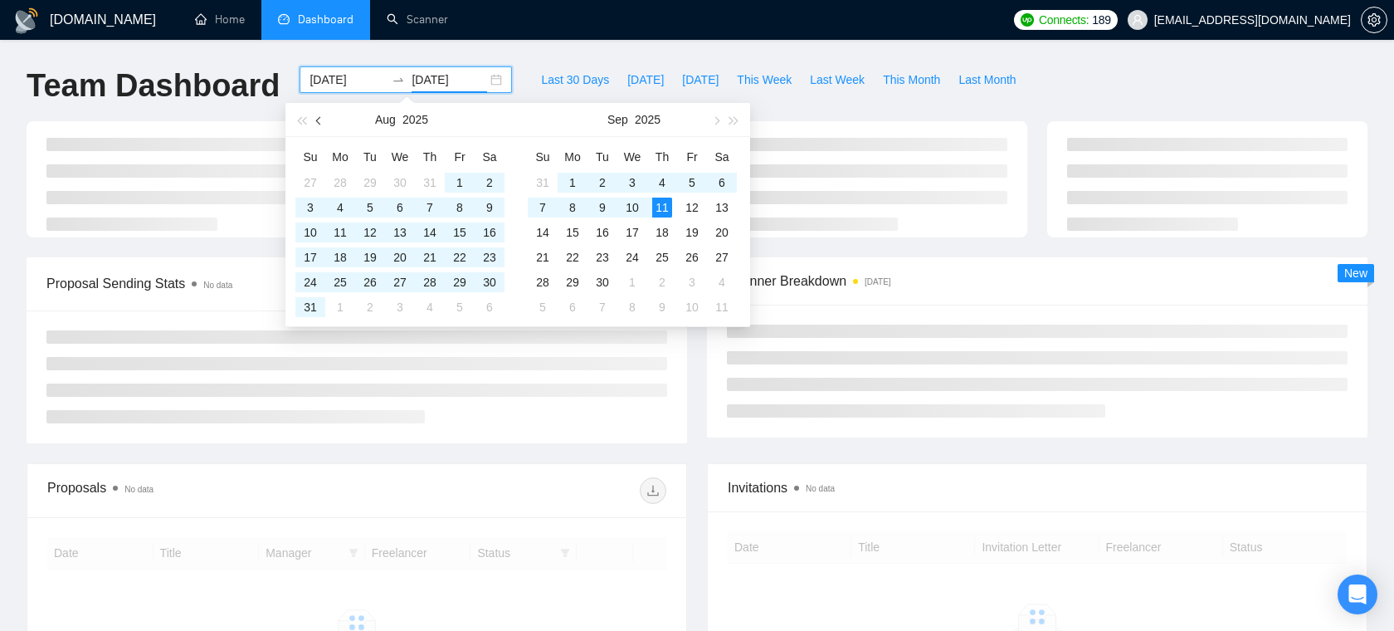
click at [318, 120] on span "button" at bounding box center [320, 120] width 8 height 8
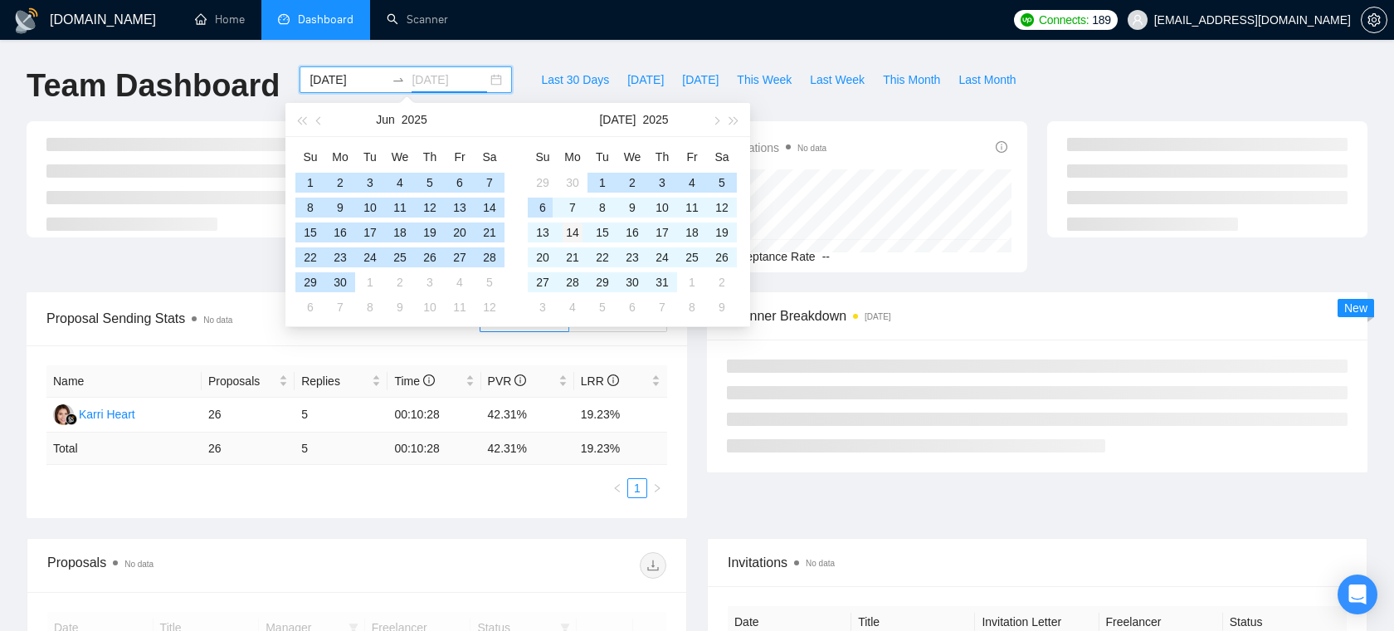
type input "2025-07-14"
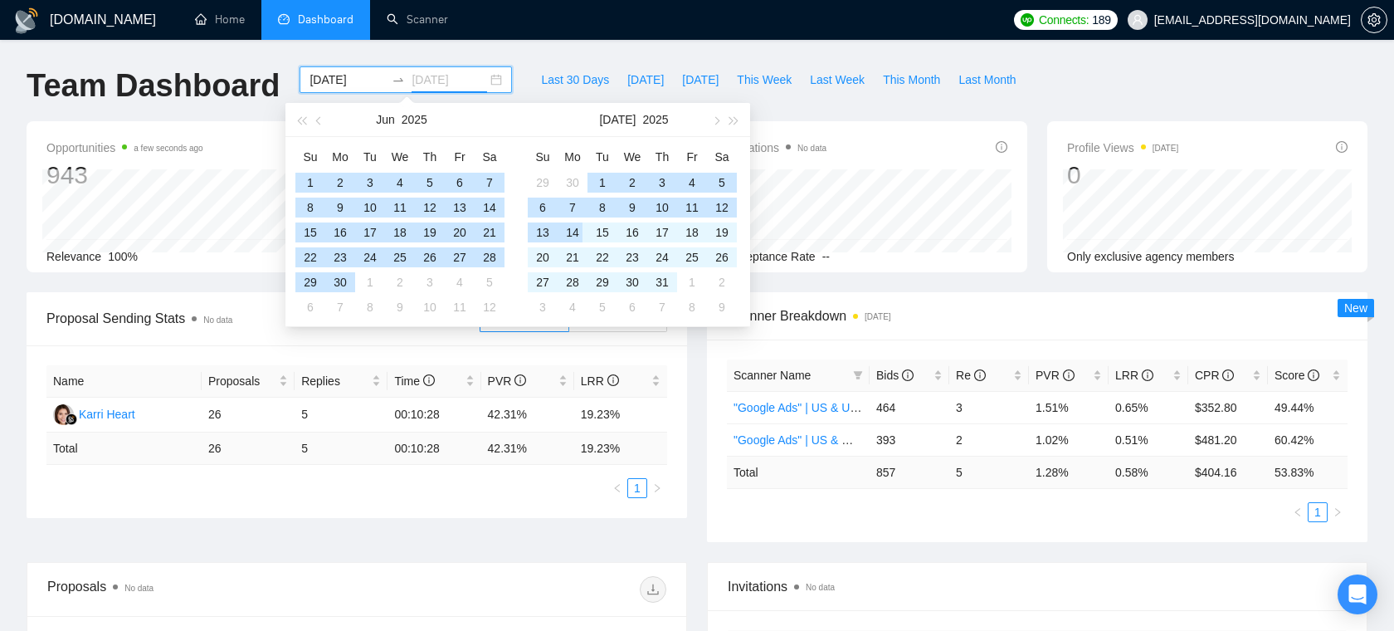
click at [569, 239] on div "14" at bounding box center [573, 232] width 20 height 20
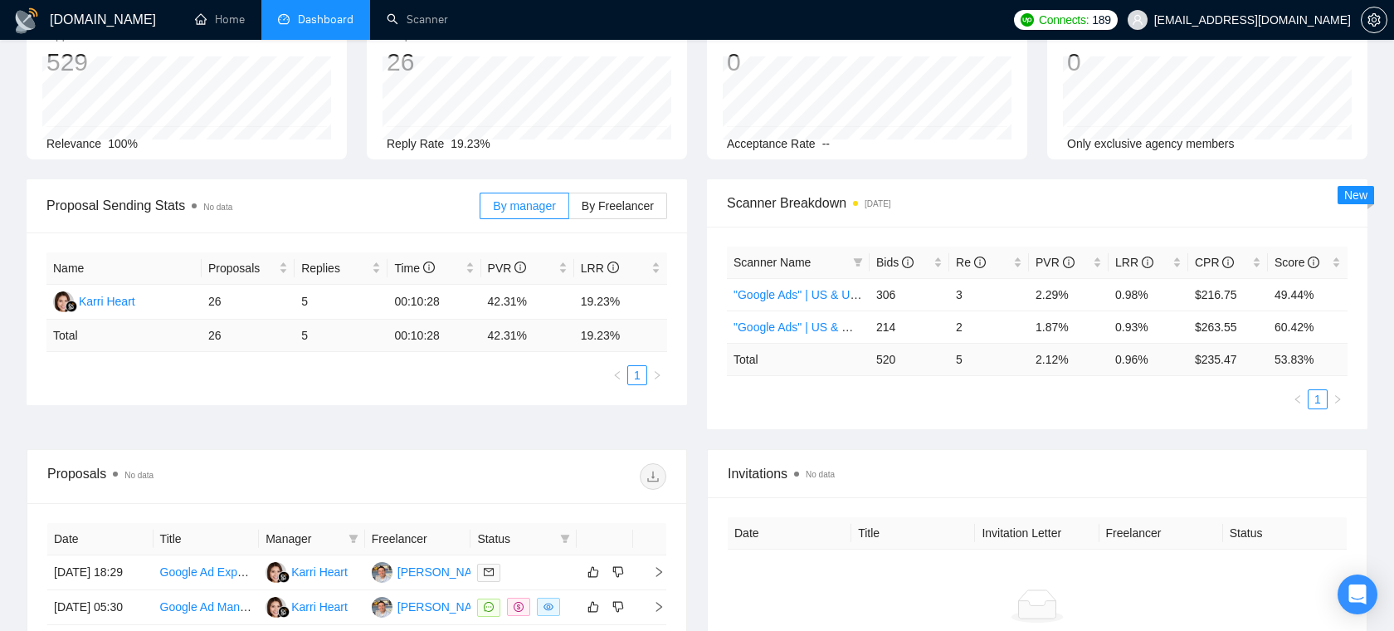
scroll to position [124, 0]
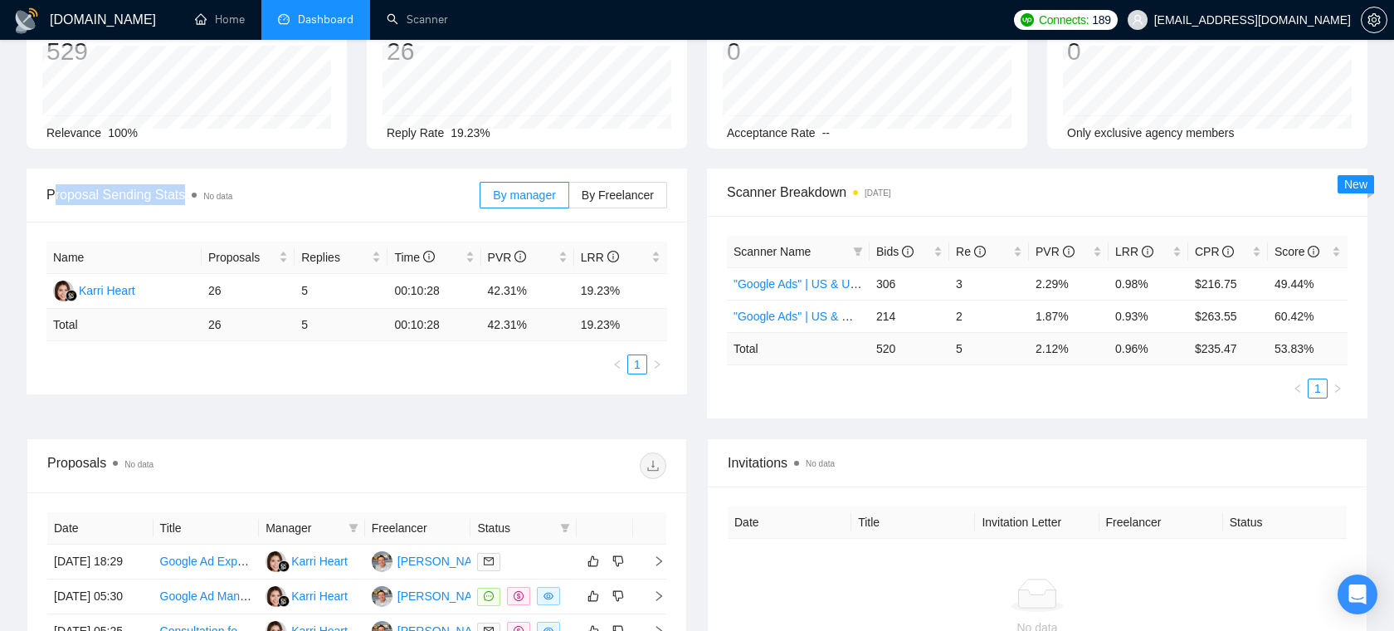
drag, startPoint x: 261, startPoint y: 193, endPoint x: 51, endPoint y: 190, distance: 209.2
click at [51, 190] on span "Proposal Sending Stats No data" at bounding box center [262, 194] width 433 height 21
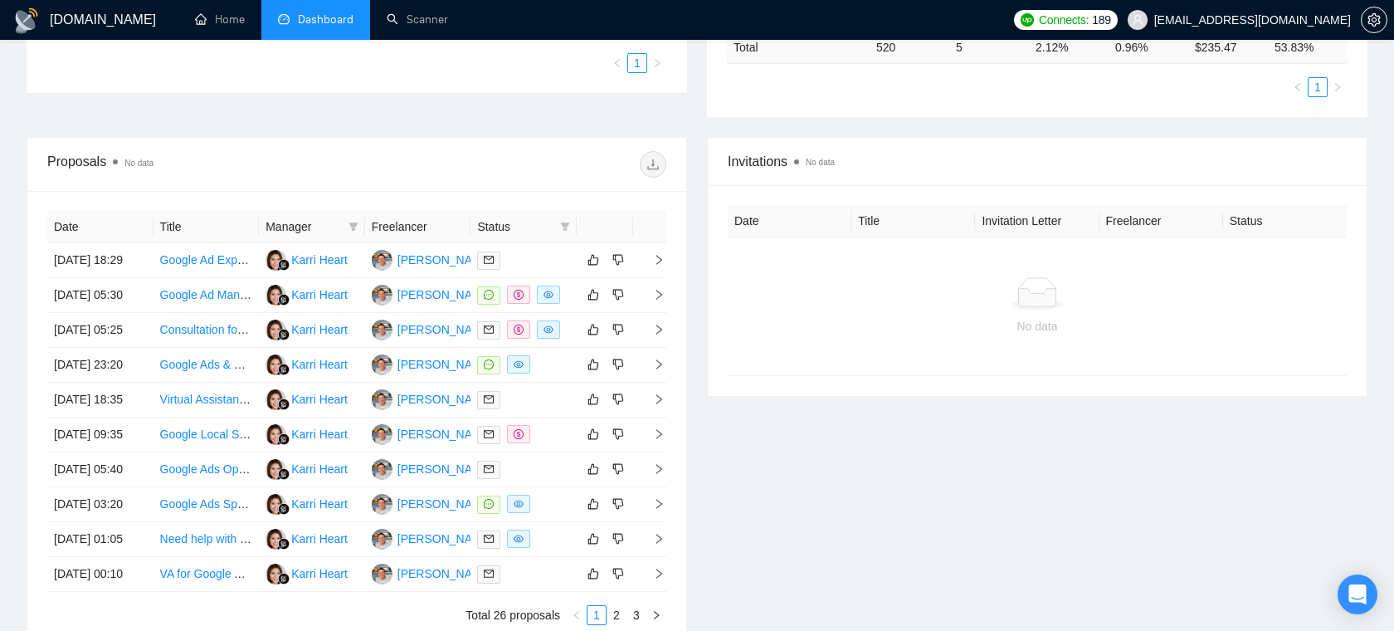
scroll to position [432, 0]
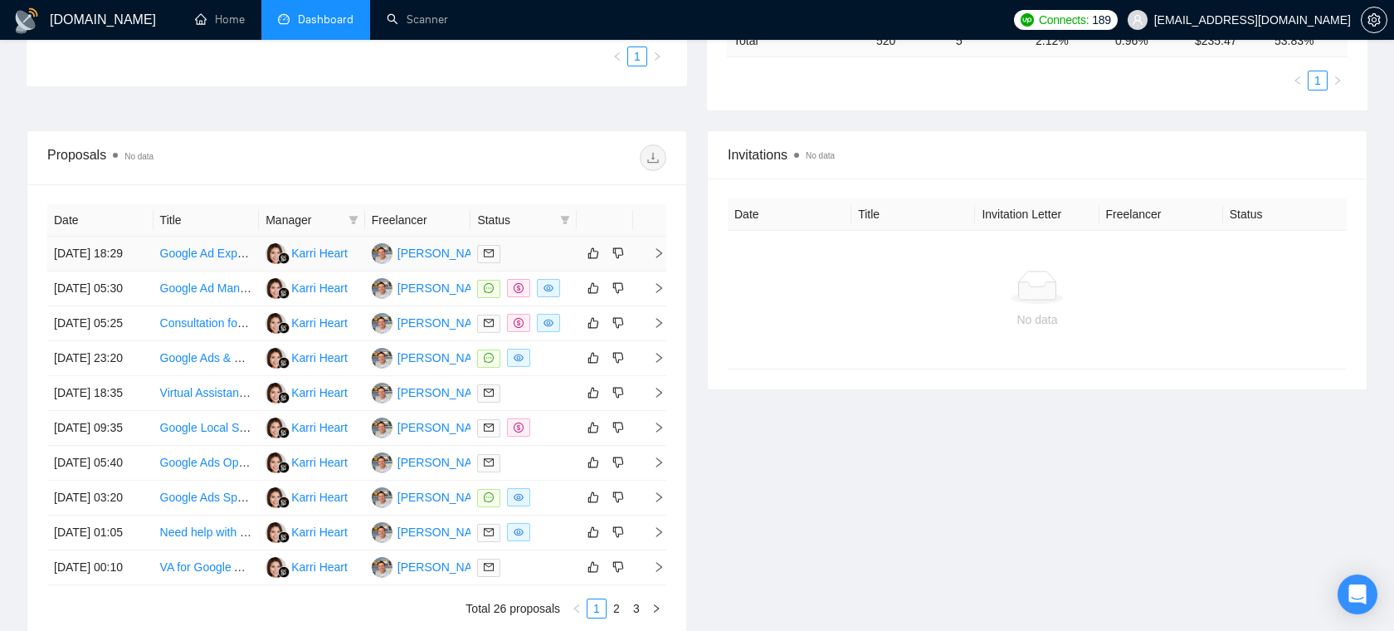
click at [351, 271] on td "Karri Heart" at bounding box center [312, 254] width 106 height 35
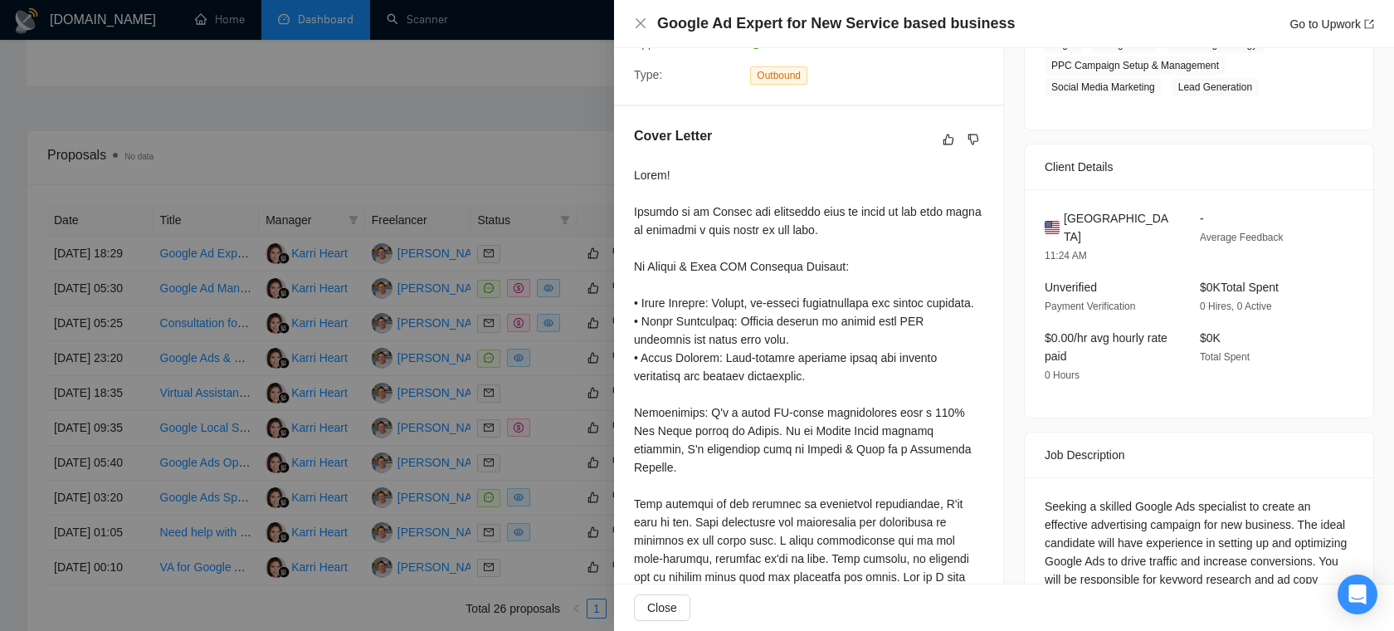
scroll to position [378, 0]
click at [469, 140] on div at bounding box center [697, 315] width 1394 height 631
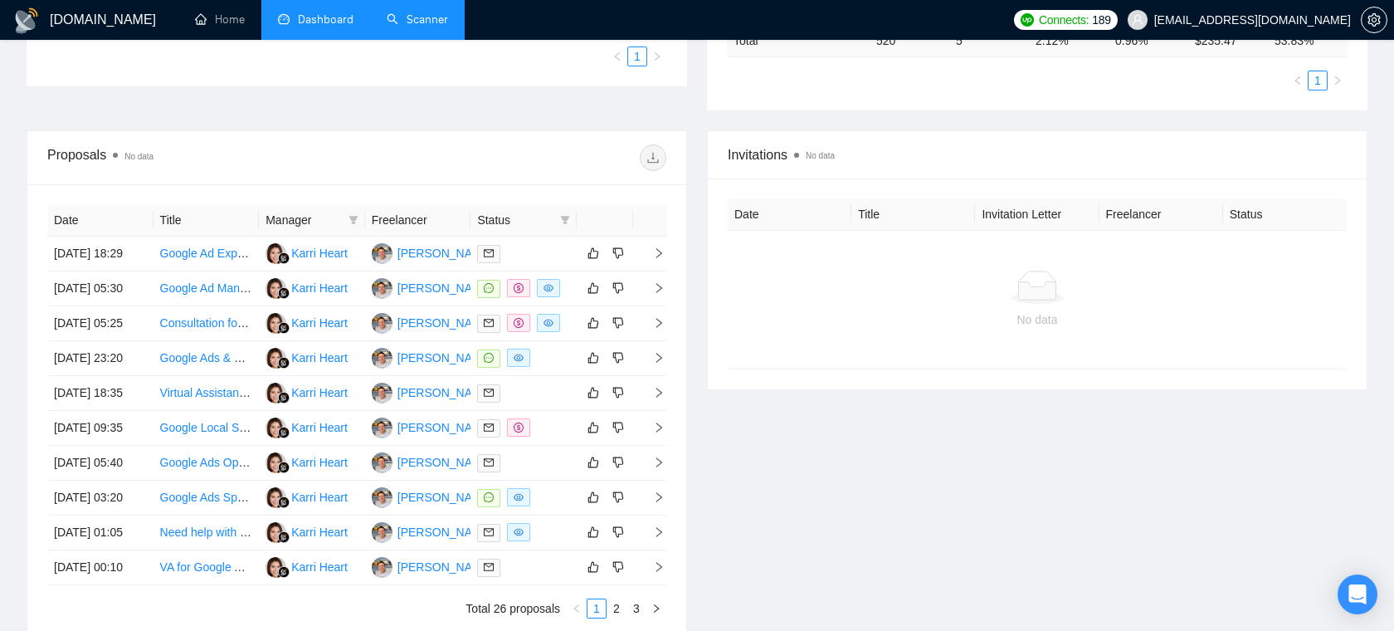
click at [423, 27] on link "Scanner" at bounding box center [417, 19] width 61 height 14
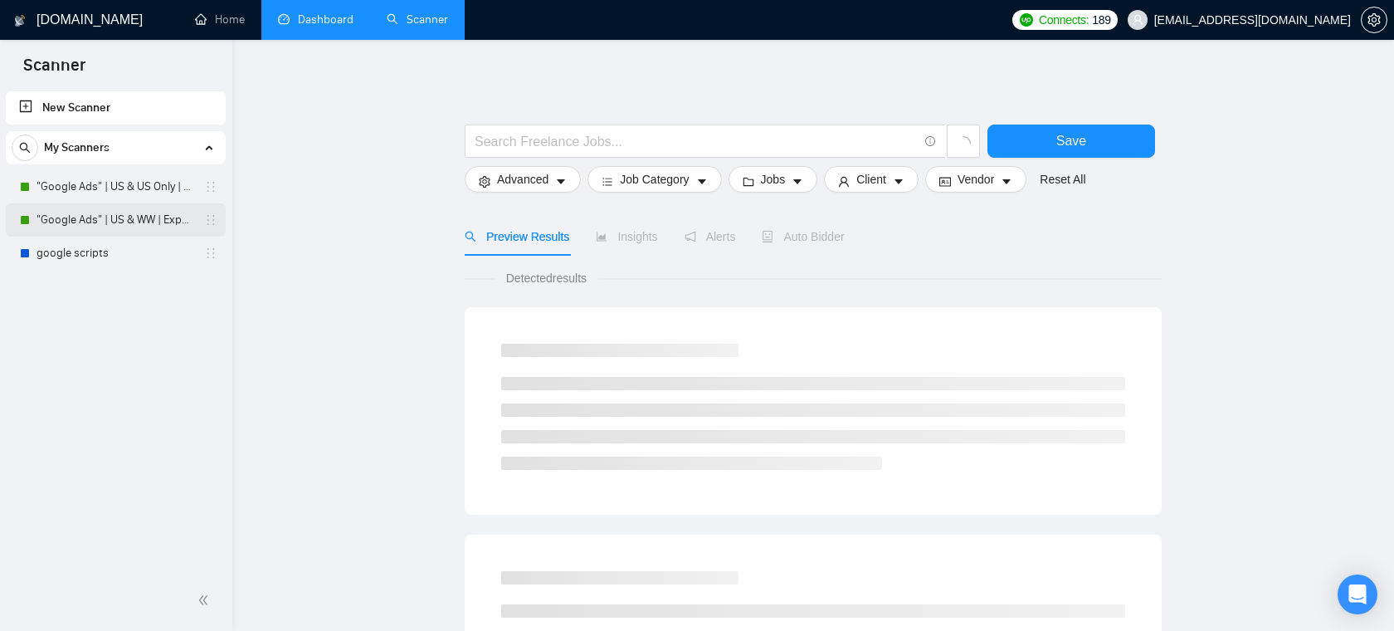
click at [136, 223] on link ""Google Ads" | US & WW | Expert" at bounding box center [116, 219] width 158 height 33
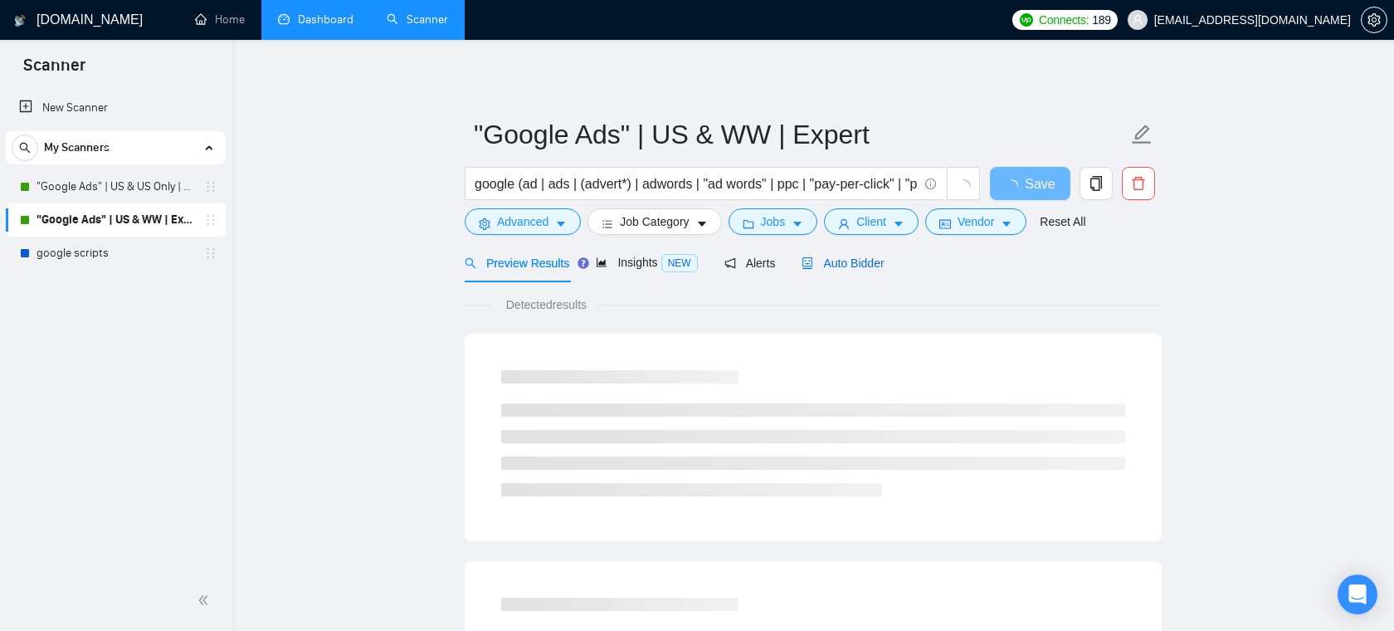
click at [852, 261] on span "Auto Bidder" at bounding box center [843, 262] width 82 height 13
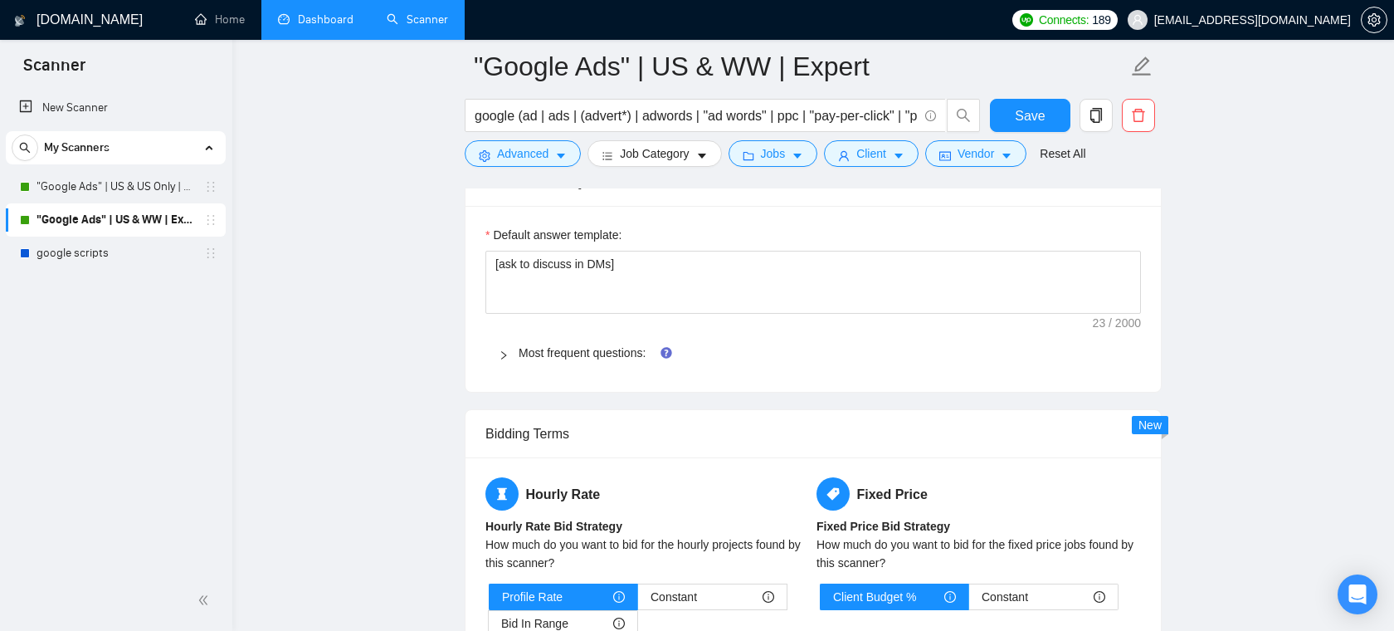
scroll to position [2363, 0]
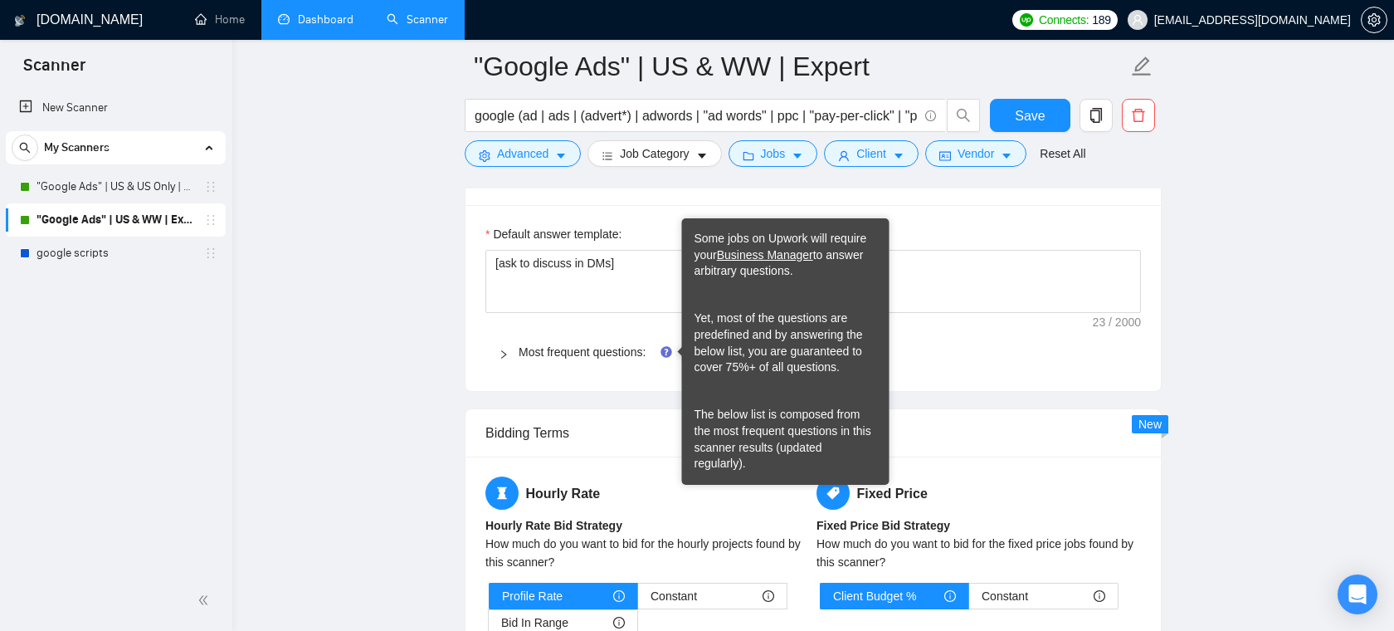
click at [623, 360] on div "Most frequent questions:" at bounding box center [814, 352] width 656 height 38
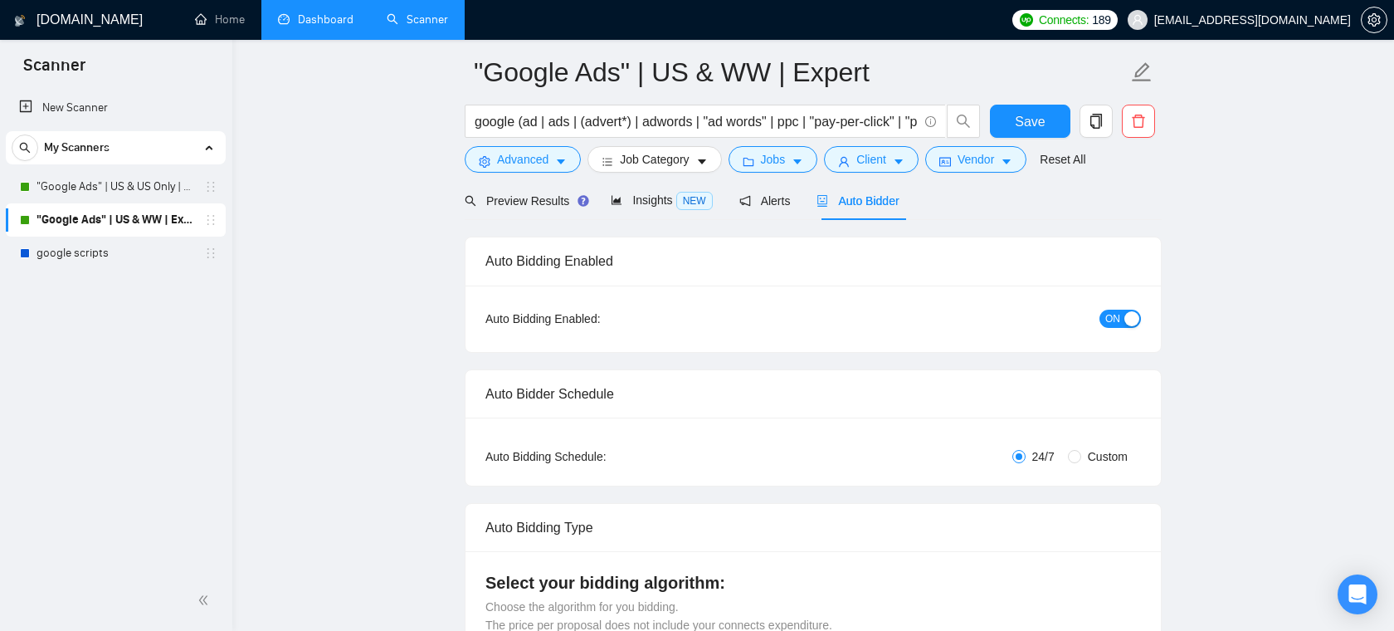
scroll to position [0, 0]
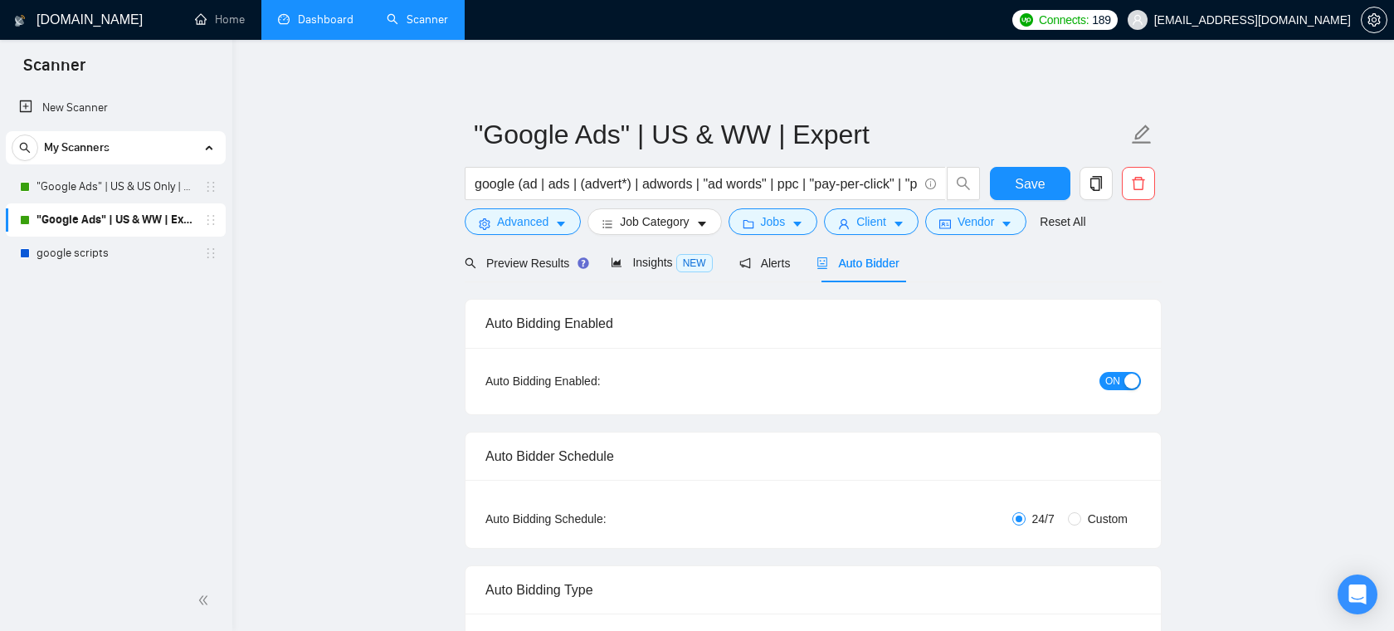
click at [549, 262] on span "Preview Results" at bounding box center [525, 262] width 120 height 13
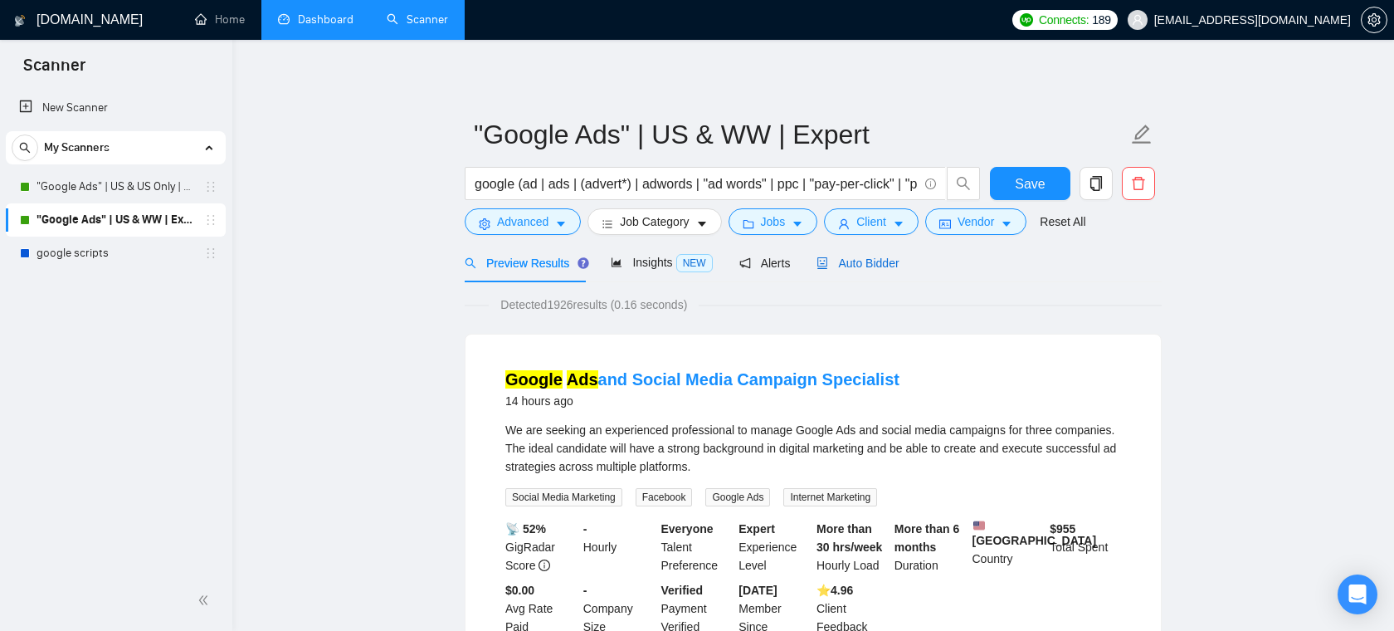
click at [857, 264] on span "Auto Bidder" at bounding box center [858, 262] width 82 height 13
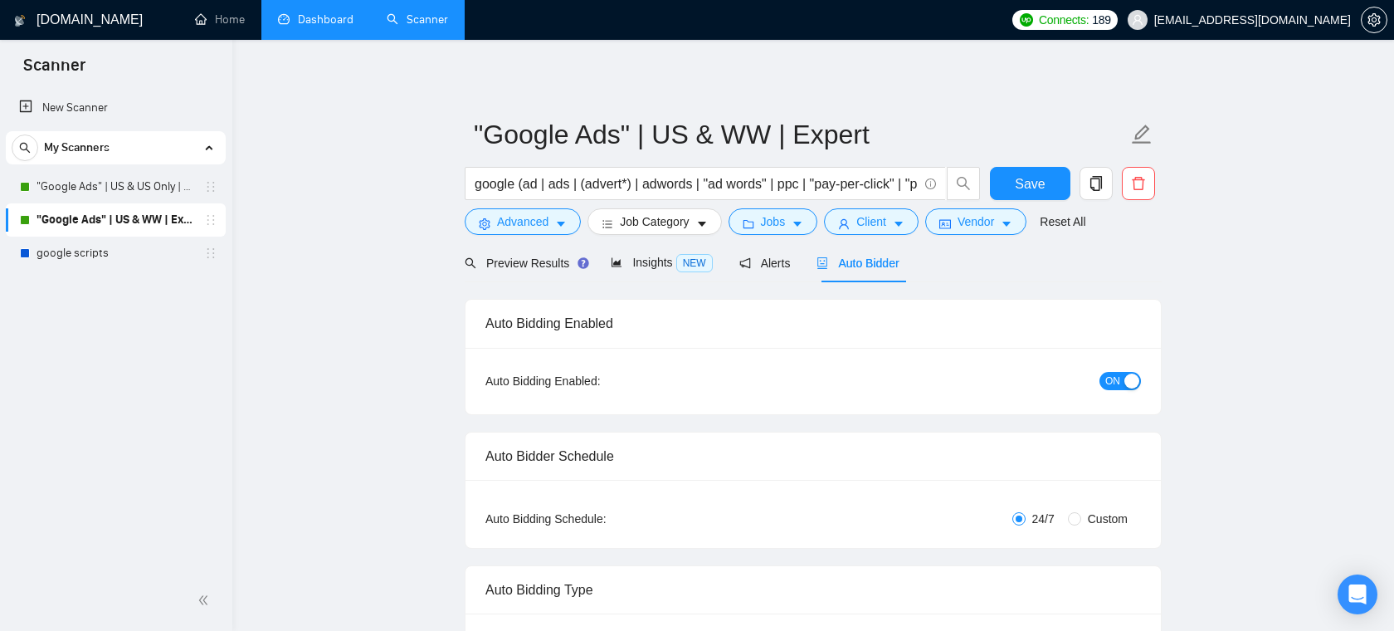
checkbox input "true"
click at [112, 111] on link "New Scanner" at bounding box center [115, 107] width 193 height 33
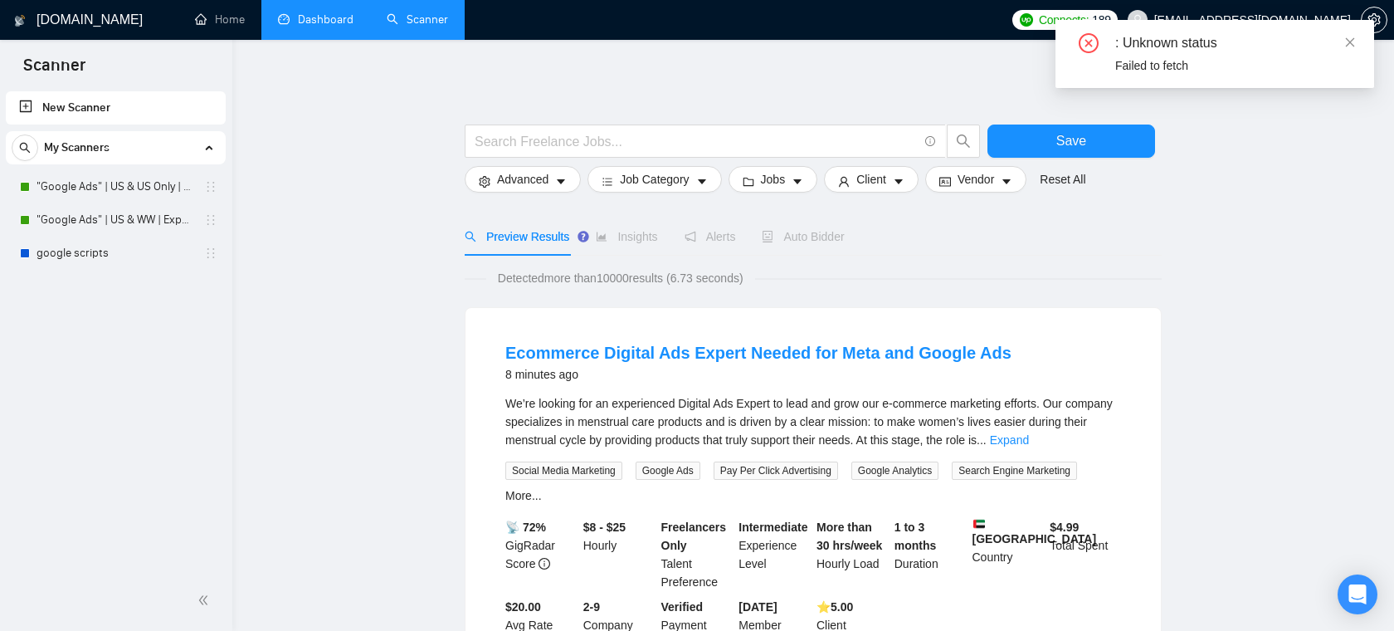
click at [1356, 41] on div ": Unknown status Failed to fetch" at bounding box center [1215, 54] width 319 height 68
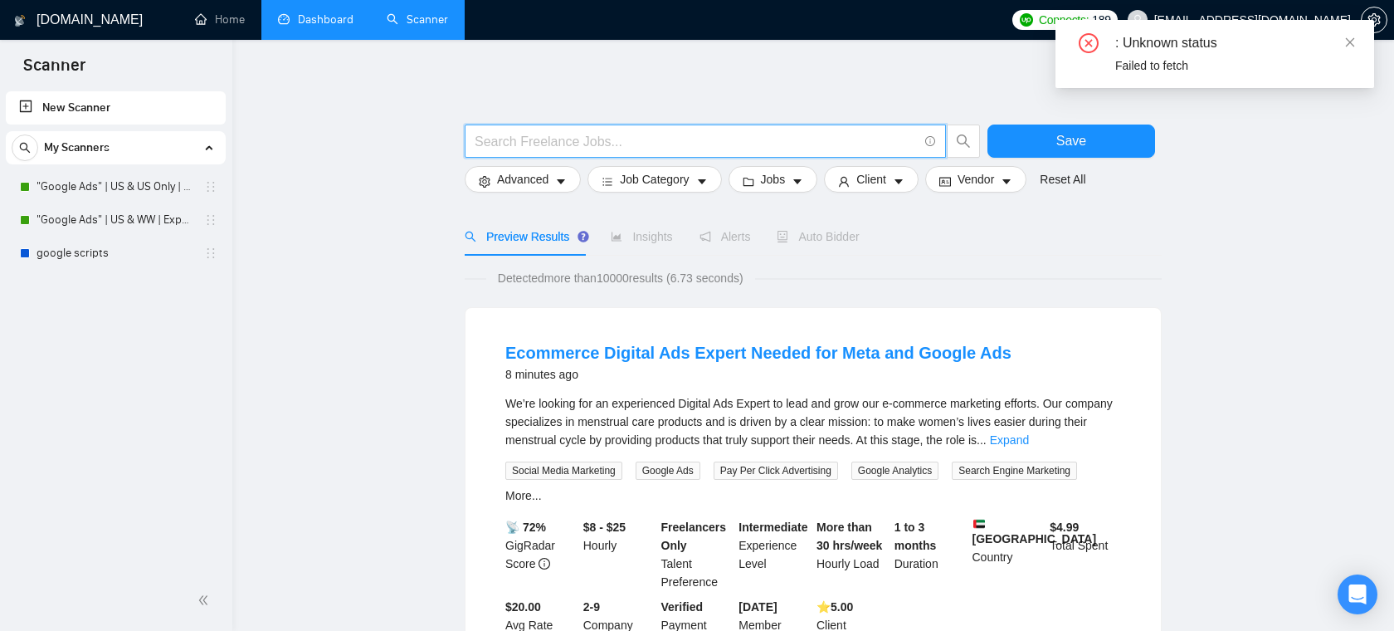
click at [764, 140] on input "text" at bounding box center [696, 141] width 443 height 21
type input "fullstack | "/fullstack" | "full-stack" | "full - stack" | "full stack""
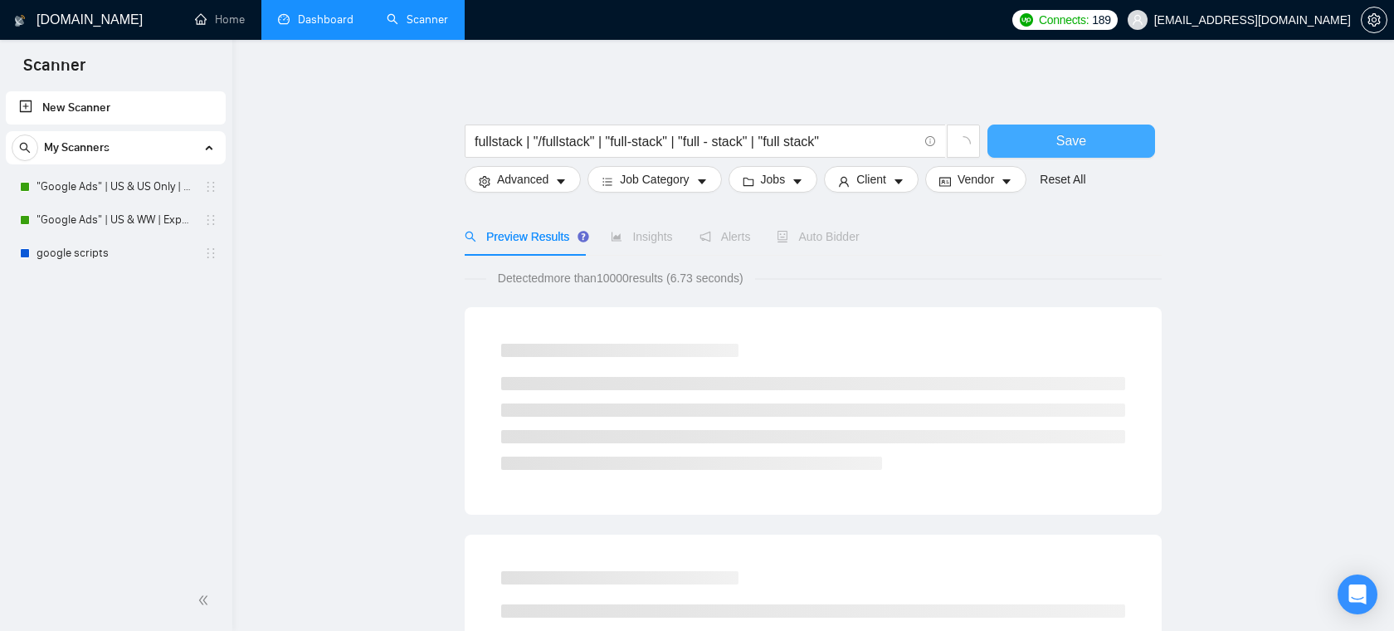
click at [1042, 144] on button "Save" at bounding box center [1072, 140] width 168 height 33
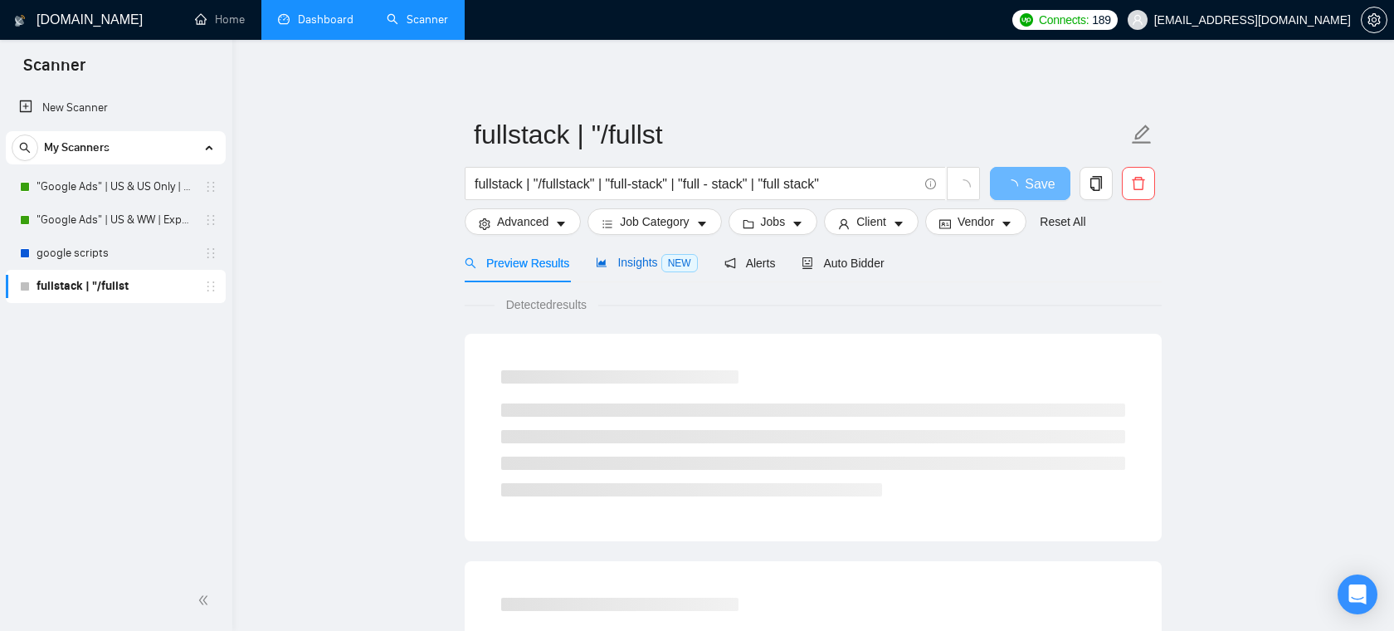
click at [642, 257] on span "Insights NEW" at bounding box center [646, 262] width 101 height 13
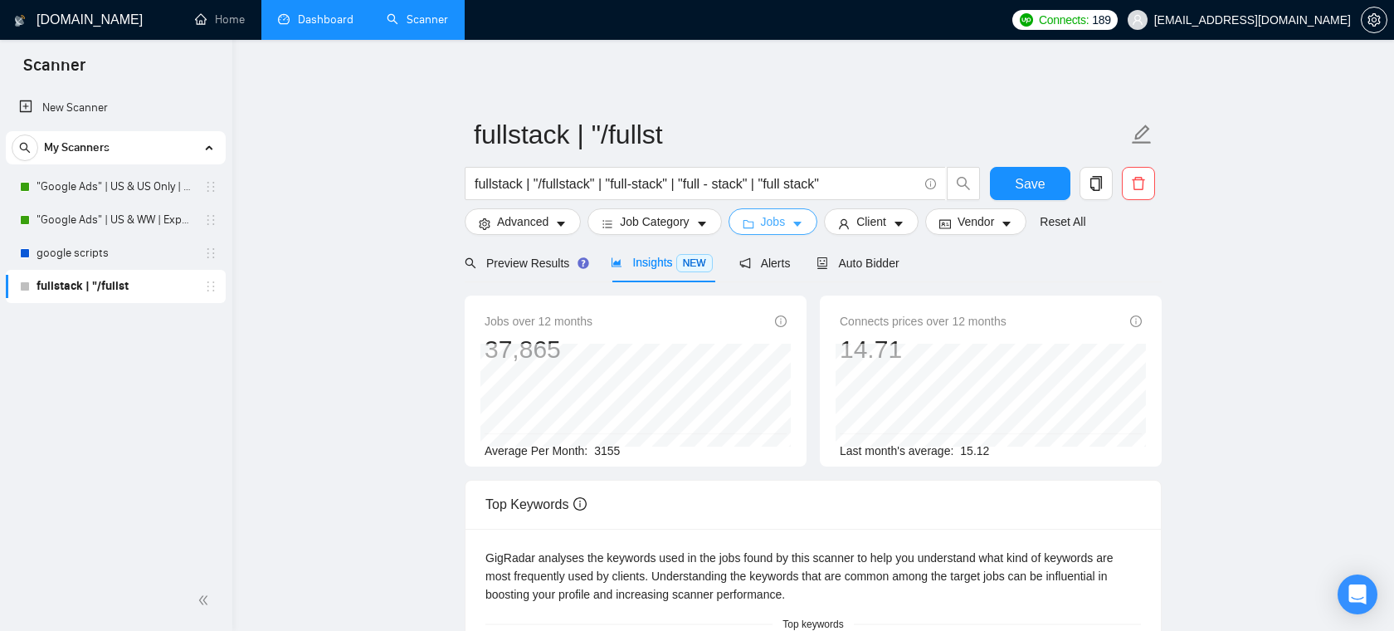
click at [798, 217] on span "caret-down" at bounding box center [798, 223] width 12 height 12
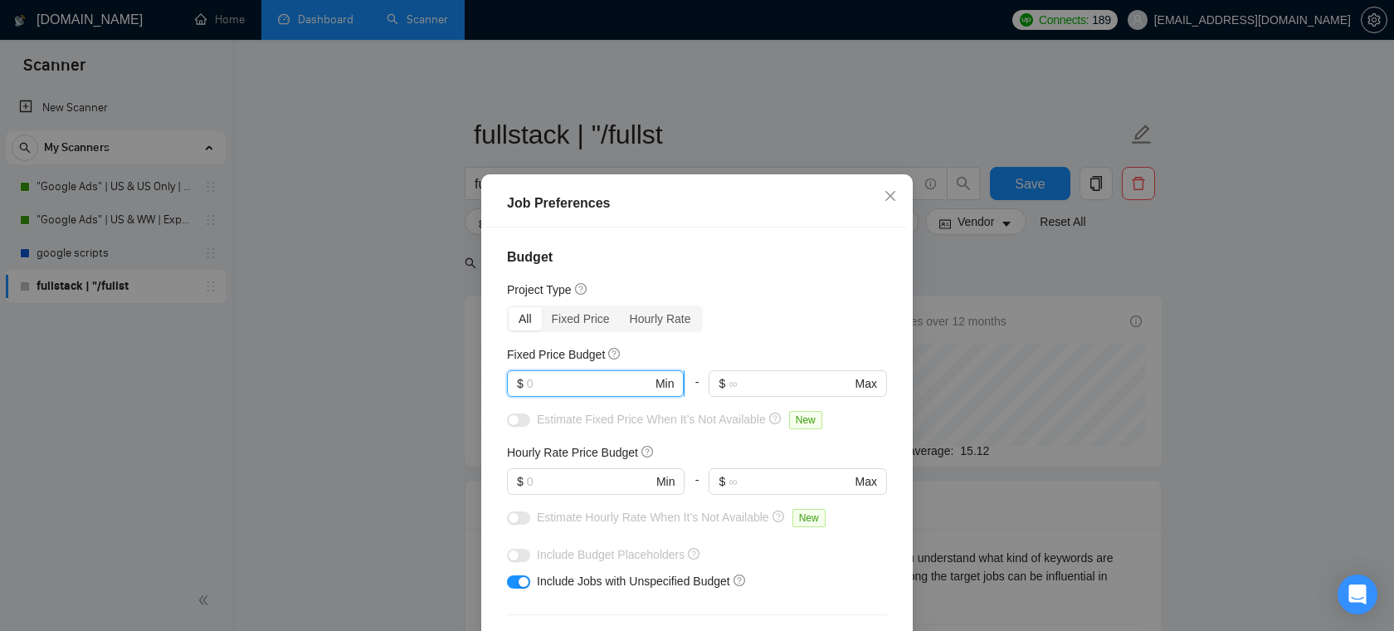
click at [598, 388] on input "text" at bounding box center [589, 383] width 125 height 18
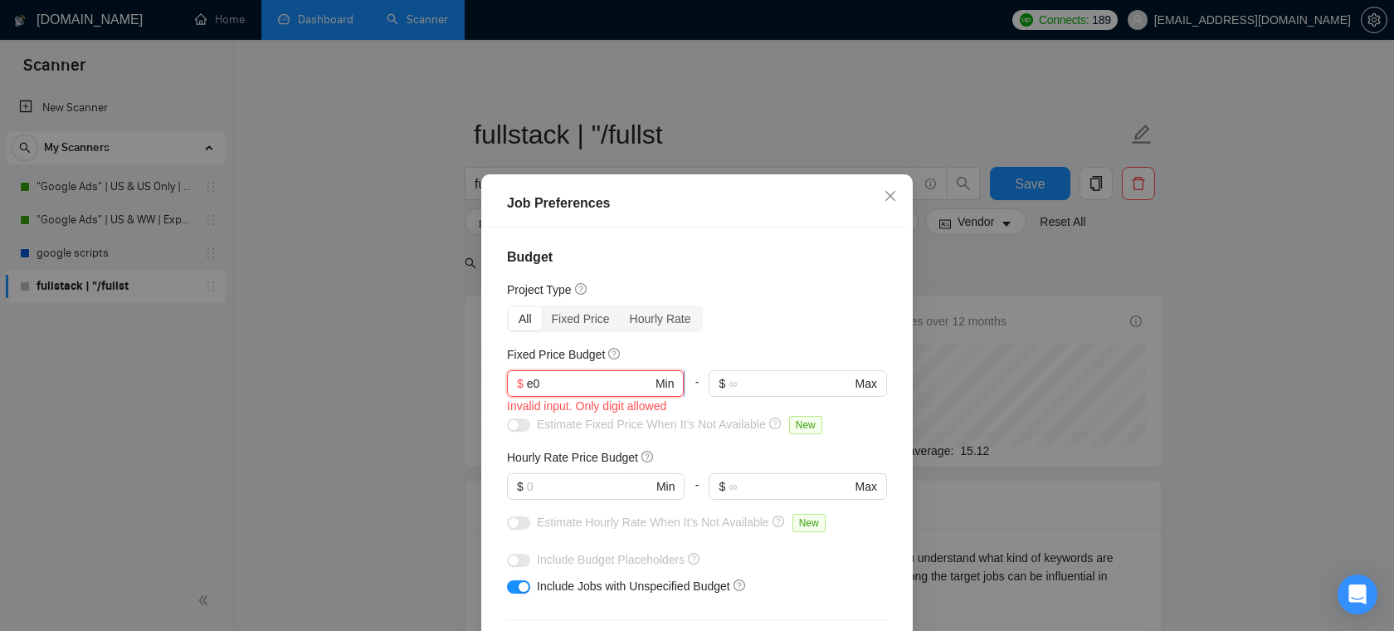
type input "е"
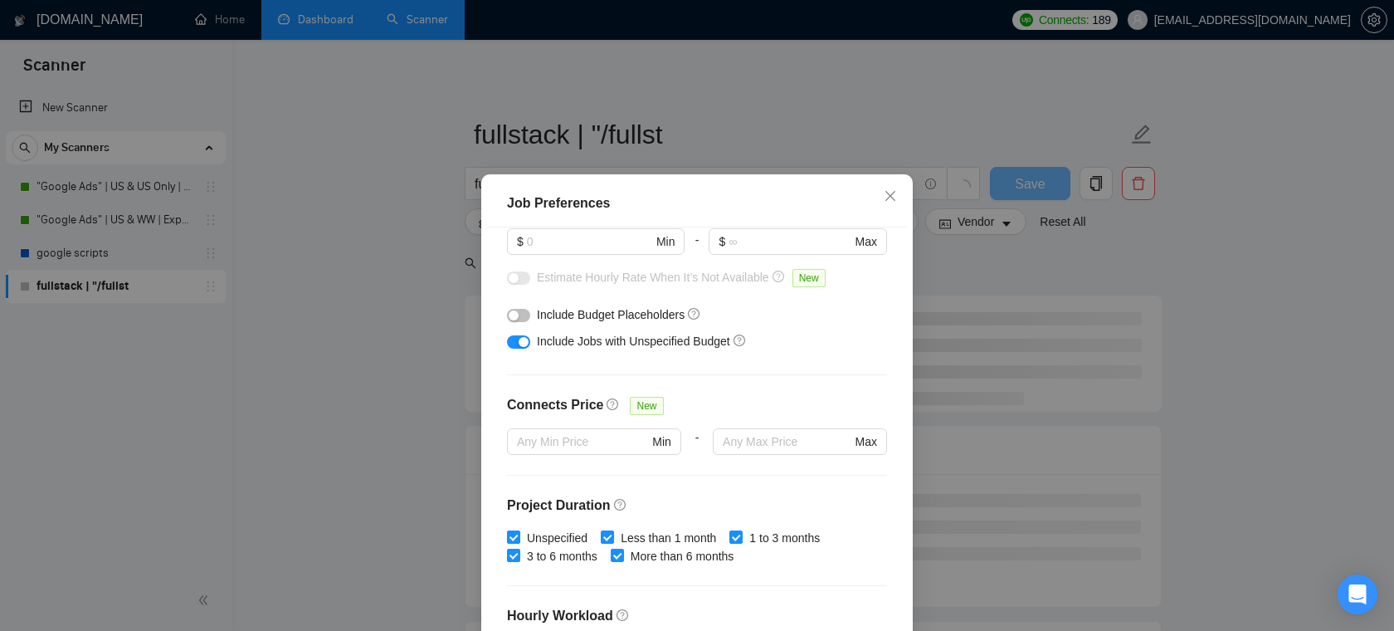
scroll to position [313, 0]
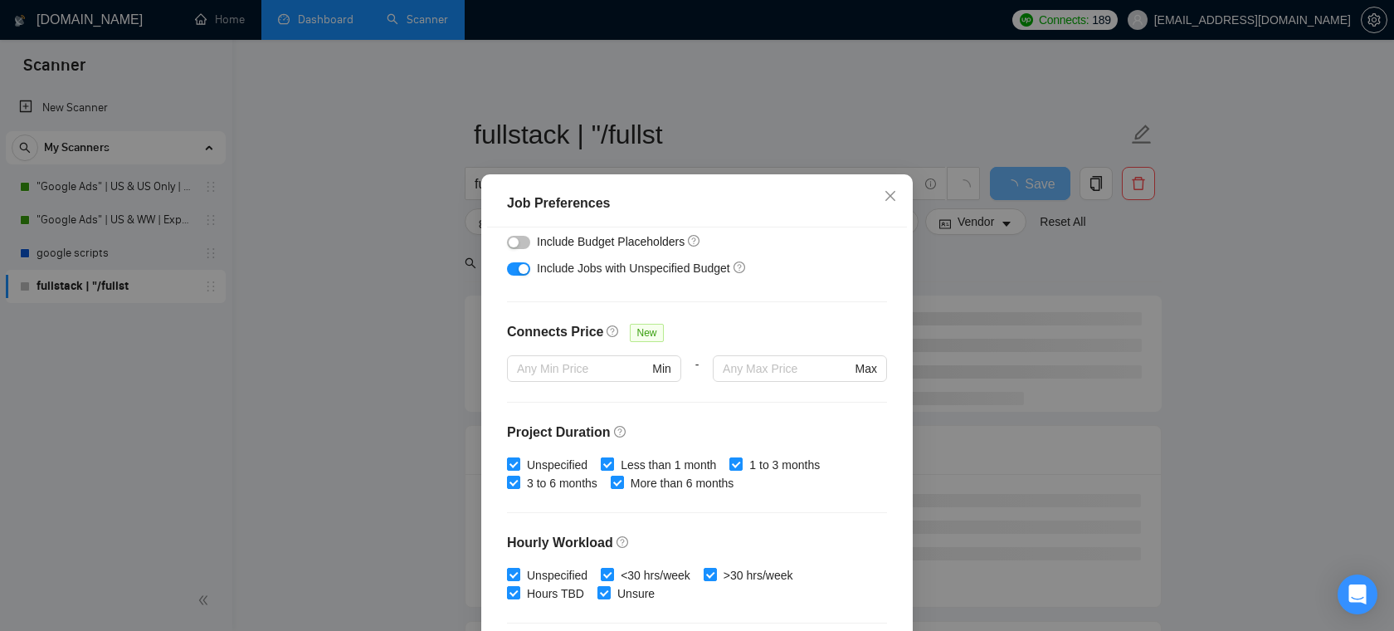
type input "5000"
click at [607, 463] on input "Less than 1 month" at bounding box center [607, 463] width 12 height 12
checkbox input "false"
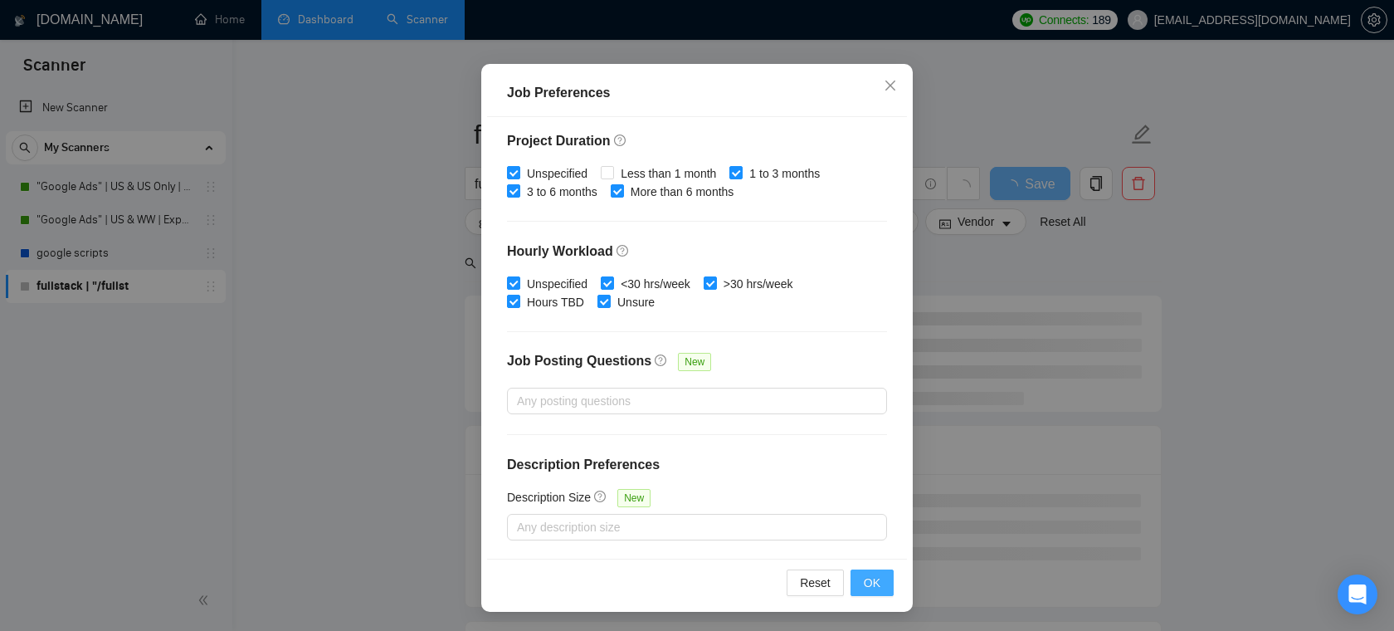
click at [863, 579] on button "OK" at bounding box center [872, 582] width 43 height 27
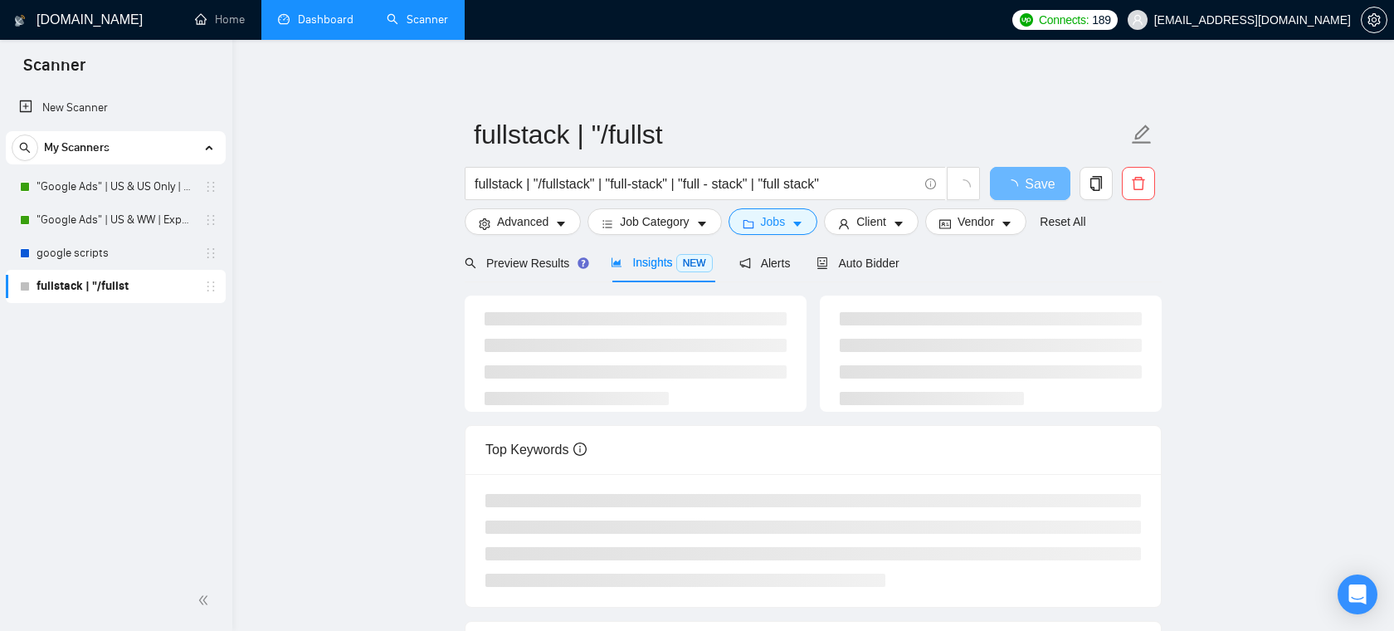
scroll to position [37, 0]
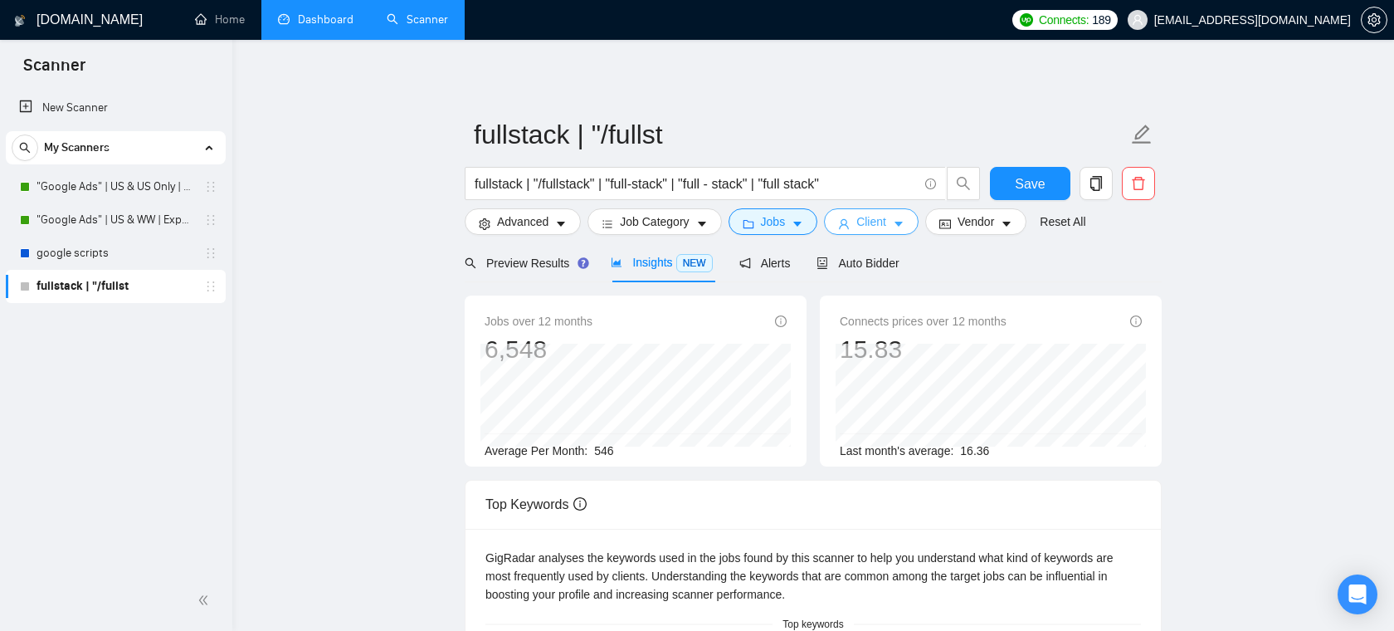
click at [897, 226] on button "Client" at bounding box center [871, 221] width 95 height 27
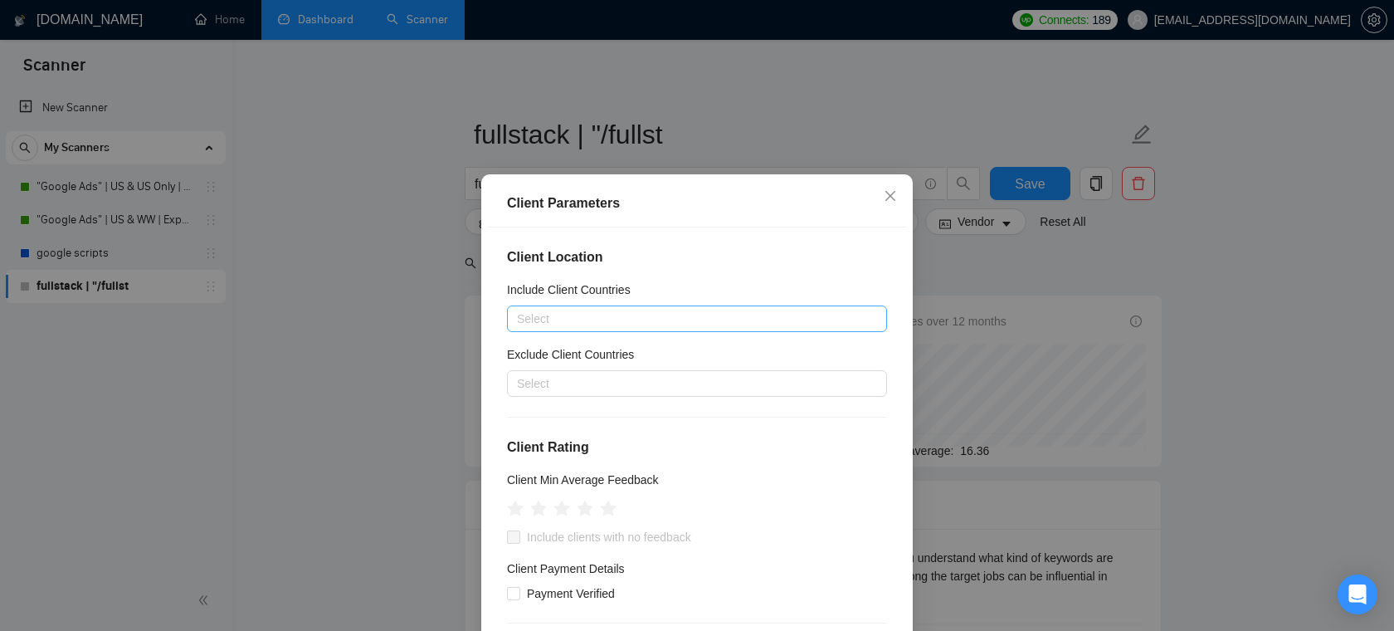
click at [624, 322] on div at bounding box center [688, 319] width 355 height 20
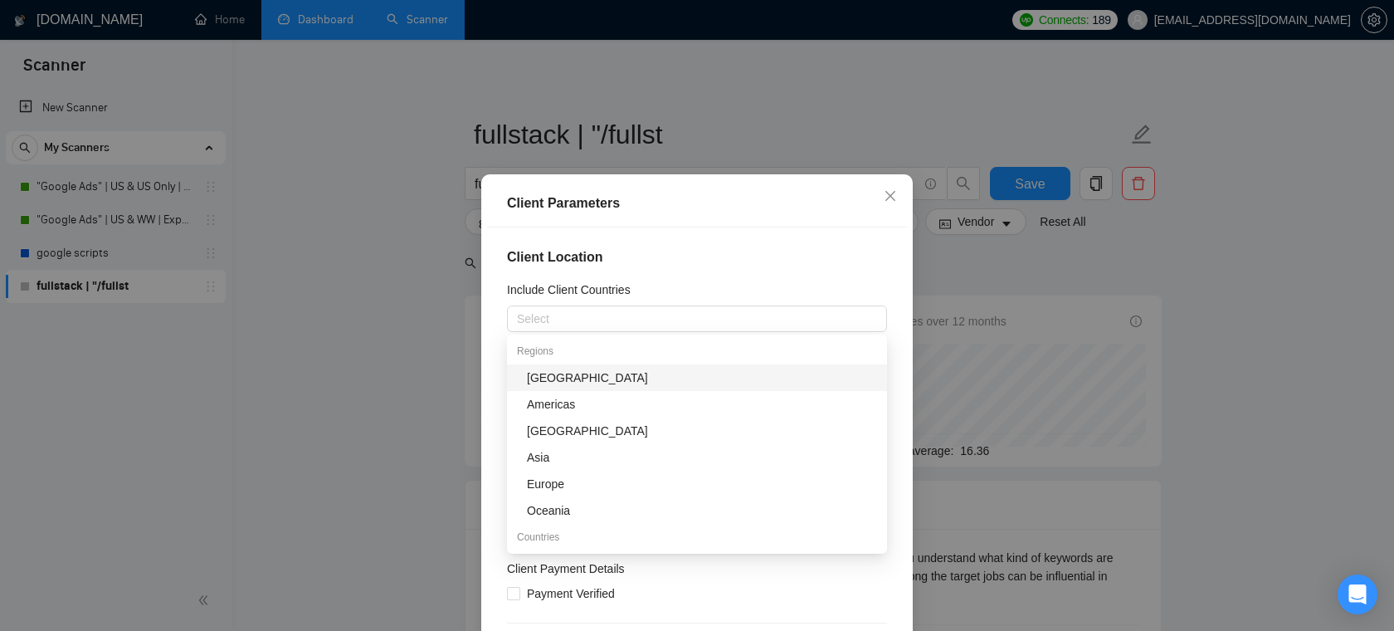
click at [681, 281] on div "Include Client Countries" at bounding box center [697, 293] width 380 height 25
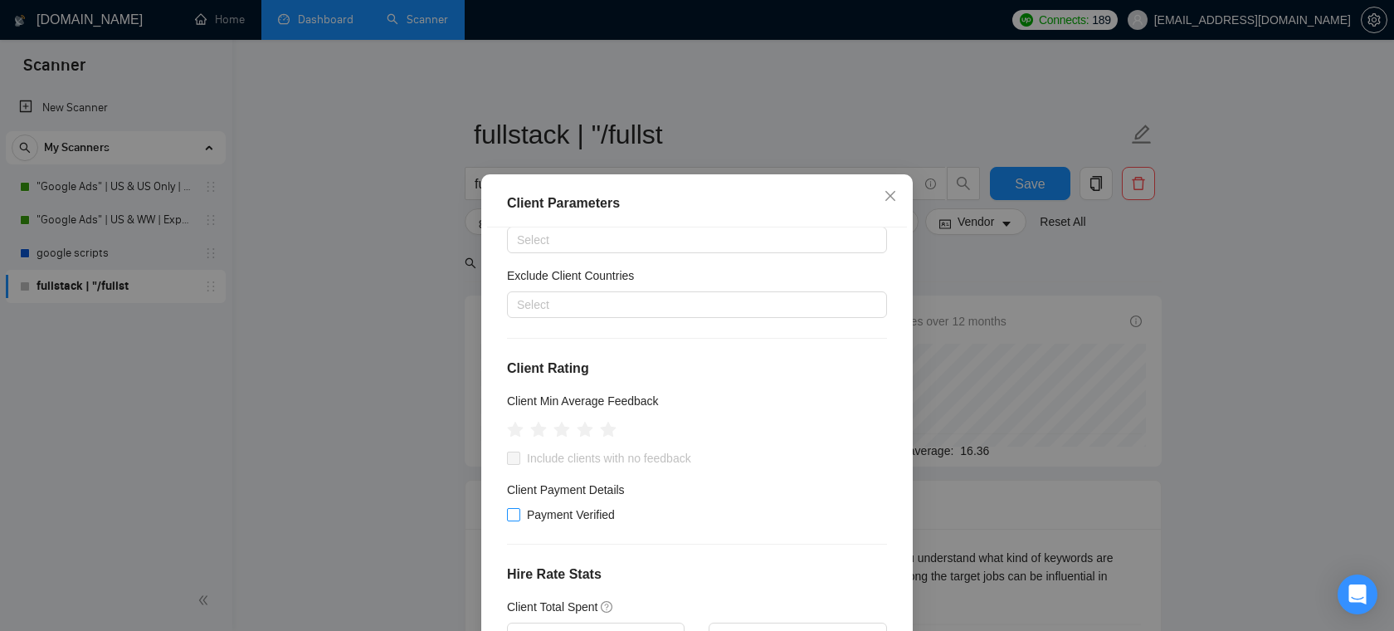
scroll to position [85, 0]
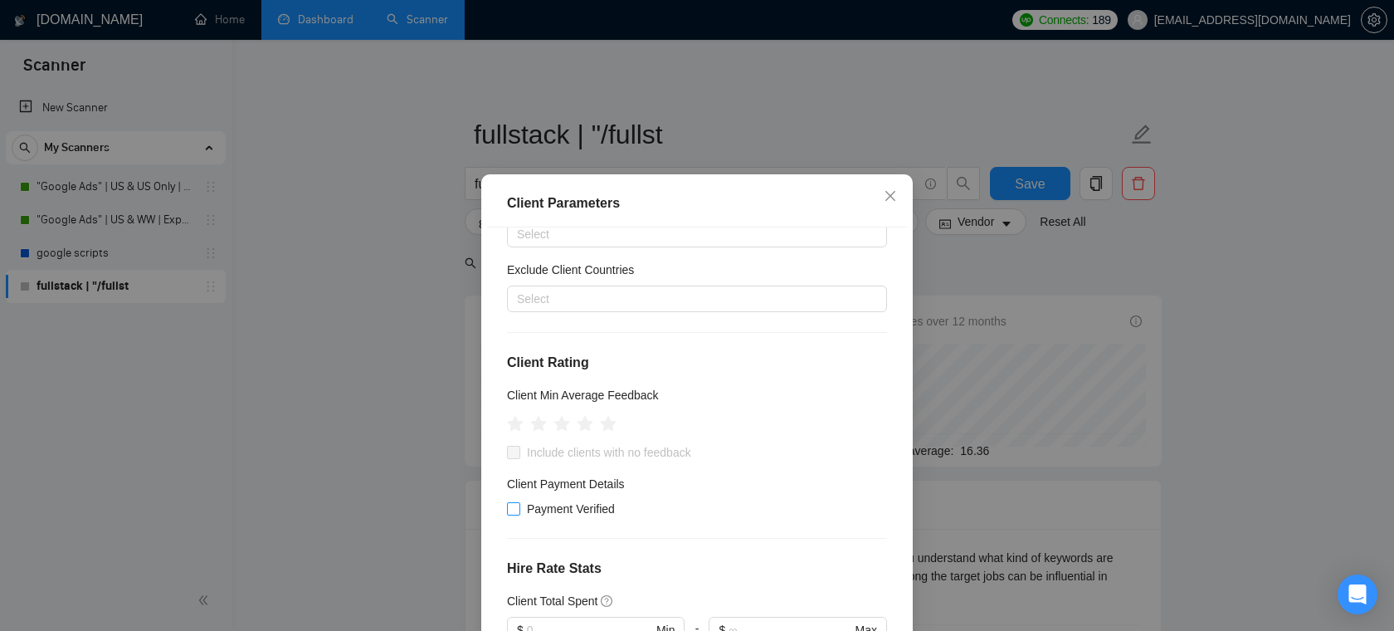
click at [539, 510] on span "Payment Verified" at bounding box center [570, 509] width 101 height 18
click at [519, 510] on input "Payment Verified" at bounding box center [513, 508] width 12 height 12
checkbox input "true"
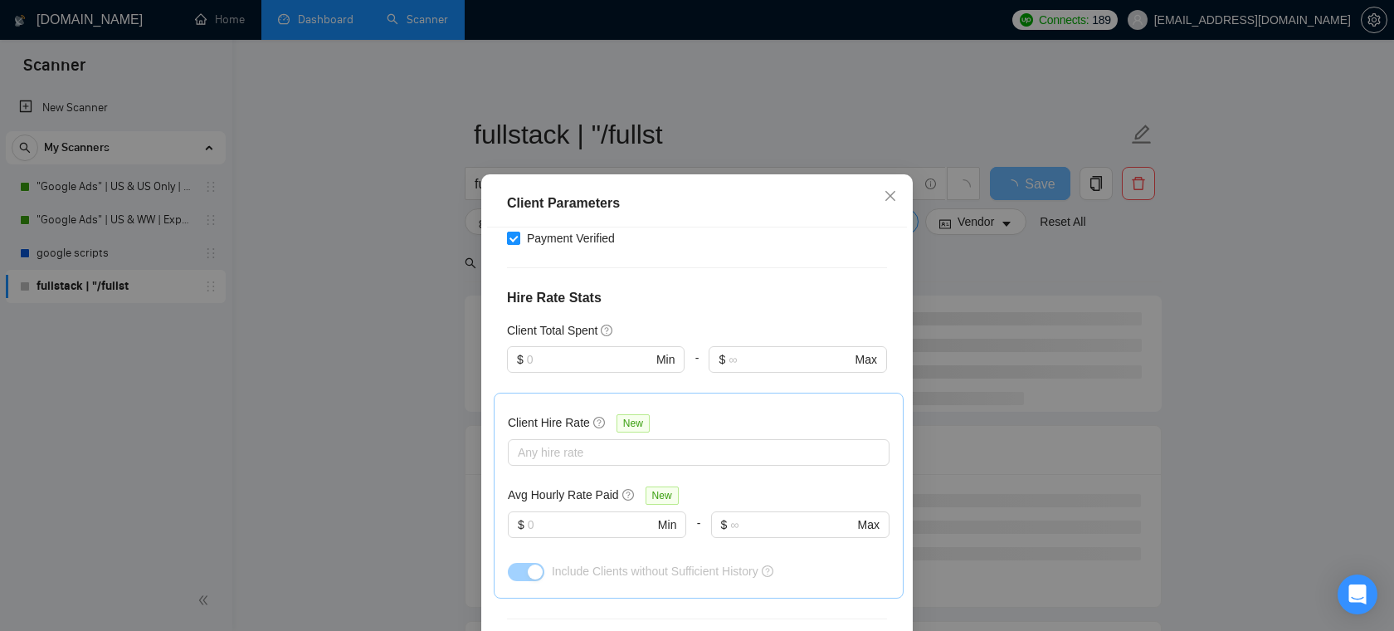
scroll to position [379, 0]
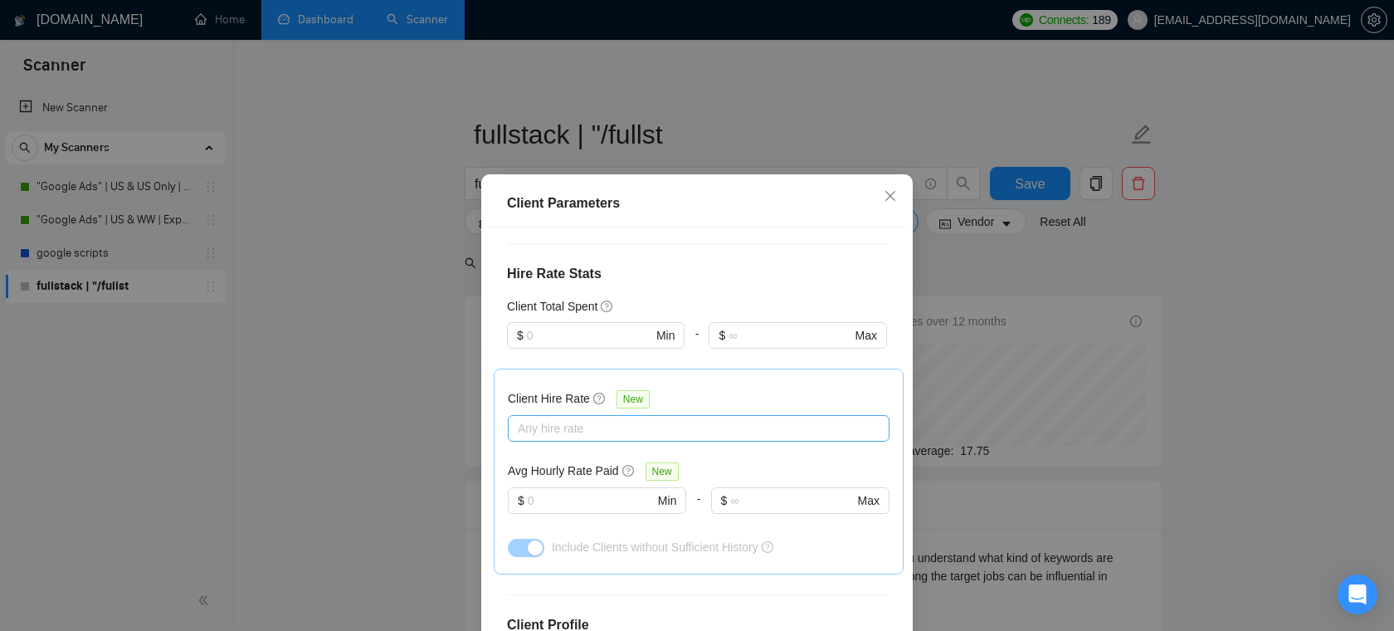
click at [593, 432] on div at bounding box center [690, 428] width 357 height 20
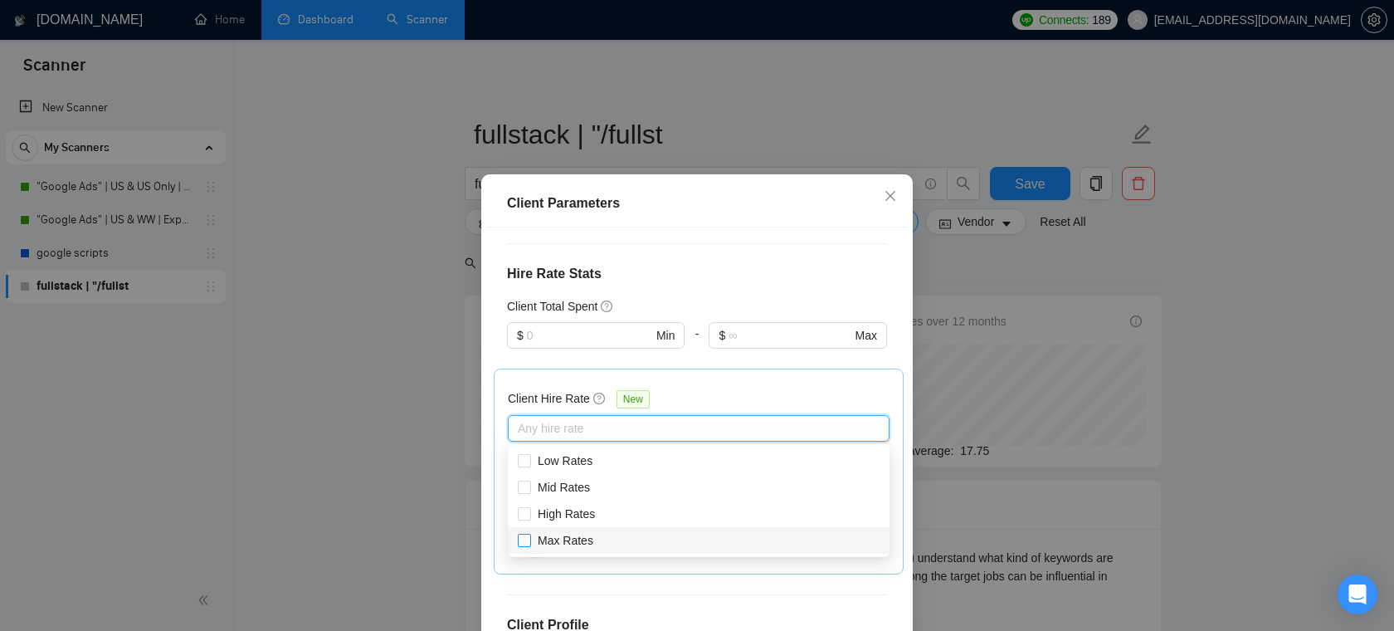
click at [561, 537] on span "Max Rates" at bounding box center [566, 540] width 56 height 13
click at [530, 537] on input "Max Rates" at bounding box center [524, 540] width 12 height 12
checkbox input "true"
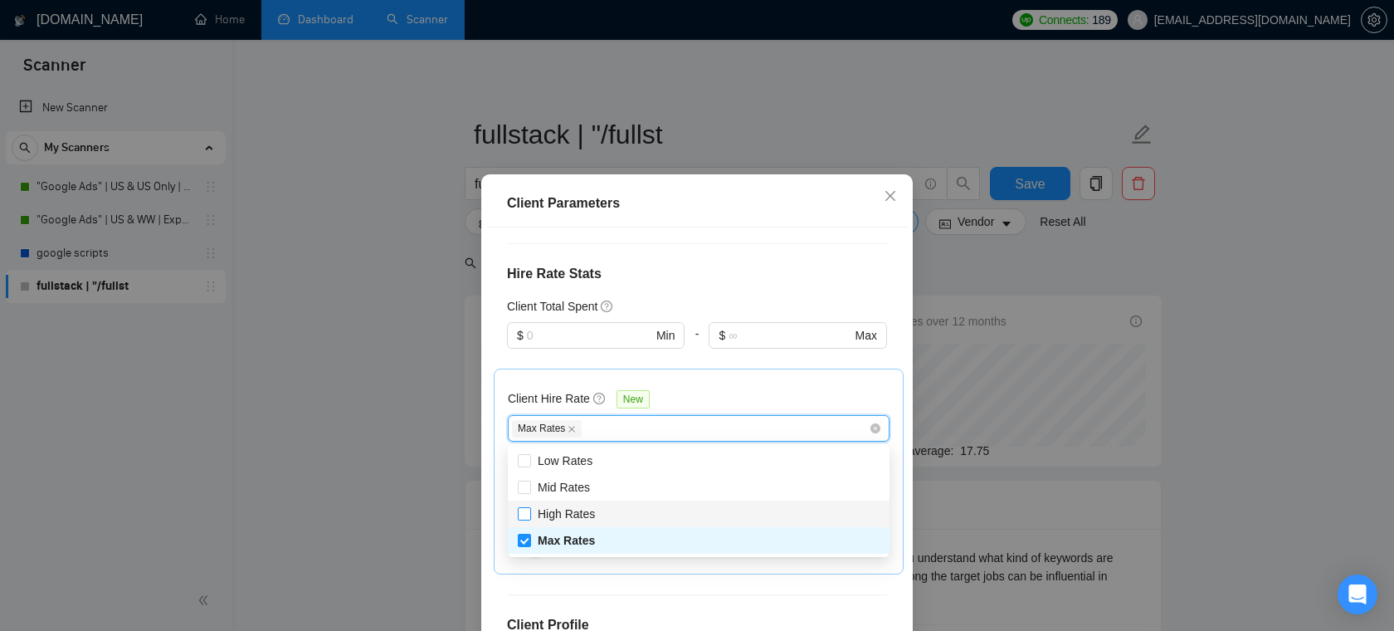
click at [565, 520] on span "High Rates" at bounding box center [566, 514] width 71 height 18
click at [530, 519] on input "High Rates" at bounding box center [524, 513] width 12 height 12
click at [525, 518] on input "High Rates" at bounding box center [524, 513] width 12 height 12
checkbox input "true"
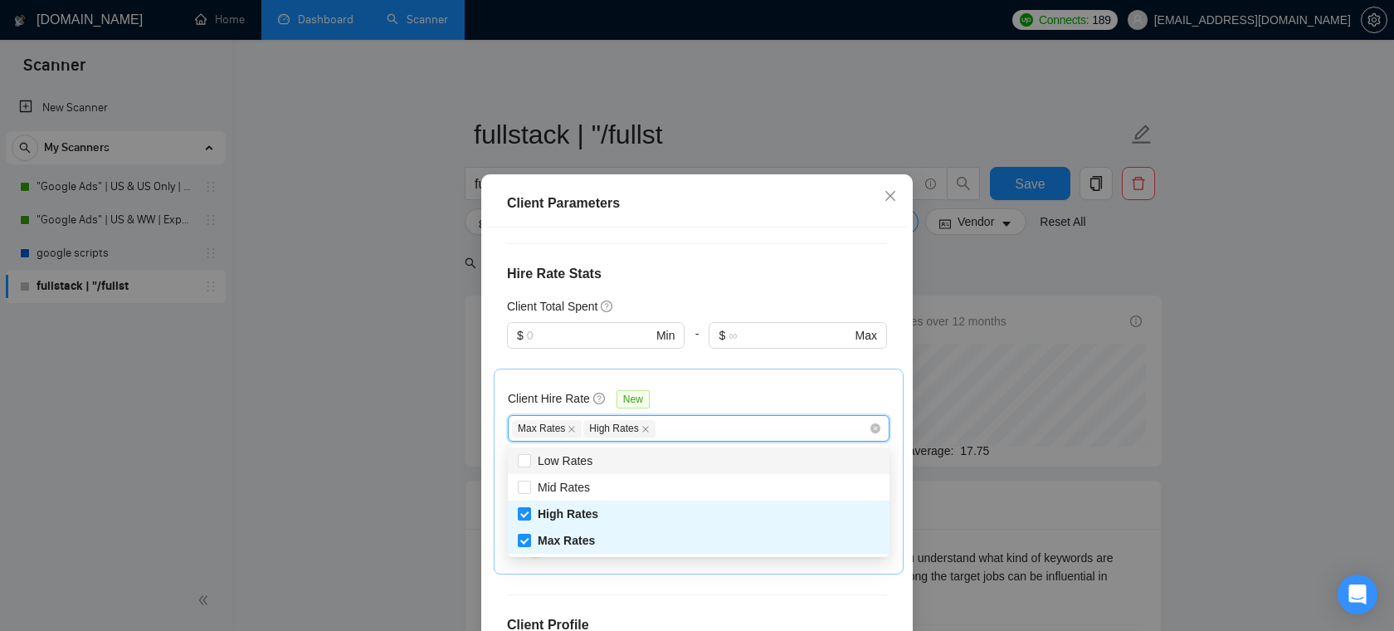
click at [728, 393] on div "Client Hire Rate New" at bounding box center [699, 402] width 382 height 26
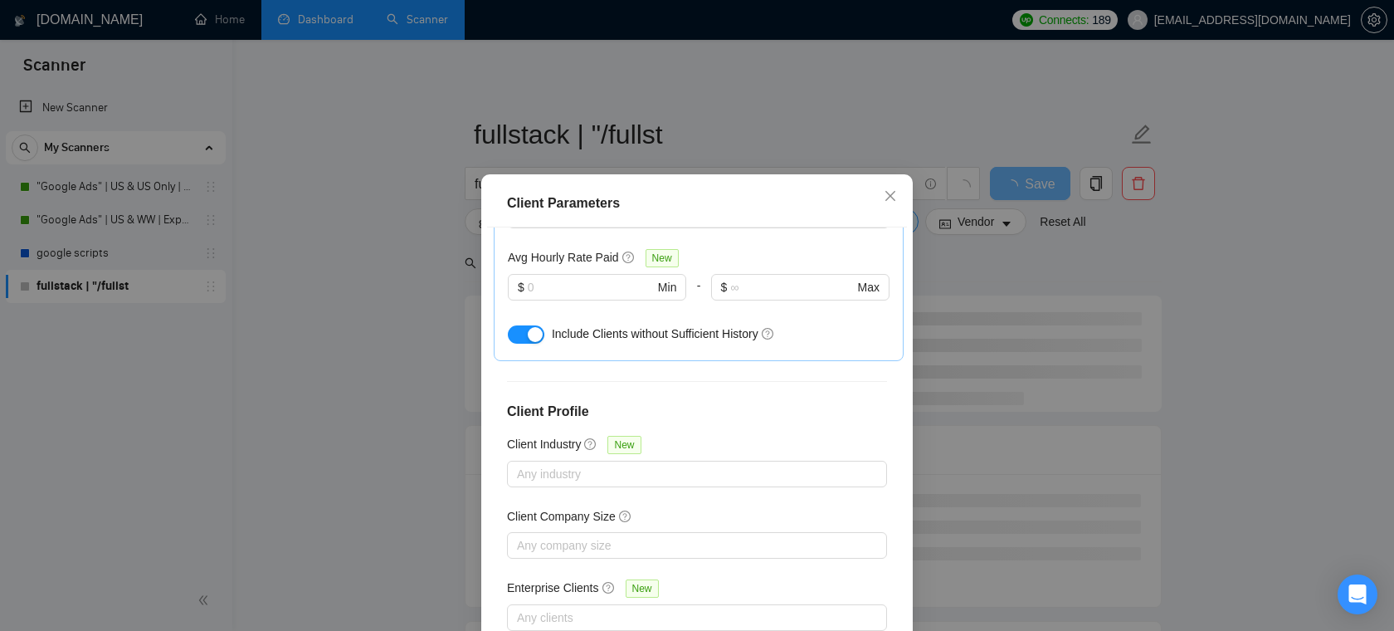
scroll to position [110, 0]
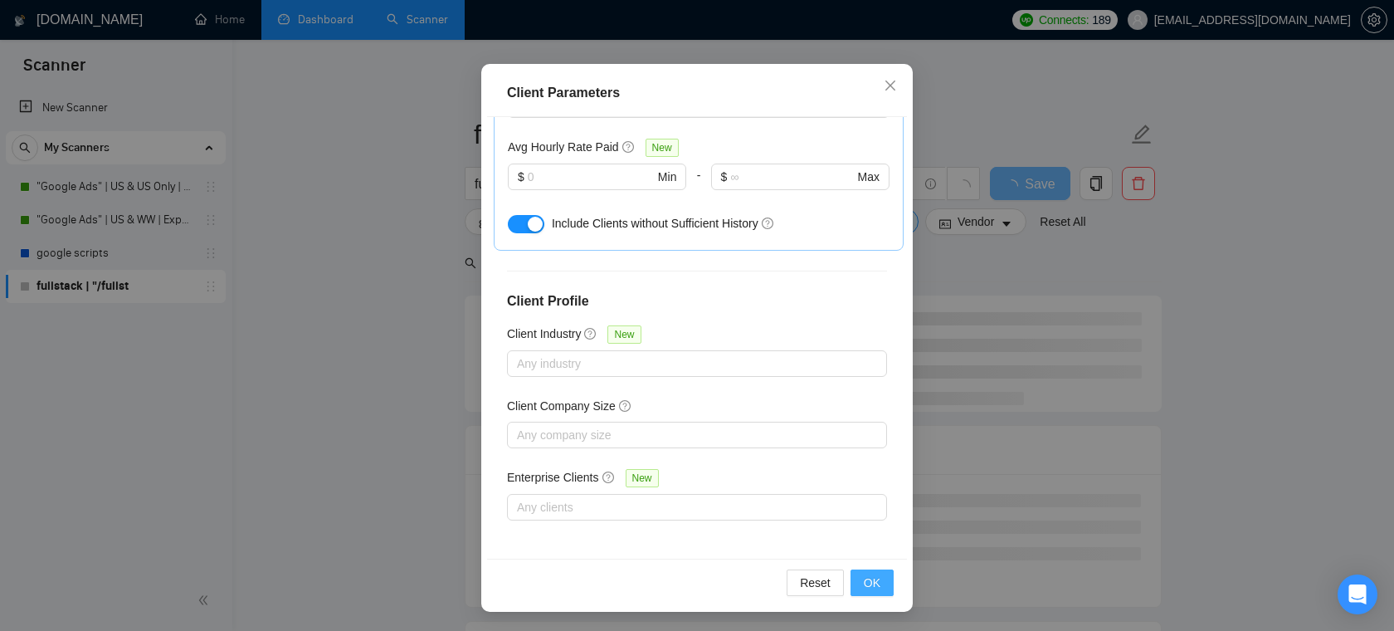
click at [869, 578] on span "OK" at bounding box center [872, 583] width 17 height 18
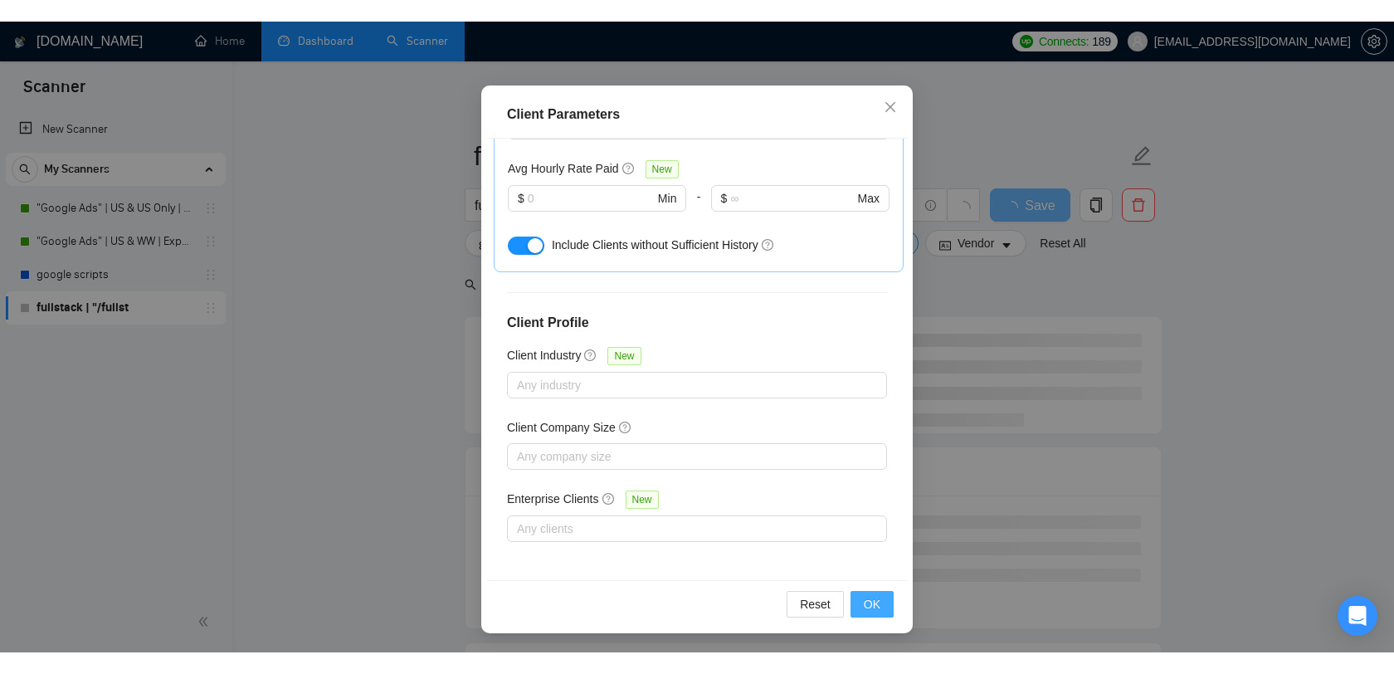
scroll to position [37, 0]
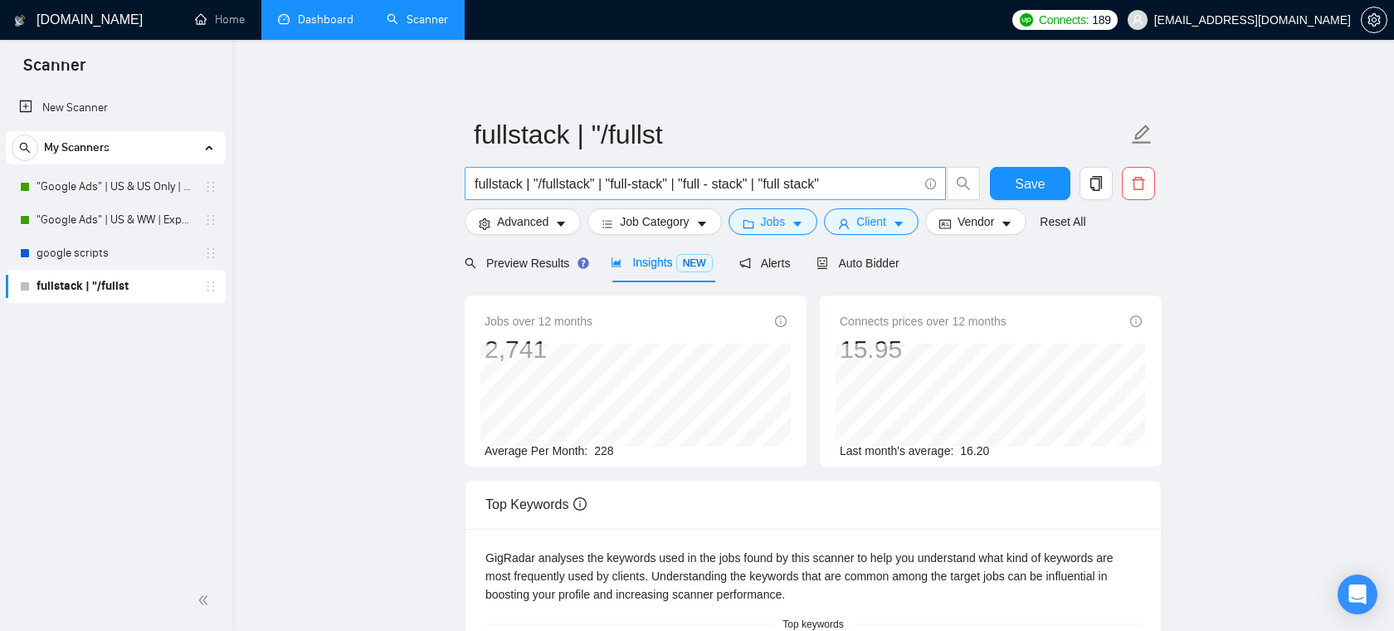
click at [632, 178] on input "fullstack | "/fullstack" | "full-stack" | "full - stack" | "full stack"" at bounding box center [696, 183] width 443 height 21
